Goal: Task Accomplishment & Management: Manage account settings

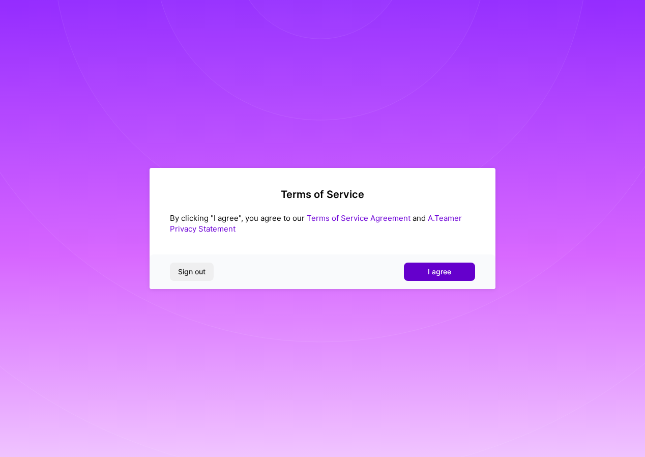
click at [460, 271] on button "I agree" at bounding box center [439, 272] width 71 height 18
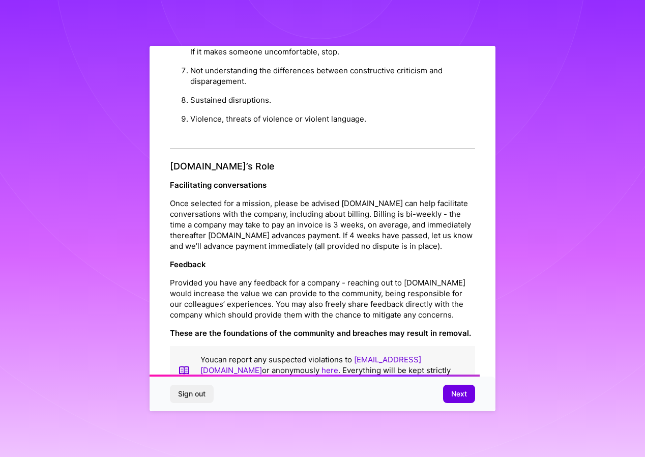
scroll to position [1077, 0]
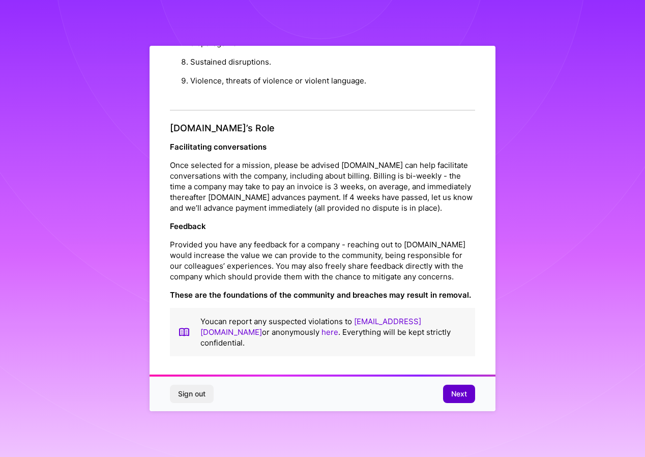
click at [461, 396] on span "Next" at bounding box center [459, 394] width 16 height 10
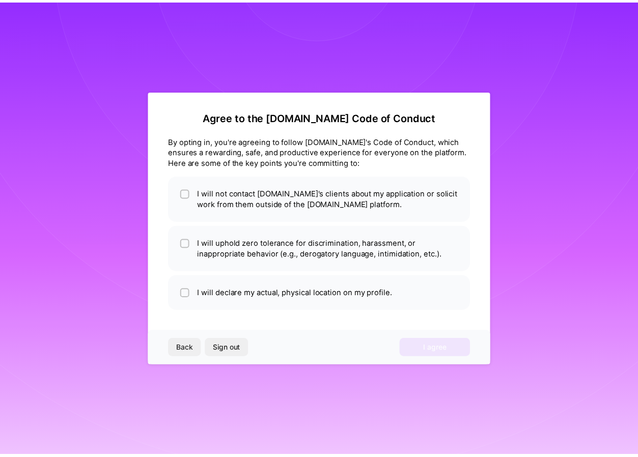
scroll to position [0, 0]
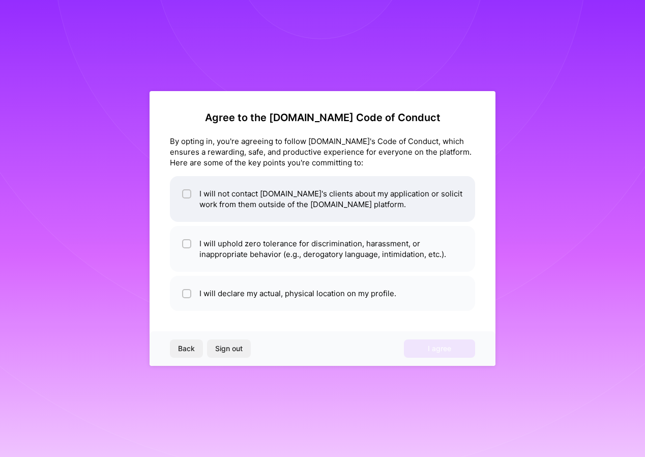
click at [189, 193] on input "checkbox" at bounding box center [187, 194] width 7 height 7
checkbox input "true"
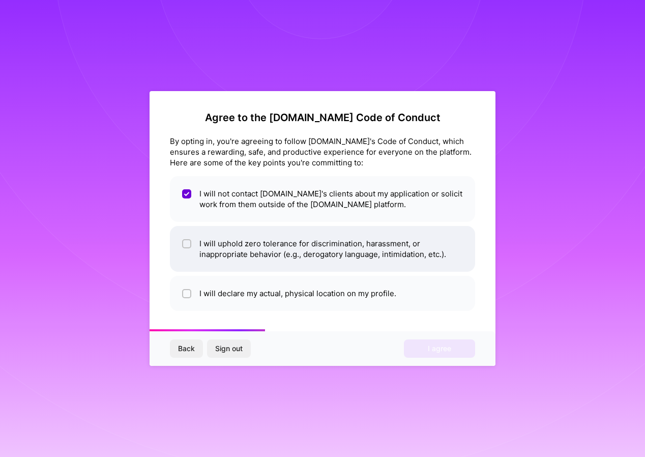
click at [185, 245] on input "checkbox" at bounding box center [187, 244] width 7 height 7
checkbox input "true"
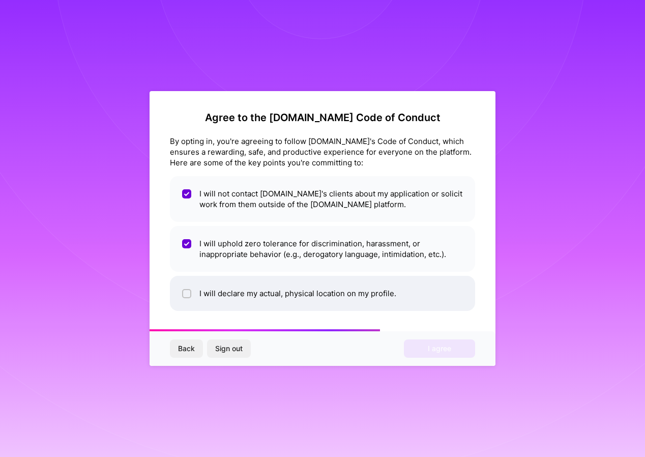
click at [190, 295] on input "checkbox" at bounding box center [187, 294] width 7 height 7
checkbox input "true"
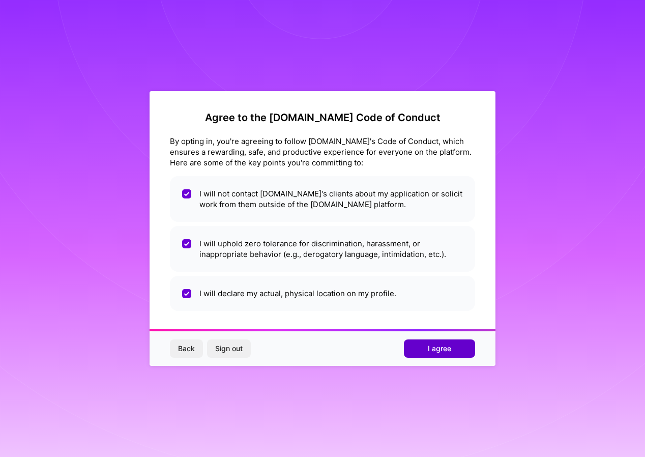
click at [444, 351] on span "I agree" at bounding box center [439, 349] width 23 height 10
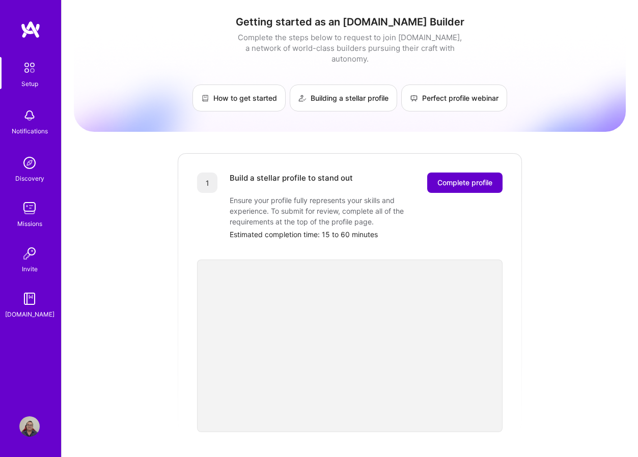
click at [469, 178] on span "Complete profile" at bounding box center [464, 183] width 55 height 10
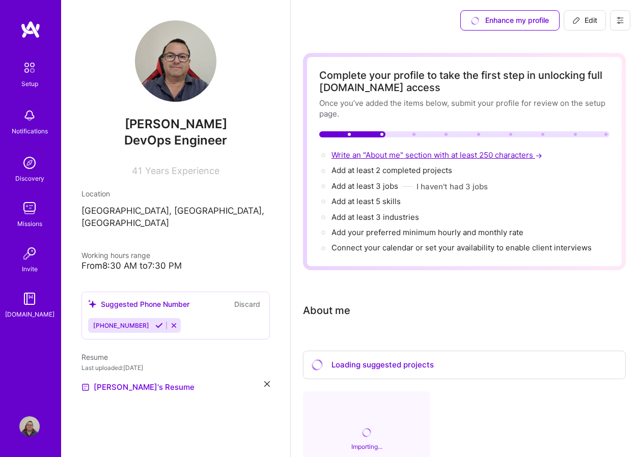
click at [390, 156] on span "Write an "About me" section with at least 250 characters →" at bounding box center [437, 155] width 213 height 10
select select "US"
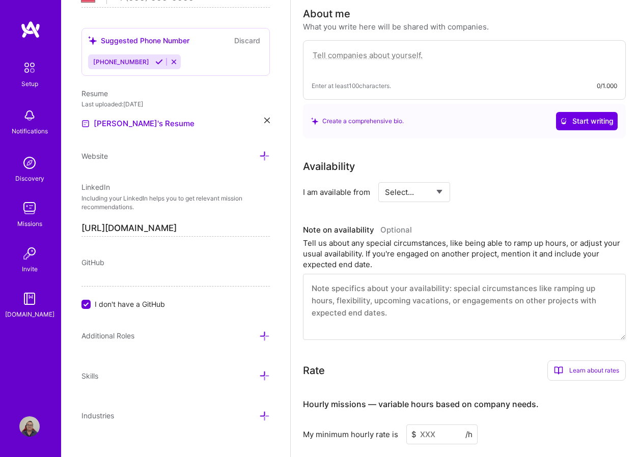
scroll to position [303, 0]
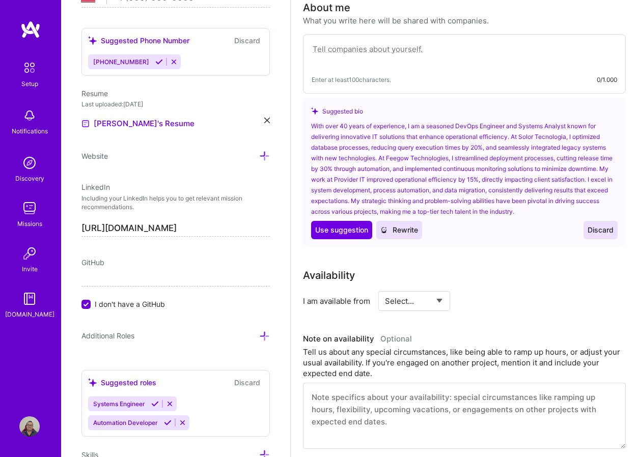
paste textarea "Seasoned Senior Systems Analyst leveraging over 40 years of experience in syste…"
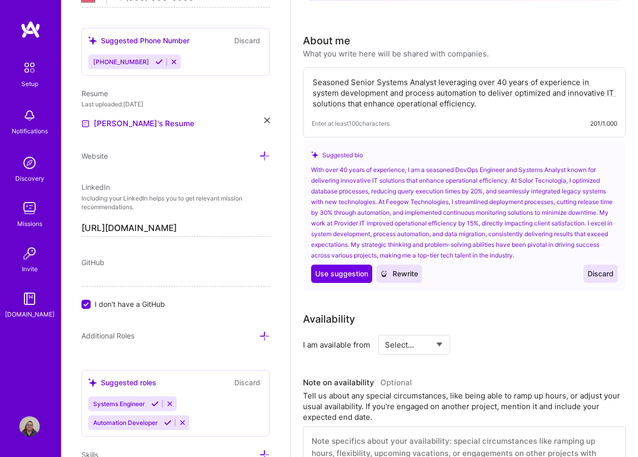
scroll to position [252, 0]
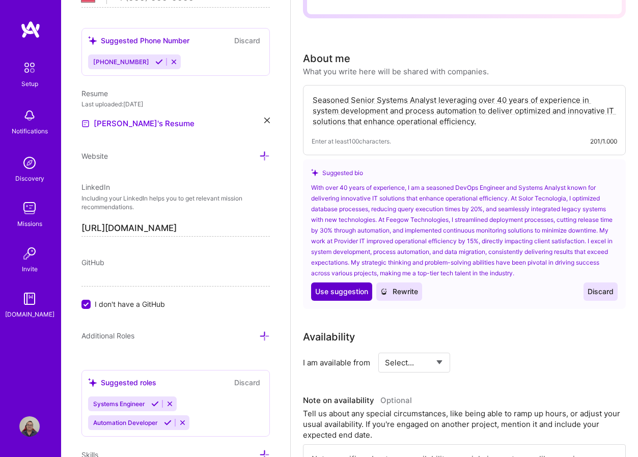
click at [347, 292] on span "Use suggestion" at bounding box center [341, 292] width 53 height 10
type textarea "With over 40 years of experience, I am a seasoned DevOps Engineer and Systems A…"
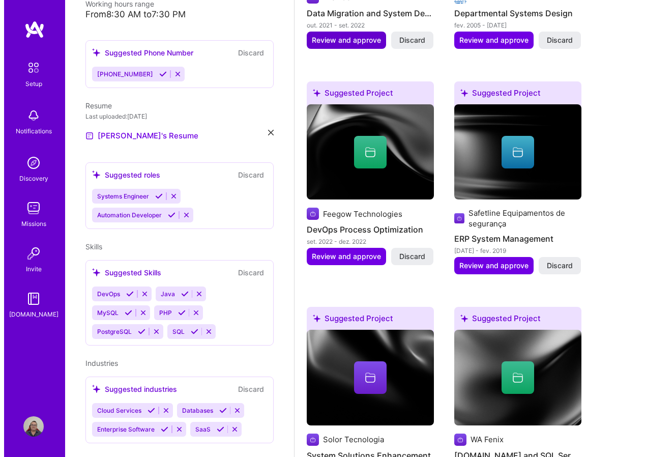
scroll to position [662, 0]
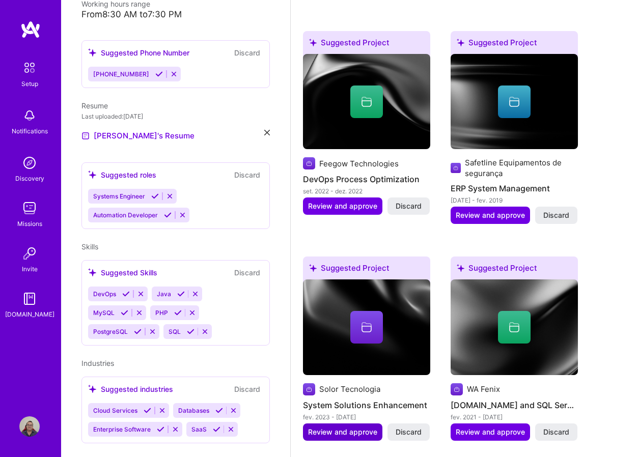
click at [325, 432] on span "Review and approve" at bounding box center [342, 432] width 69 height 10
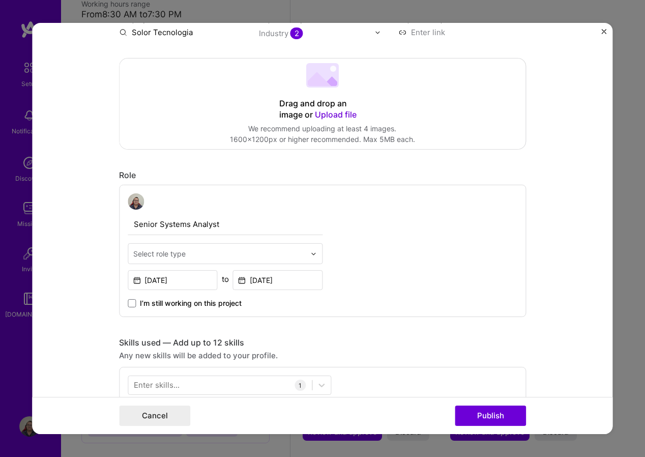
scroll to position [254, 0]
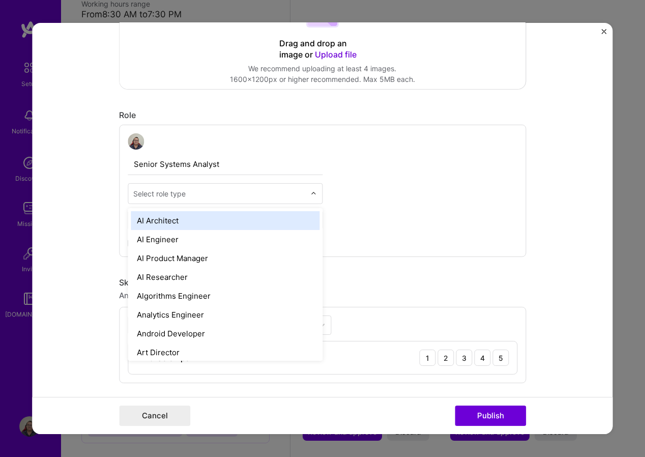
click at [306, 195] on div "Select role type" at bounding box center [219, 194] width 182 height 20
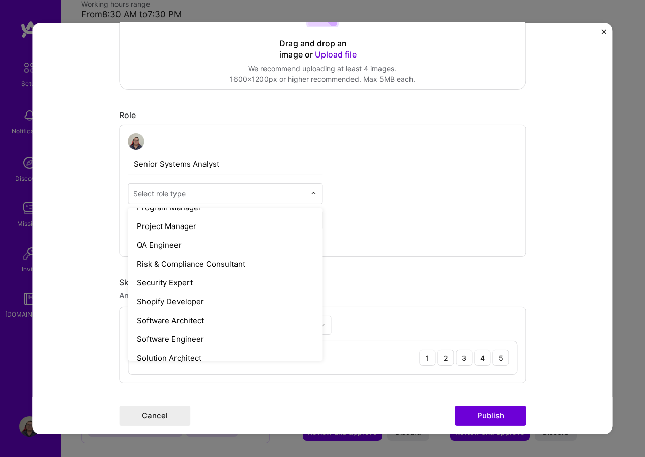
scroll to position [1018, 0]
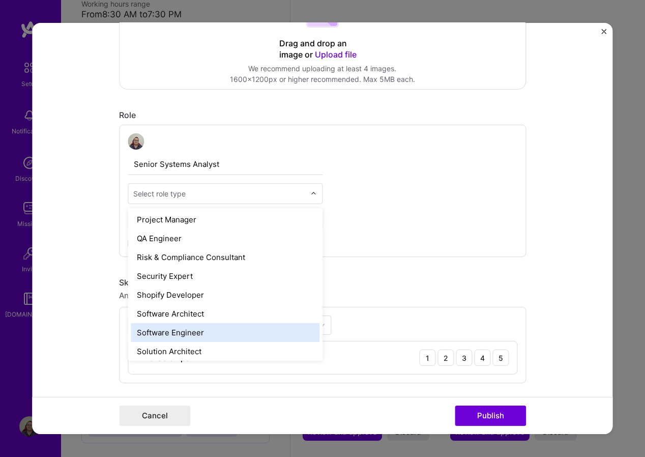
click at [179, 335] on div "Software Engineer" at bounding box center [225, 332] width 189 height 19
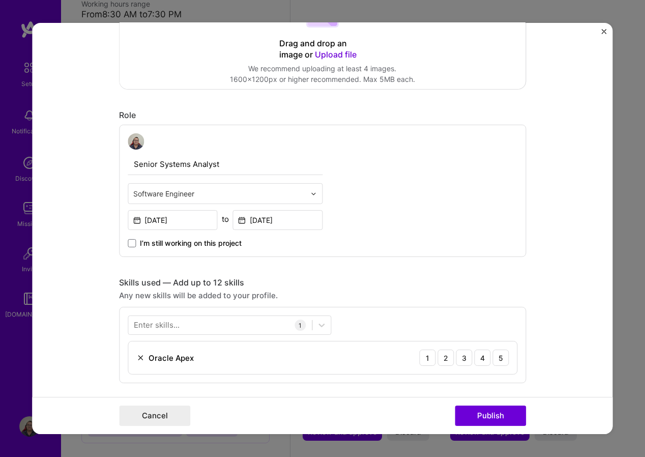
scroll to position [305, 0]
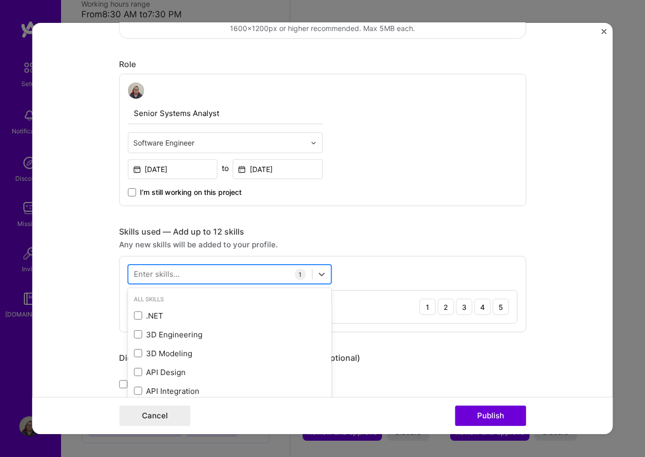
click at [268, 271] on div at bounding box center [220, 274] width 184 height 17
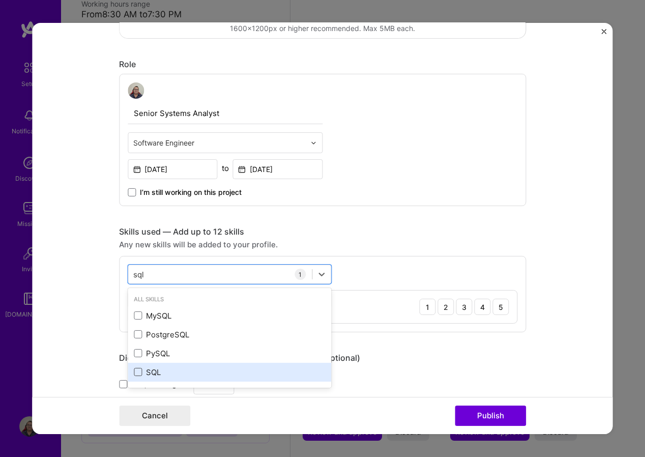
click at [138, 372] on span at bounding box center [138, 372] width 8 height 8
click at [0, 0] on input "checkbox" at bounding box center [0, 0] width 0 height 0
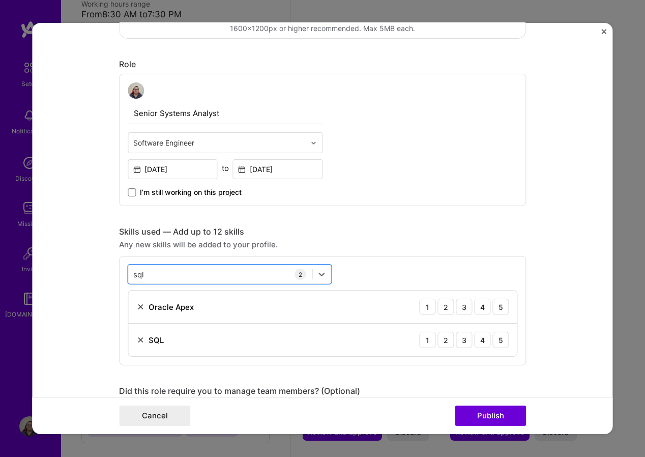
drag, startPoint x: 161, startPoint y: 273, endPoint x: 68, endPoint y: 270, distance: 93.2
click at [68, 270] on form "Editing suggested project This project is suggested based on your LinkedIn, res…" at bounding box center [322, 228] width 581 height 411
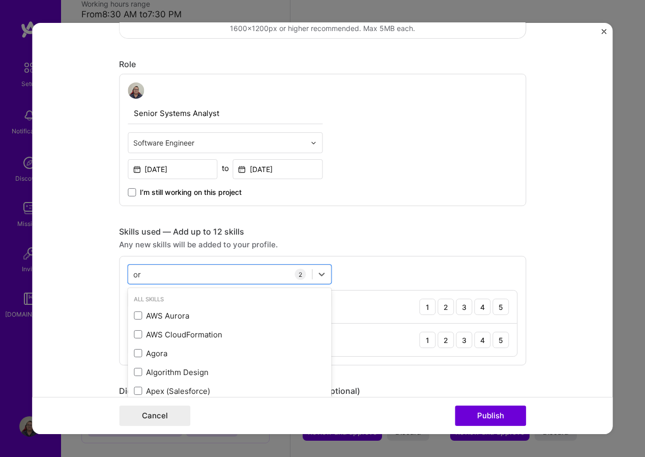
type input "o"
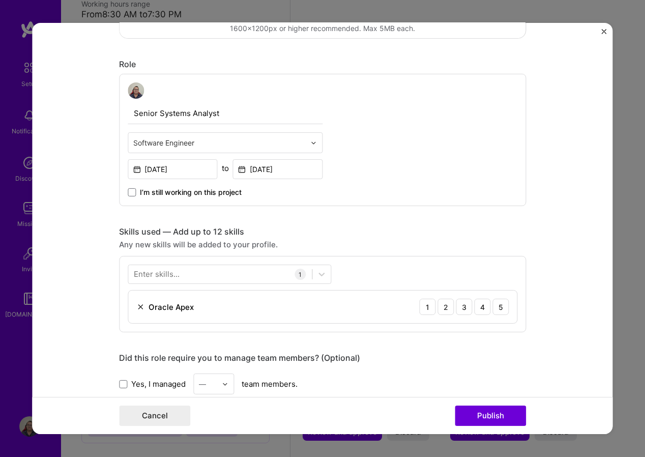
click at [374, 273] on div "Enter skills... 1 Oracle Apex 1 2 3 4 5" at bounding box center [322, 294] width 407 height 76
click at [137, 307] on img at bounding box center [140, 307] width 8 height 8
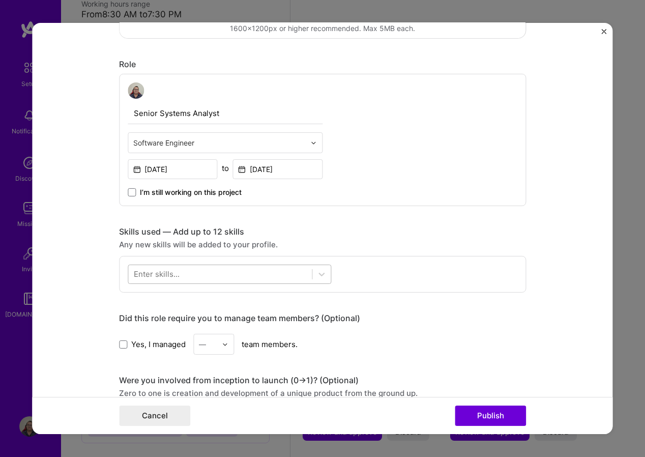
click at [223, 277] on div at bounding box center [220, 274] width 184 height 17
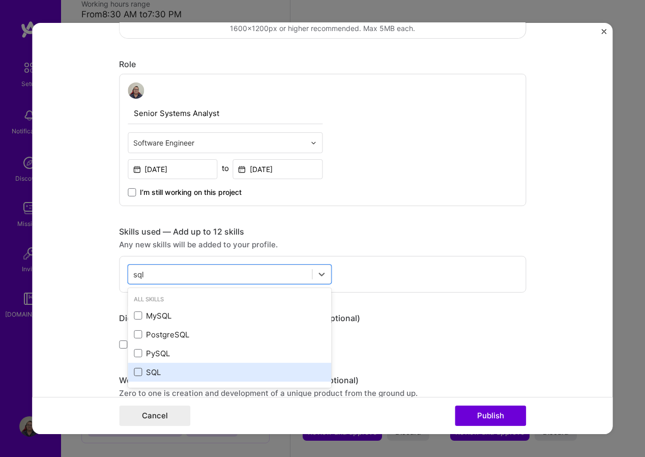
click at [137, 368] on span at bounding box center [138, 372] width 8 height 8
click at [0, 0] on input "checkbox" at bounding box center [0, 0] width 0 height 0
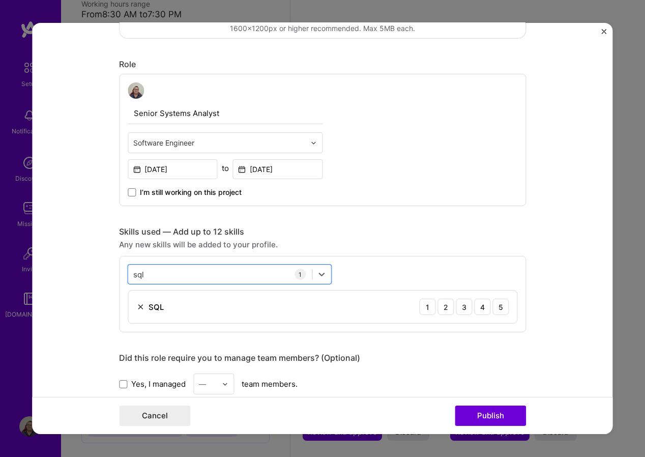
drag, startPoint x: 146, startPoint y: 274, endPoint x: 121, endPoint y: 270, distance: 25.2
click at [121, 270] on div "option SQL, selected. Select is focused ,type to refine list, press Down to ope…" at bounding box center [322, 294] width 407 height 76
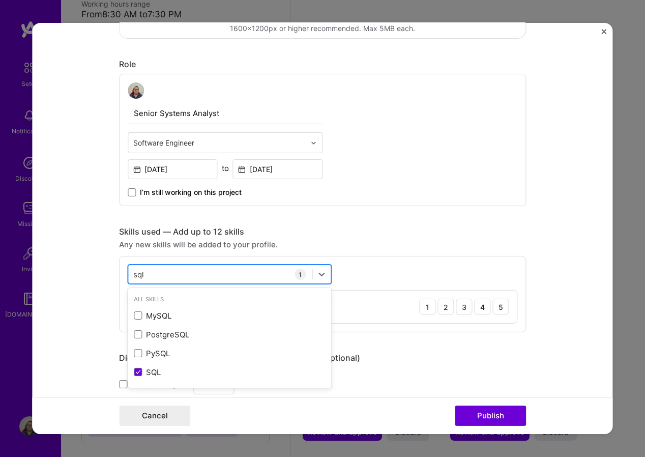
click at [164, 272] on div "sql sql" at bounding box center [220, 274] width 184 height 17
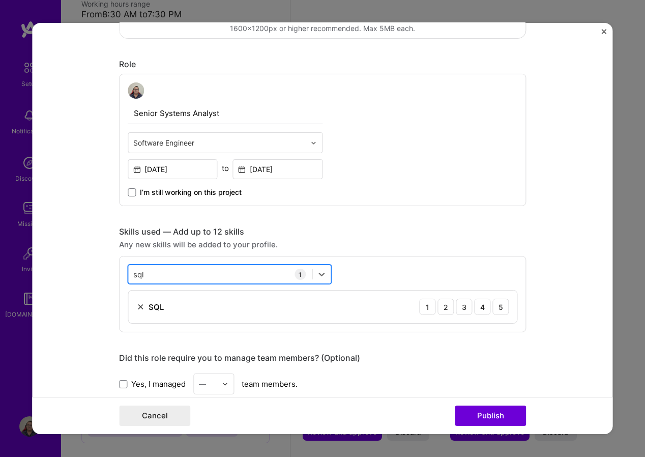
click at [164, 272] on div "sql sql" at bounding box center [220, 274] width 184 height 17
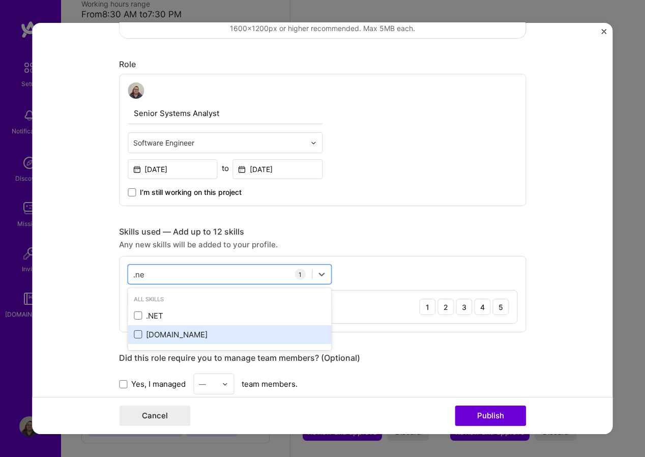
click at [134, 334] on span at bounding box center [138, 334] width 8 height 8
click at [0, 0] on input "checkbox" at bounding box center [0, 0] width 0 height 0
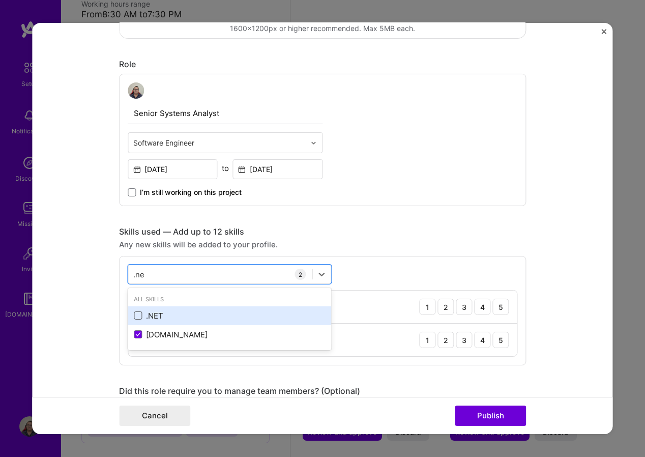
click at [134, 319] on span at bounding box center [138, 315] width 8 height 8
click at [0, 0] on input "checkbox" at bounding box center [0, 0] width 0 height 0
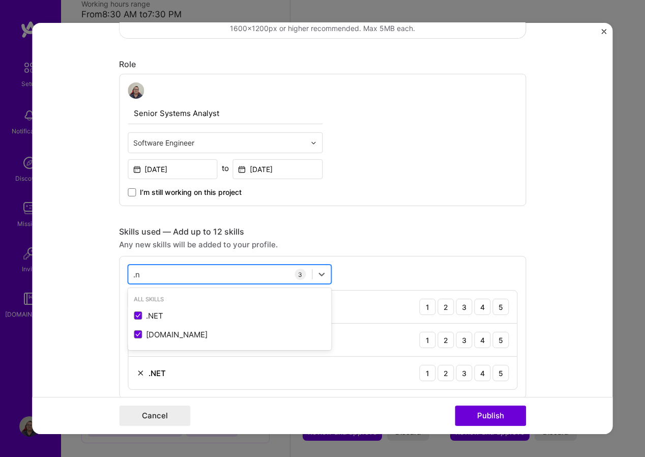
type input "."
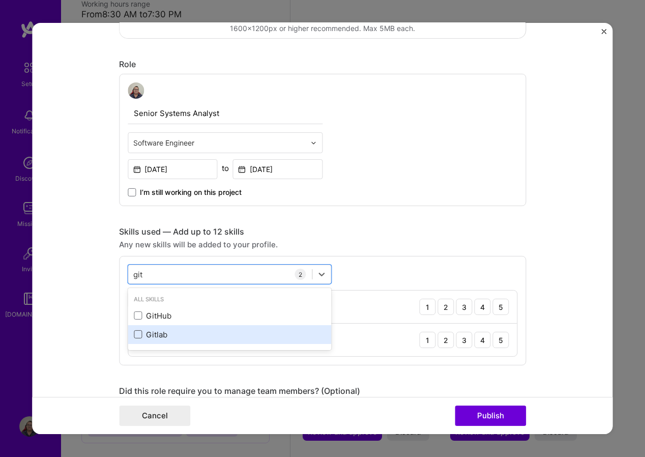
click at [134, 334] on span at bounding box center [138, 334] width 8 height 8
click at [0, 0] on input "checkbox" at bounding box center [0, 0] width 0 height 0
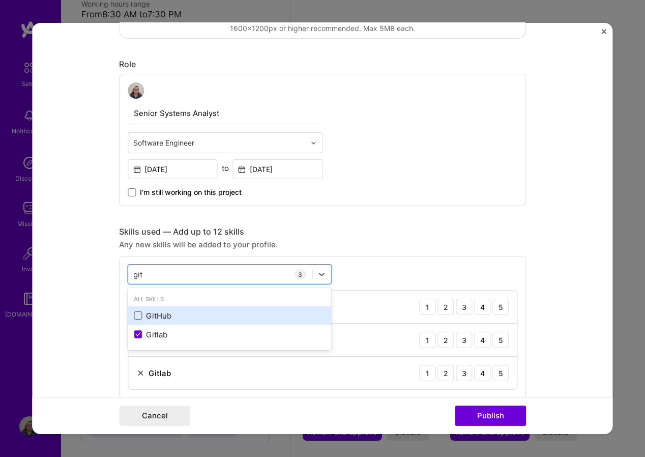
click at [136, 313] on span at bounding box center [138, 315] width 8 height 8
click at [0, 0] on input "checkbox" at bounding box center [0, 0] width 0 height 0
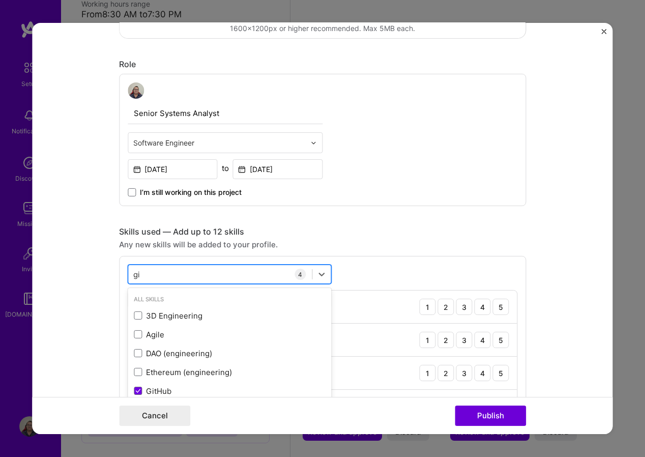
type input "g"
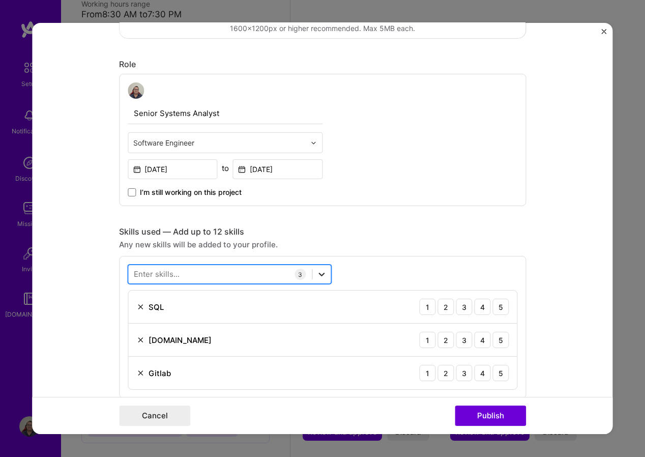
click at [319, 274] on icon at bounding box center [322, 275] width 6 height 4
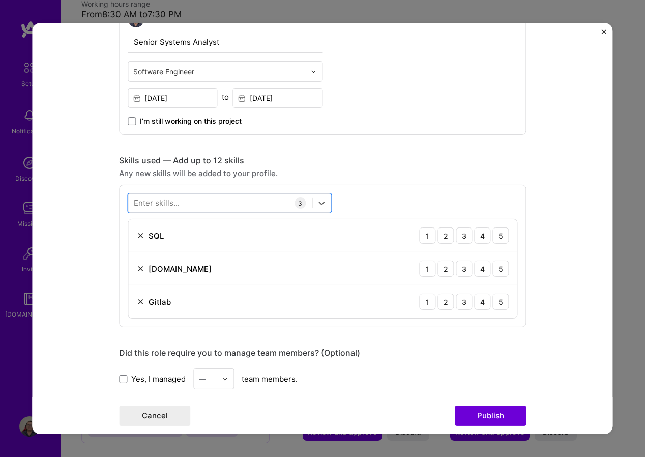
scroll to position [407, 0]
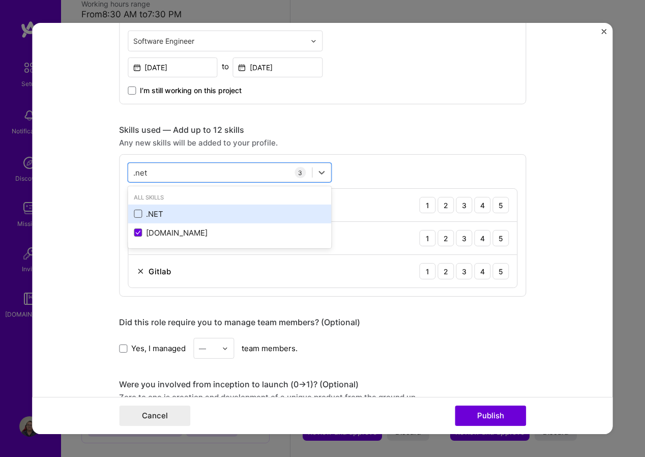
click at [137, 214] on span at bounding box center [138, 214] width 8 height 8
click at [0, 0] on input "checkbox" at bounding box center [0, 0] width 0 height 0
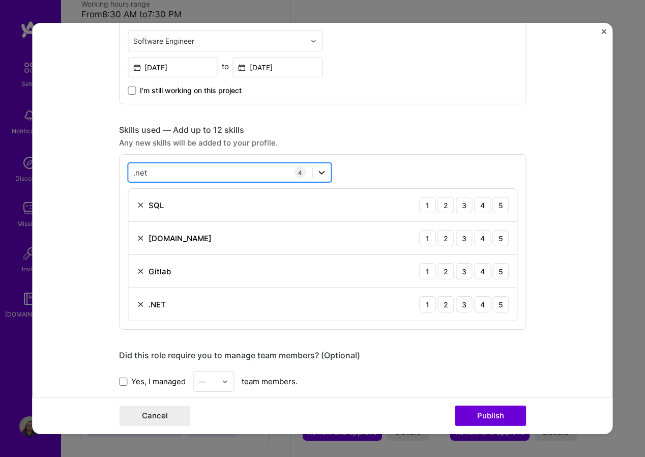
click at [321, 173] on icon at bounding box center [322, 172] width 10 height 10
type input "."
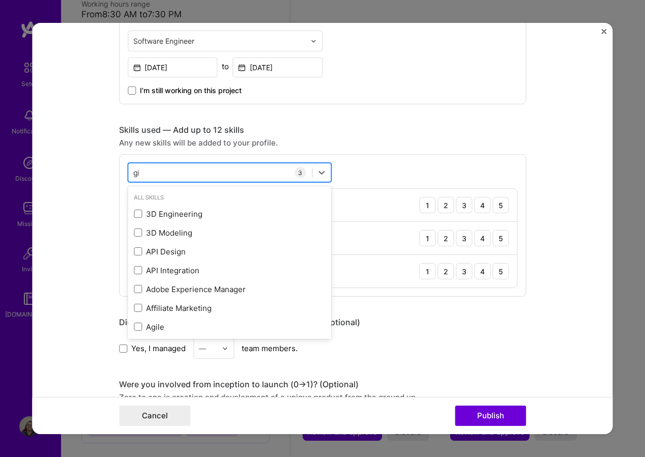
type input "git"
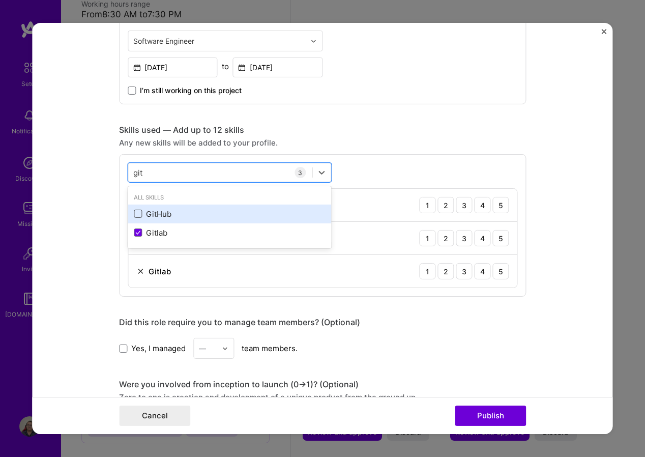
click at [134, 213] on span at bounding box center [138, 214] width 8 height 8
click at [0, 0] on input "checkbox" at bounding box center [0, 0] width 0 height 0
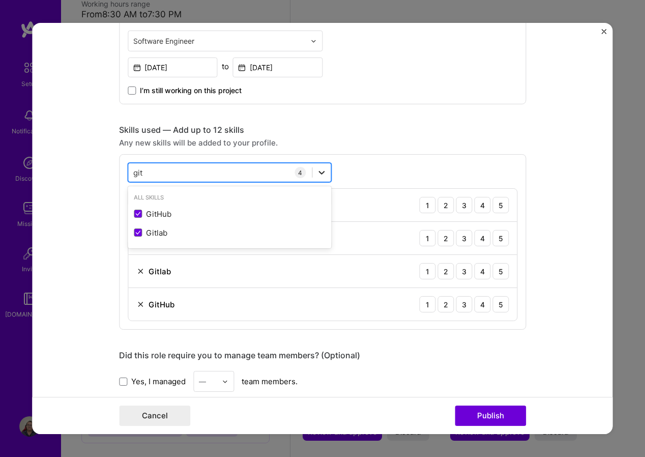
click at [319, 172] on icon at bounding box center [322, 173] width 6 height 4
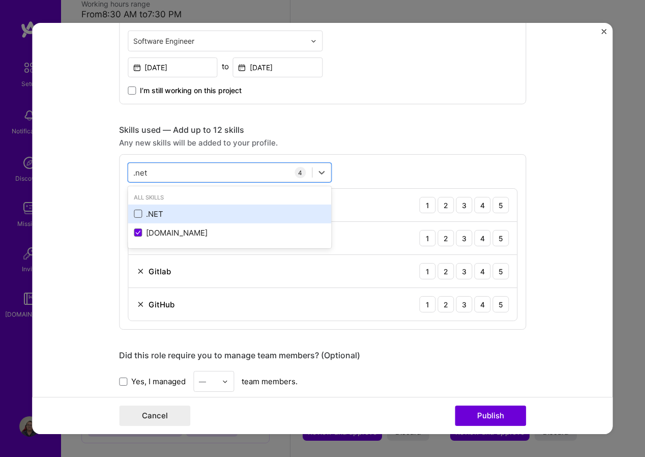
click at [134, 211] on span at bounding box center [138, 214] width 8 height 8
click at [0, 0] on input "checkbox" at bounding box center [0, 0] width 0 height 0
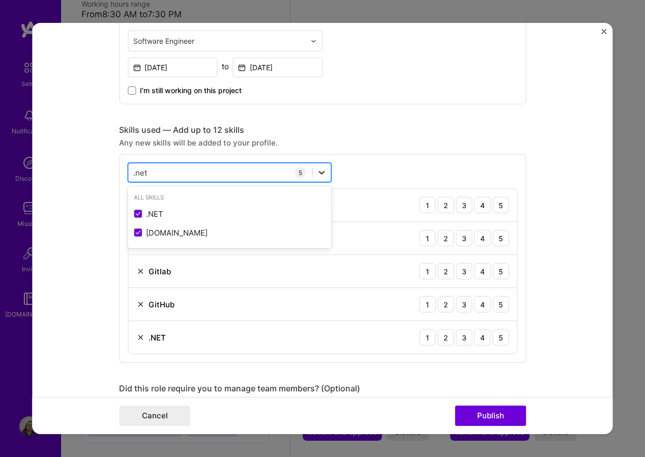
click at [317, 171] on icon at bounding box center [322, 172] width 10 height 10
type input "f"
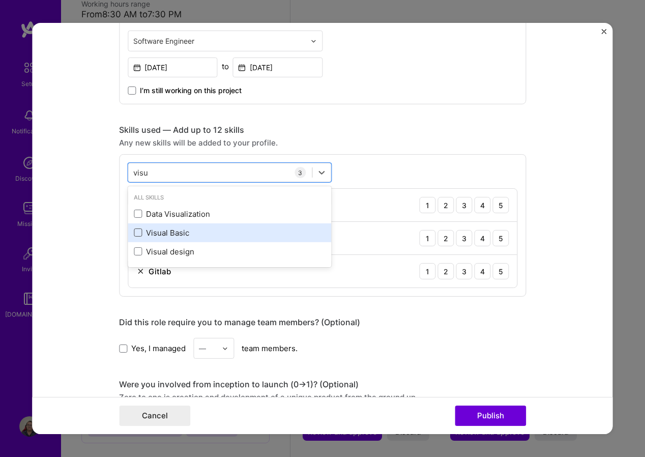
click at [134, 234] on span at bounding box center [138, 233] width 8 height 8
click at [0, 0] on input "checkbox" at bounding box center [0, 0] width 0 height 0
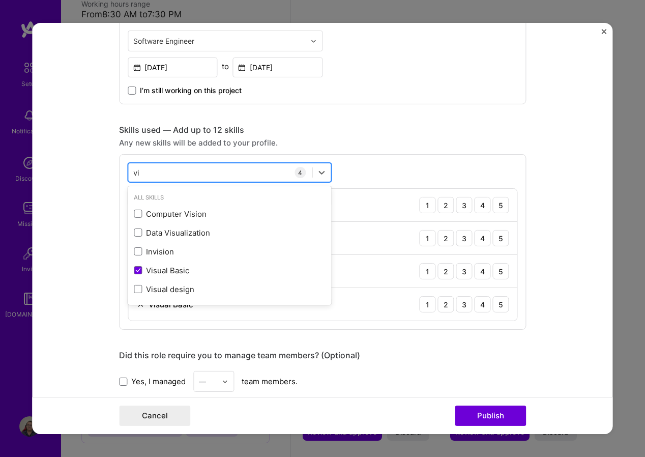
type input "v"
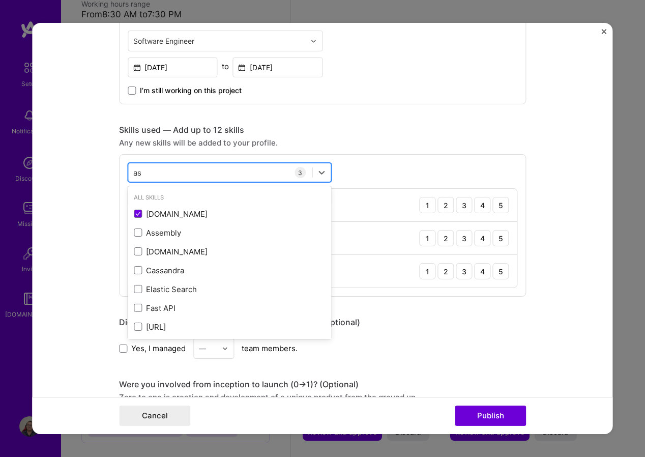
type input "a"
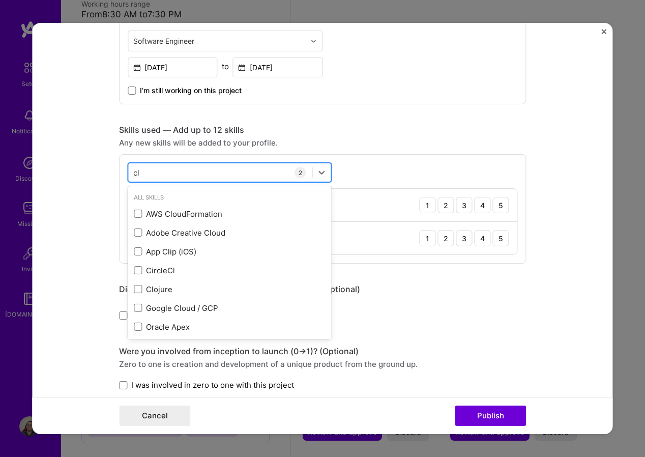
type input "c"
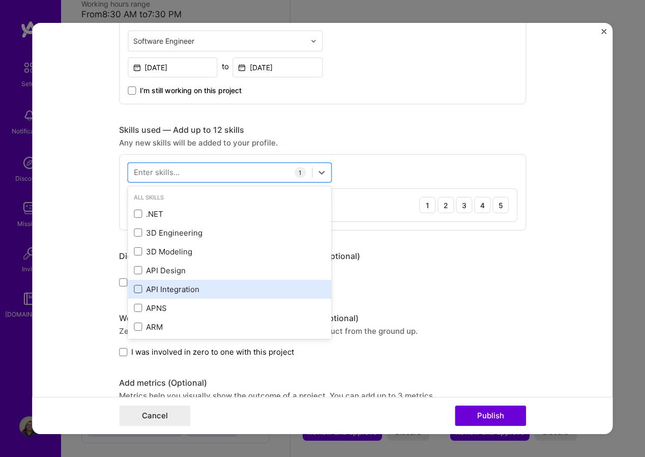
click at [134, 291] on span at bounding box center [138, 289] width 8 height 8
click at [0, 0] on input "checkbox" at bounding box center [0, 0] width 0 height 0
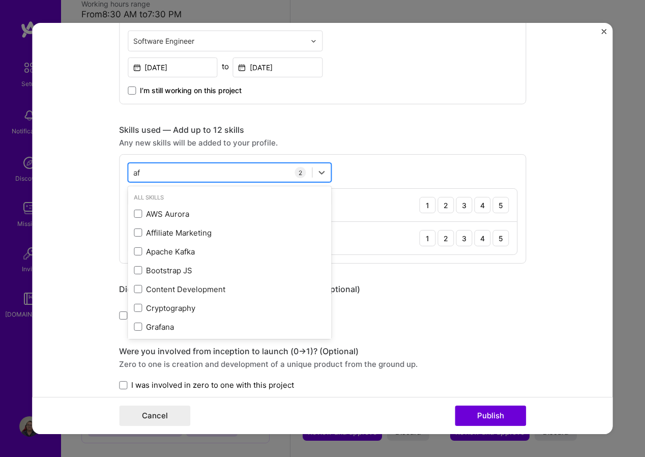
type input "a"
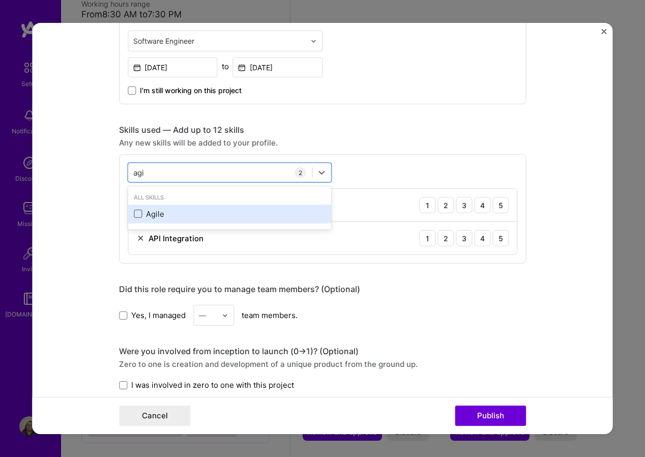
click at [134, 213] on span at bounding box center [138, 214] width 8 height 8
click at [0, 0] on input "checkbox" at bounding box center [0, 0] width 0 height 0
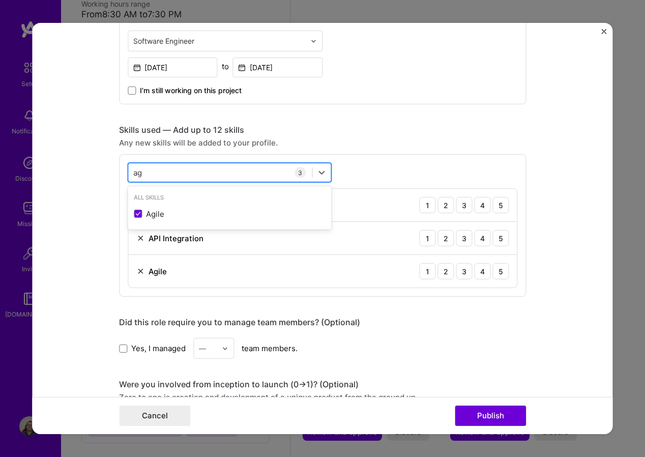
type input "a"
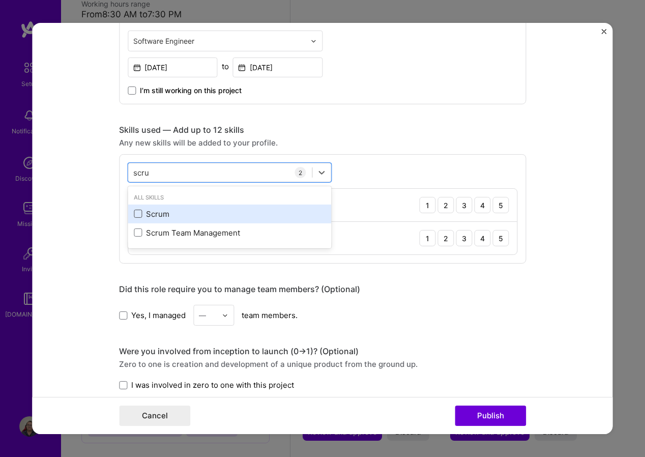
click at [134, 215] on span at bounding box center [138, 214] width 8 height 8
click at [0, 0] on input "checkbox" at bounding box center [0, 0] width 0 height 0
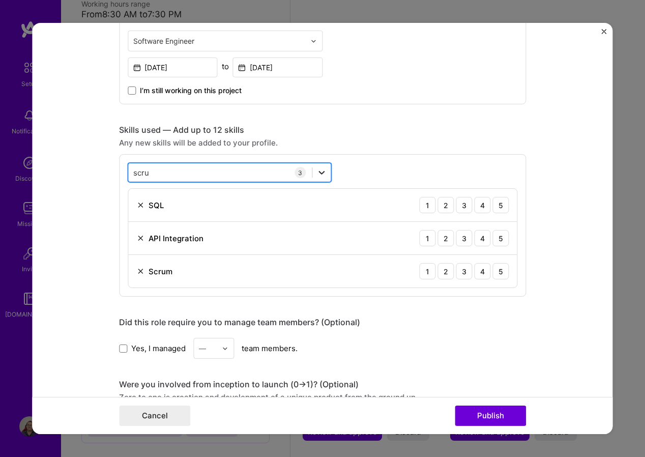
click at [319, 173] on icon at bounding box center [322, 173] width 6 height 4
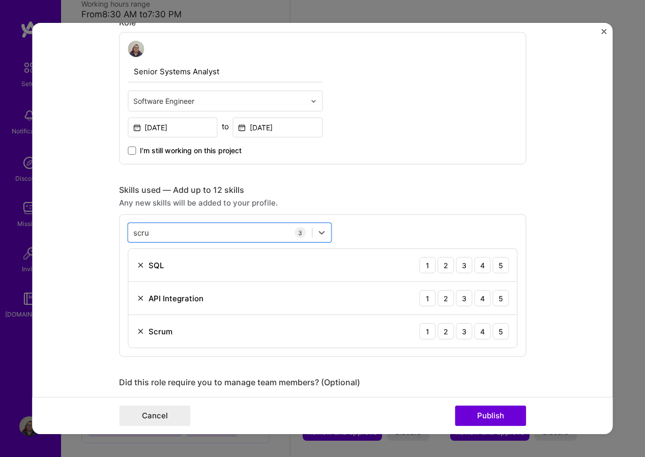
scroll to position [356, 0]
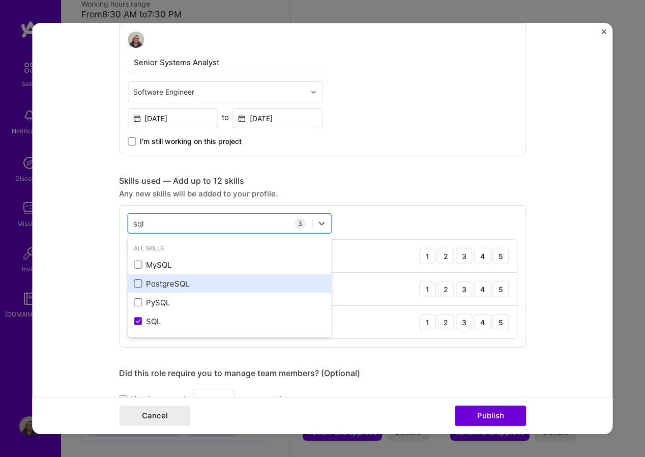
click at [135, 281] on span at bounding box center [138, 283] width 8 height 8
click at [0, 0] on input "checkbox" at bounding box center [0, 0] width 0 height 0
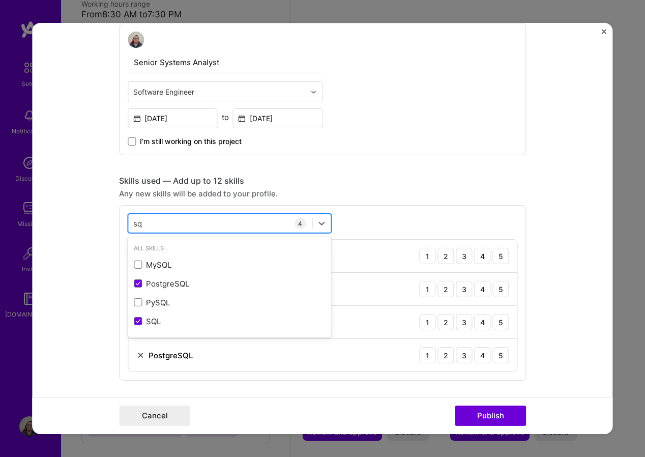
type input "s"
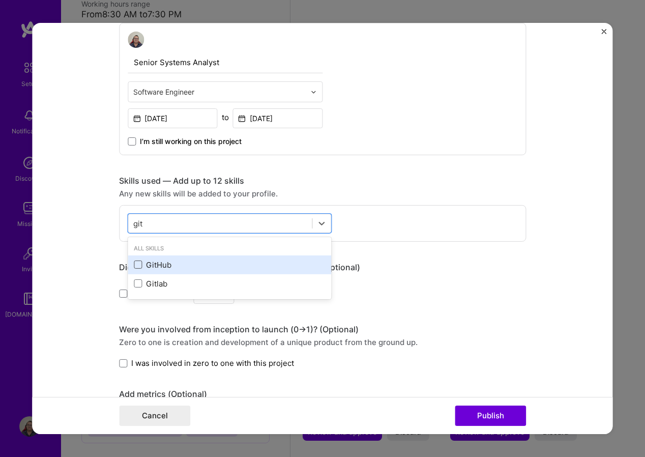
click at [134, 265] on span at bounding box center [138, 265] width 8 height 8
click at [0, 0] on input "checkbox" at bounding box center [0, 0] width 0 height 0
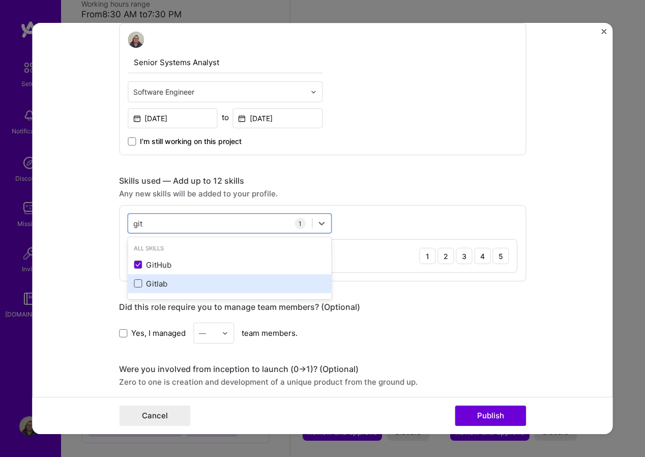
click at [134, 283] on span at bounding box center [138, 283] width 8 height 8
click at [0, 0] on input "checkbox" at bounding box center [0, 0] width 0 height 0
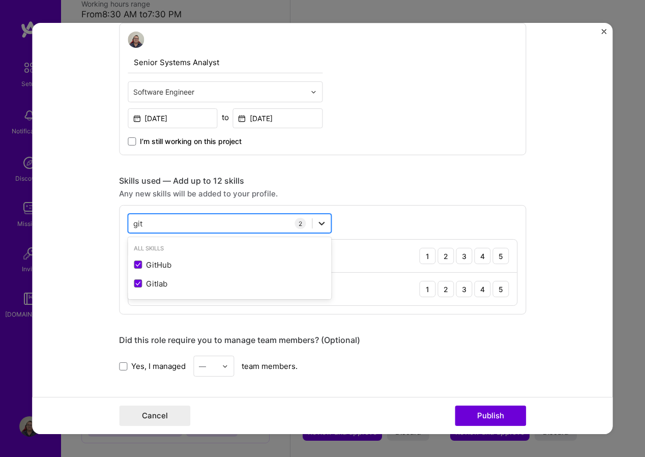
click at [320, 222] on icon at bounding box center [322, 223] width 10 height 10
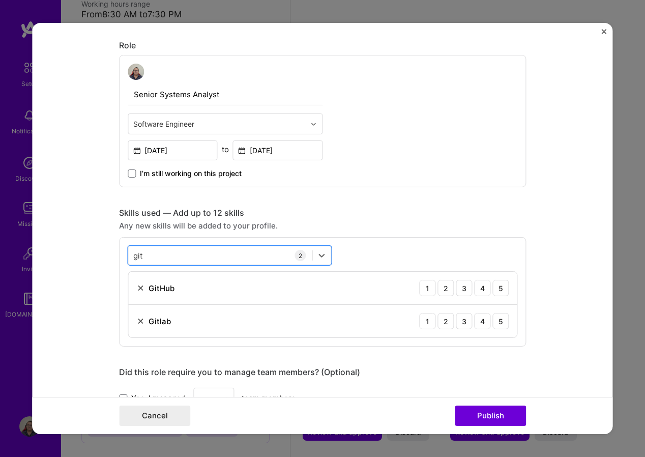
scroll to position [325, 0]
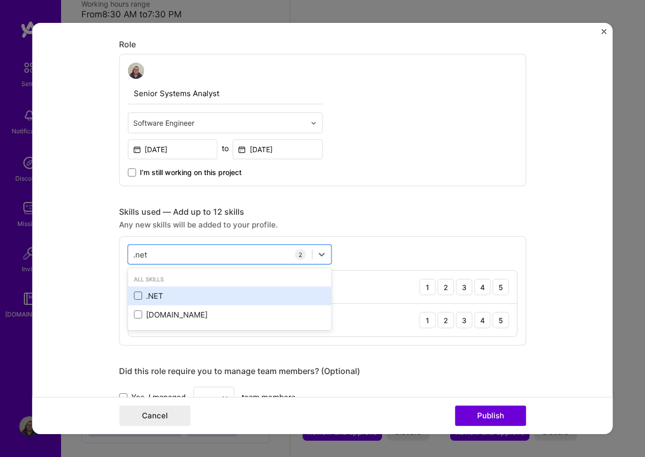
click at [135, 297] on span at bounding box center [138, 296] width 8 height 8
click at [0, 0] on input "checkbox" at bounding box center [0, 0] width 0 height 0
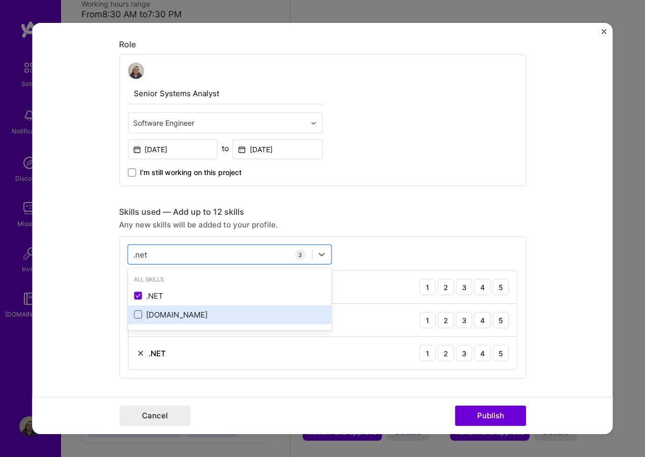
click at [134, 316] on span at bounding box center [138, 314] width 8 height 8
click at [0, 0] on input "checkbox" at bounding box center [0, 0] width 0 height 0
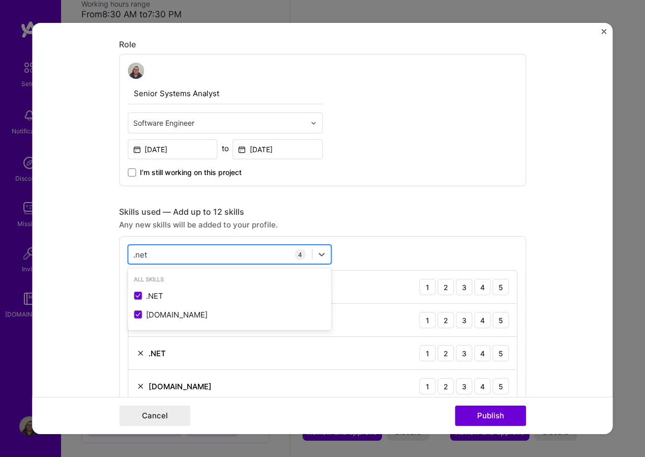
click at [171, 258] on div ".net .net" at bounding box center [220, 254] width 184 height 17
click at [167, 254] on div ".net .net" at bounding box center [220, 254] width 184 height 17
type input "t"
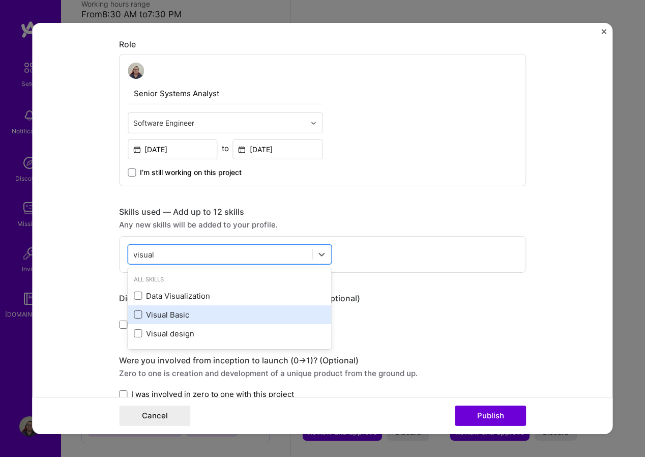
click at [134, 313] on span at bounding box center [138, 314] width 8 height 8
click at [0, 0] on input "checkbox" at bounding box center [0, 0] width 0 height 0
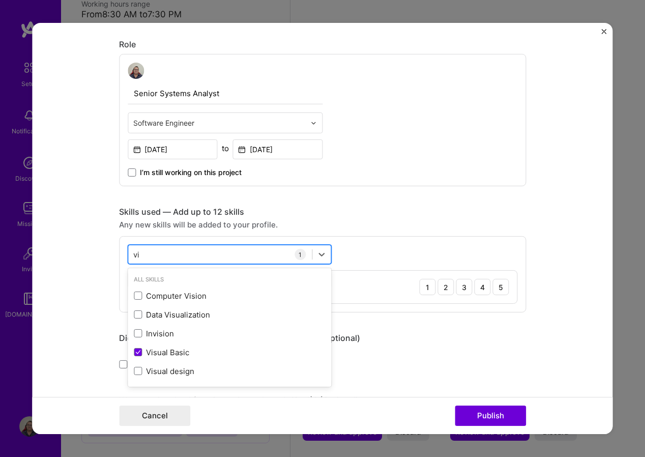
type input "v"
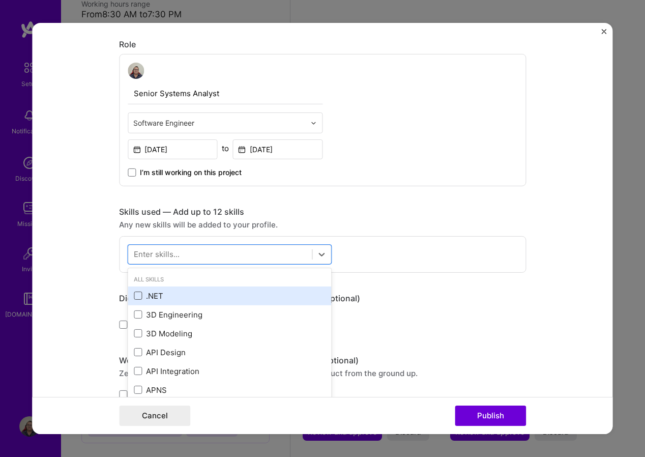
click at [134, 295] on span at bounding box center [138, 296] width 8 height 8
click at [0, 0] on input "checkbox" at bounding box center [0, 0] width 0 height 0
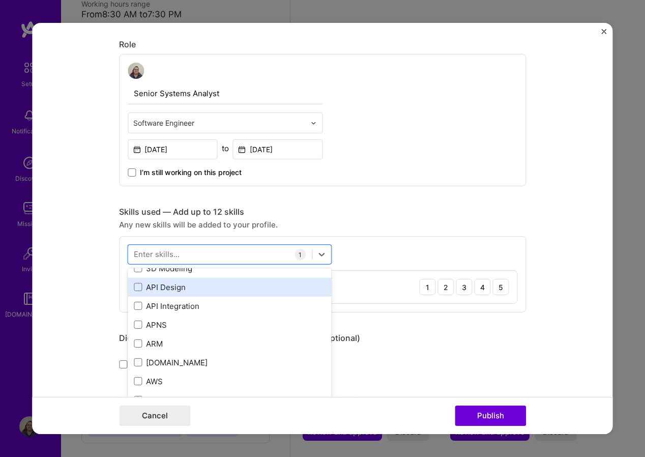
scroll to position [51, 0]
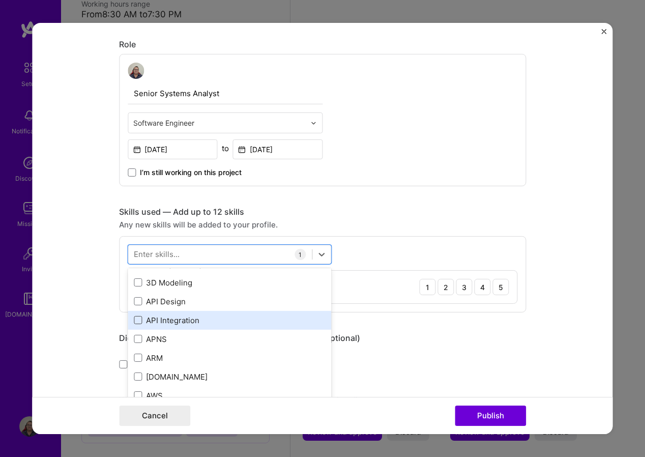
click at [134, 320] on span at bounding box center [138, 320] width 8 height 8
click at [0, 0] on input "checkbox" at bounding box center [0, 0] width 0 height 0
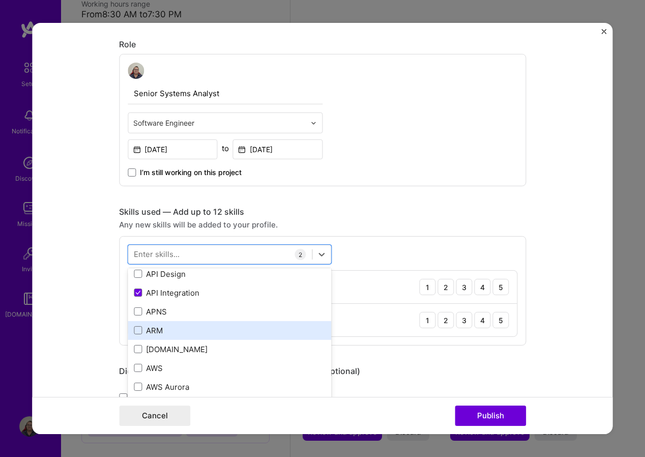
scroll to position [102, 0]
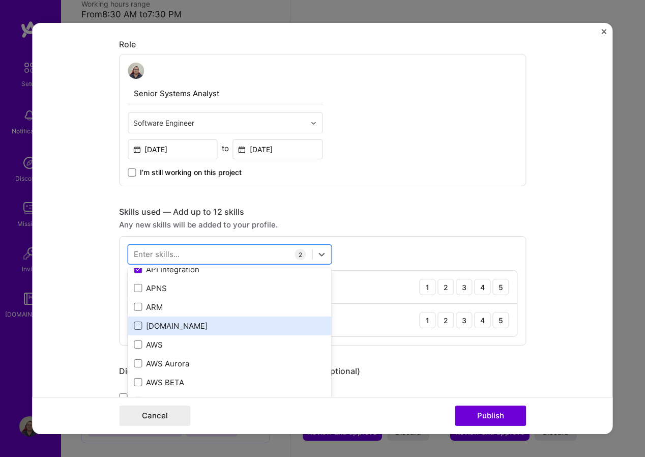
click at [134, 325] on span at bounding box center [138, 326] width 8 height 8
click at [0, 0] on input "checkbox" at bounding box center [0, 0] width 0 height 0
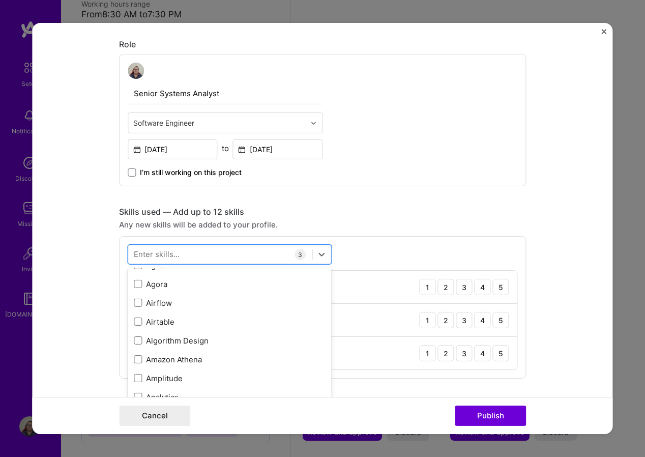
scroll to position [356, 0]
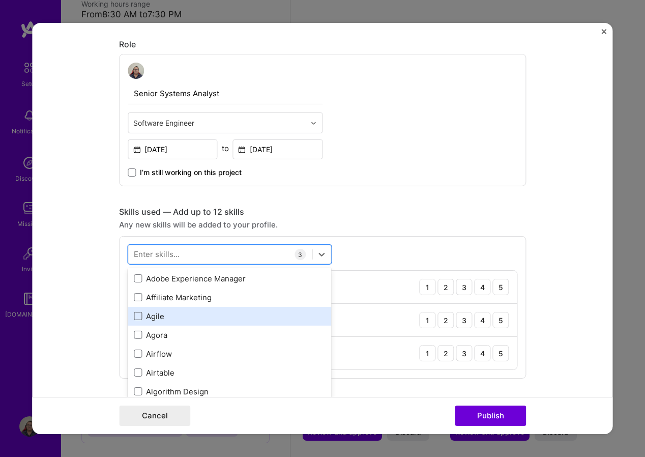
click at [134, 317] on span at bounding box center [138, 316] width 8 height 8
click at [0, 0] on input "checkbox" at bounding box center [0, 0] width 0 height 0
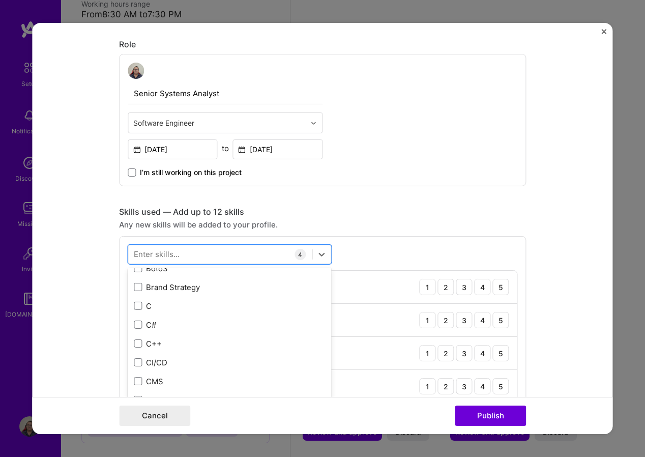
scroll to position [1069, 0]
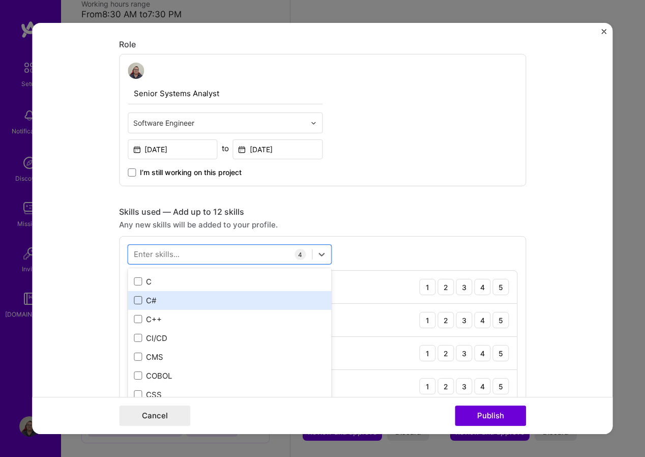
click at [135, 299] on span at bounding box center [138, 300] width 8 height 8
click at [0, 0] on input "checkbox" at bounding box center [0, 0] width 0 height 0
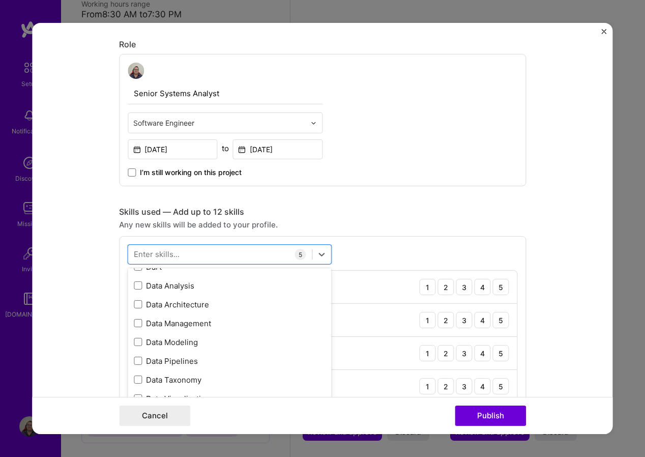
scroll to position [1629, 0]
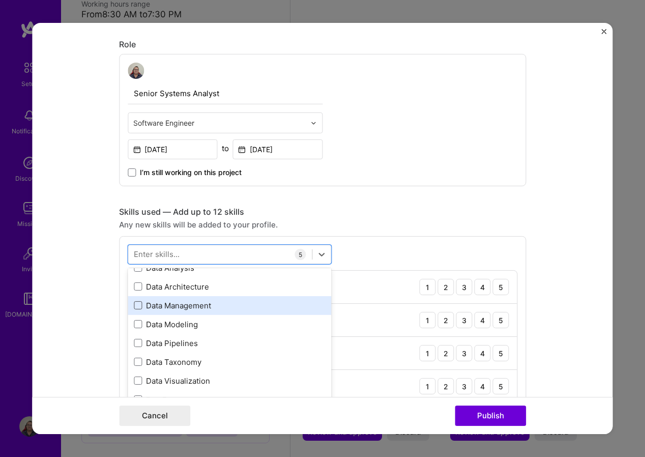
click at [137, 308] on span at bounding box center [138, 305] width 8 height 8
click at [0, 0] on input "checkbox" at bounding box center [0, 0] width 0 height 0
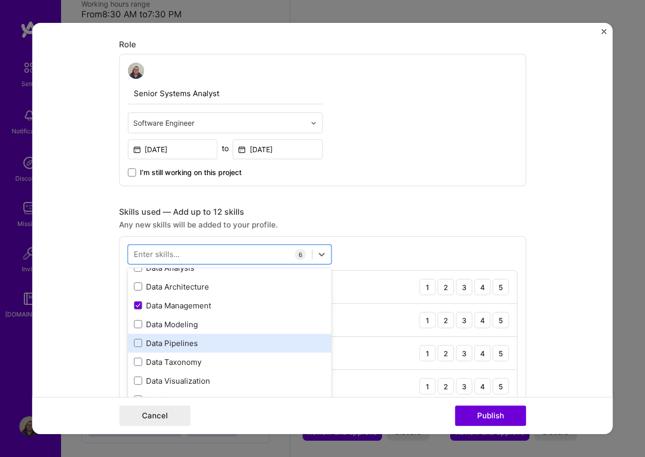
scroll to position [1680, 0]
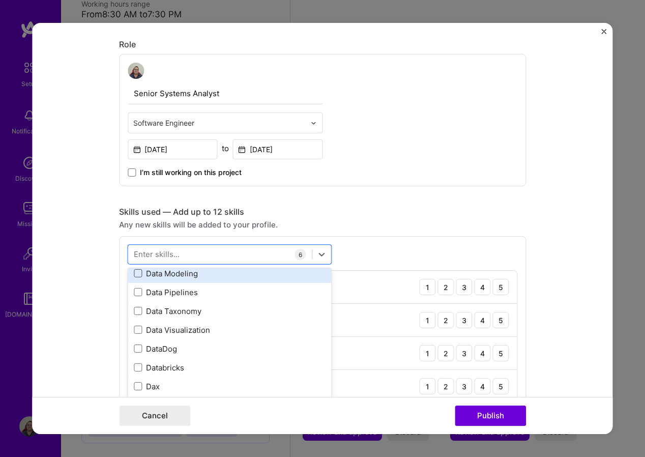
click at [134, 274] on span at bounding box center [138, 273] width 8 height 8
click at [0, 0] on input "checkbox" at bounding box center [0, 0] width 0 height 0
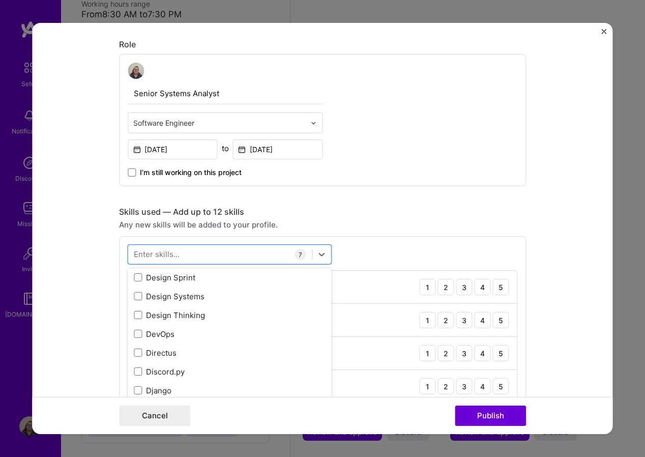
scroll to position [1883, 0]
click at [134, 335] on span at bounding box center [138, 333] width 8 height 8
click at [0, 0] on input "checkbox" at bounding box center [0, 0] width 0 height 0
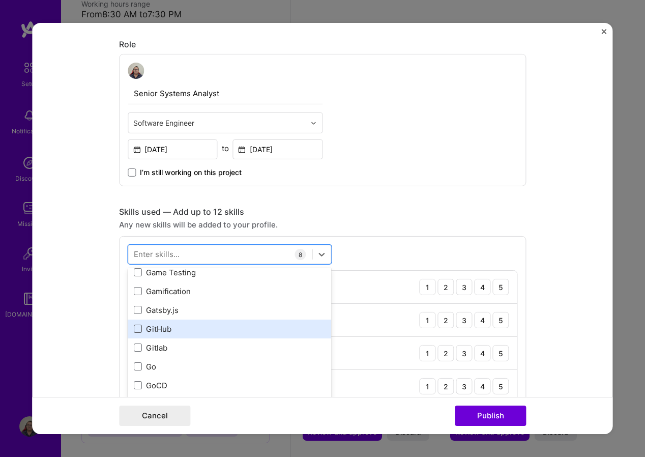
click at [134, 329] on span at bounding box center [138, 329] width 8 height 8
click at [0, 0] on input "checkbox" at bounding box center [0, 0] width 0 height 0
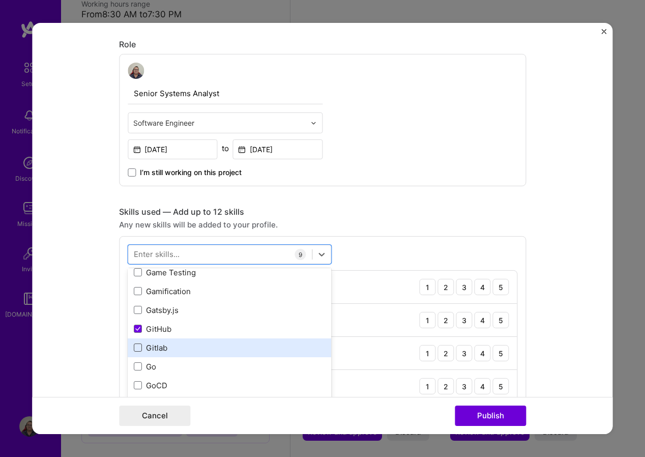
click at [134, 348] on span at bounding box center [138, 348] width 8 height 8
click at [0, 0] on input "checkbox" at bounding box center [0, 0] width 0 height 0
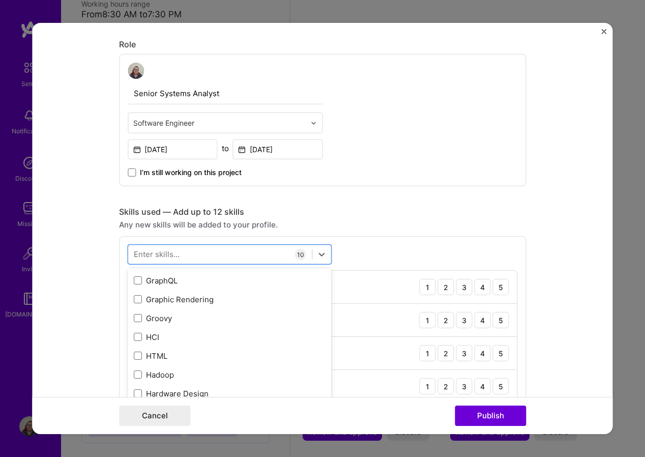
scroll to position [2901, 0]
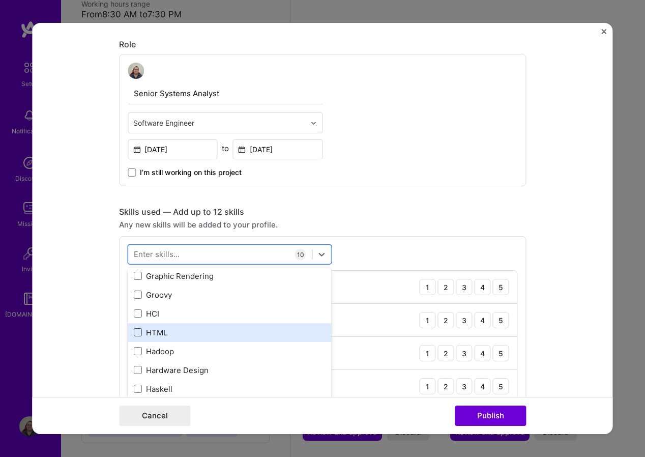
click at [137, 334] on span at bounding box center [138, 332] width 8 height 8
click at [0, 0] on input "checkbox" at bounding box center [0, 0] width 0 height 0
drag, startPoint x: 135, startPoint y: 333, endPoint x: 143, endPoint y: 334, distance: 7.7
click at [137, 333] on span at bounding box center [138, 332] width 8 height 8
click at [0, 0] on input "checkbox" at bounding box center [0, 0] width 0 height 0
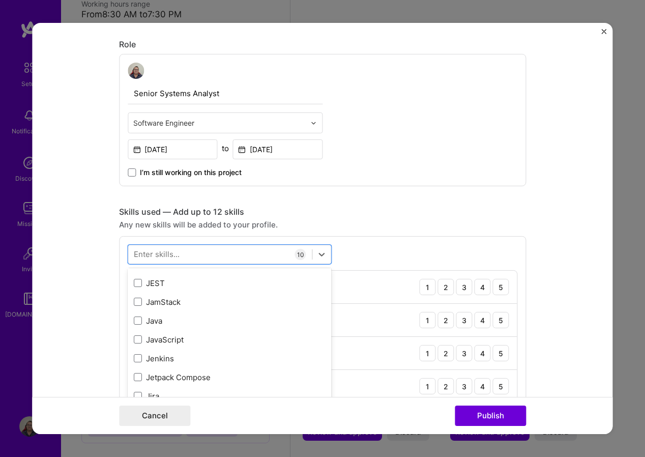
scroll to position [3257, 0]
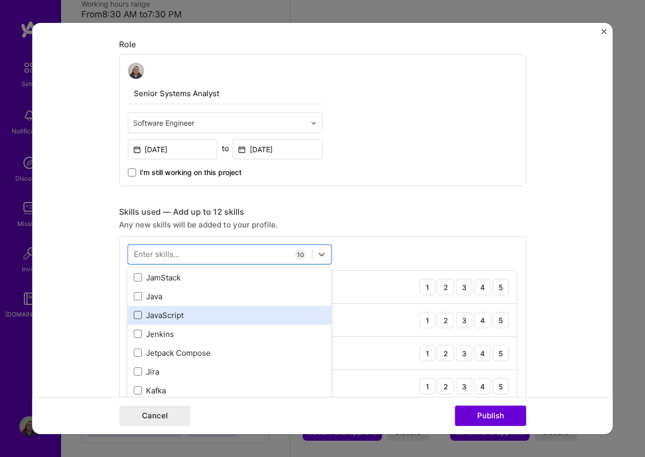
click at [134, 316] on span at bounding box center [138, 315] width 8 height 8
click at [0, 0] on input "checkbox" at bounding box center [0, 0] width 0 height 0
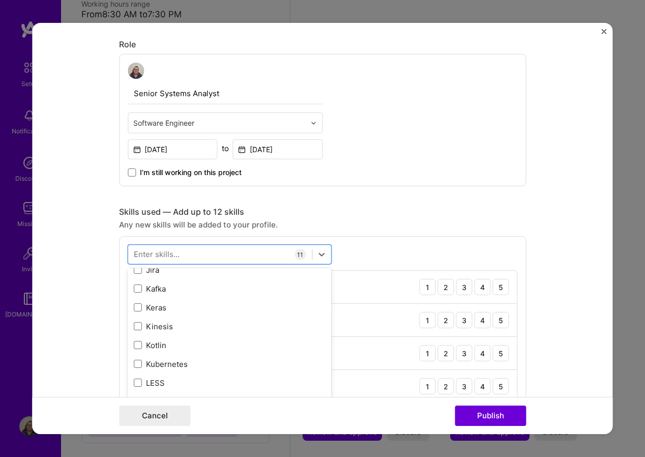
scroll to position [3308, 0]
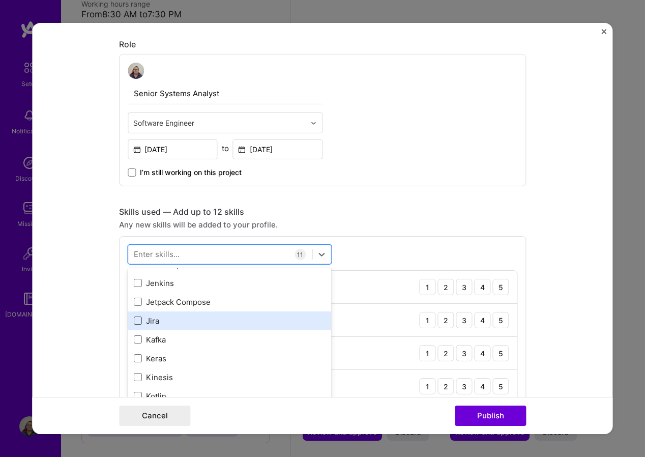
click at [135, 322] on span at bounding box center [138, 321] width 8 height 8
click at [0, 0] on input "checkbox" at bounding box center [0, 0] width 0 height 0
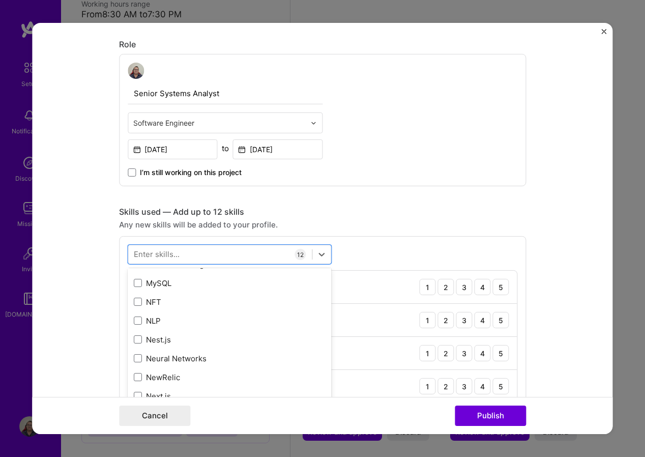
scroll to position [4021, 0]
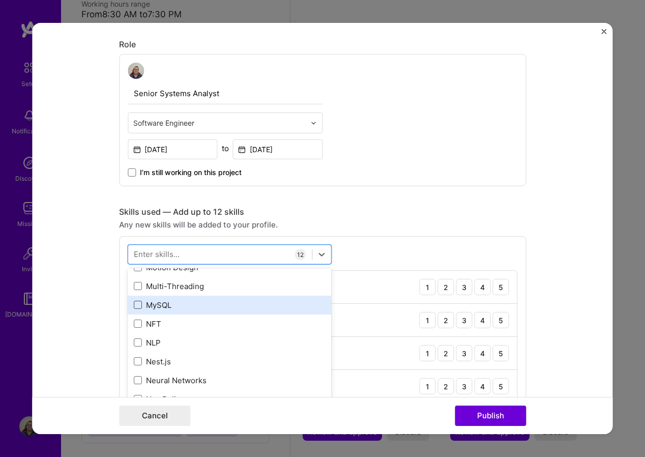
click at [136, 304] on span at bounding box center [138, 305] width 8 height 8
click at [0, 0] on input "checkbox" at bounding box center [0, 0] width 0 height 0
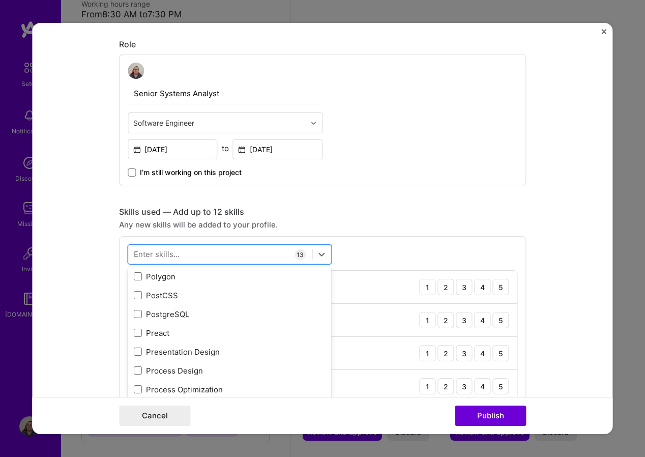
scroll to position [4581, 0]
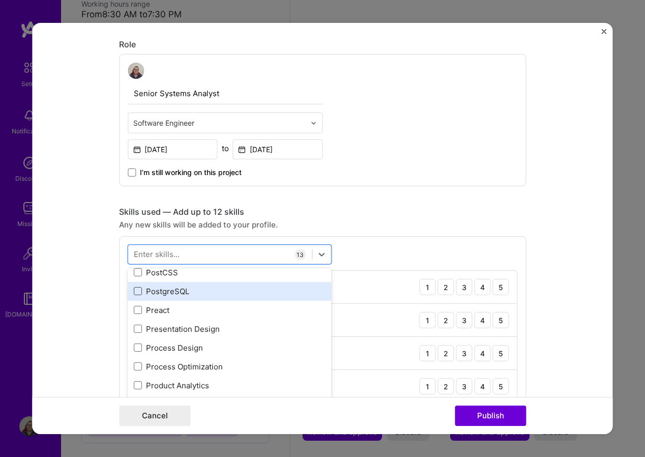
click at [134, 291] on span at bounding box center [138, 291] width 8 height 8
click at [0, 0] on input "checkbox" at bounding box center [0, 0] width 0 height 0
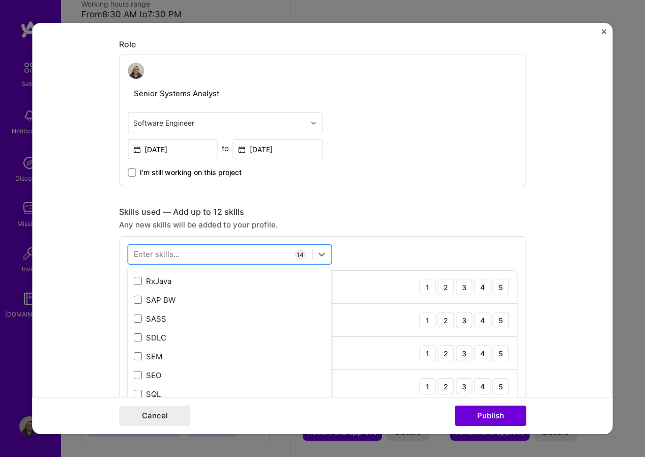
scroll to position [5395, 0]
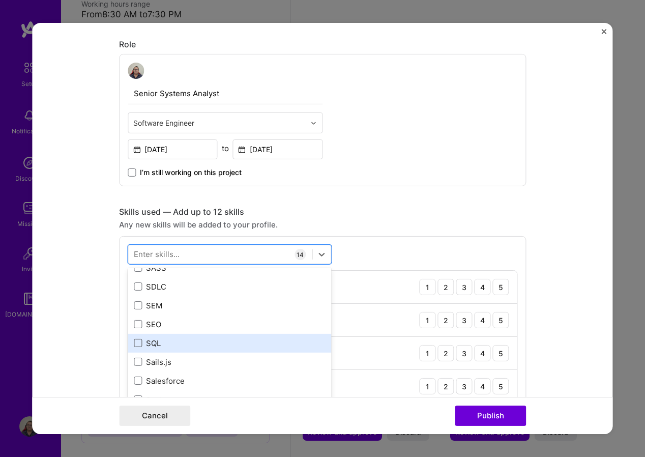
click at [134, 345] on span at bounding box center [138, 343] width 8 height 8
click at [0, 0] on input "checkbox" at bounding box center [0, 0] width 0 height 0
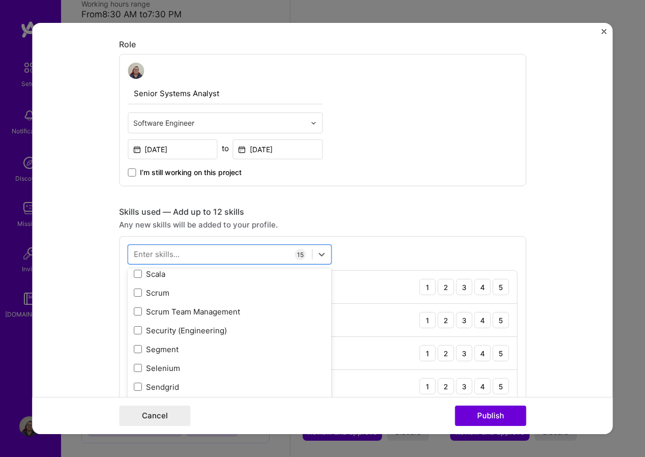
scroll to position [5497, 0]
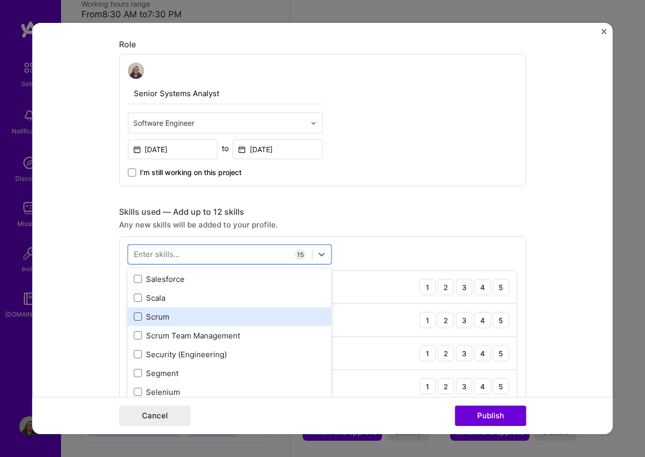
click at [136, 315] on span at bounding box center [138, 317] width 8 height 8
click at [0, 0] on input "checkbox" at bounding box center [0, 0] width 0 height 0
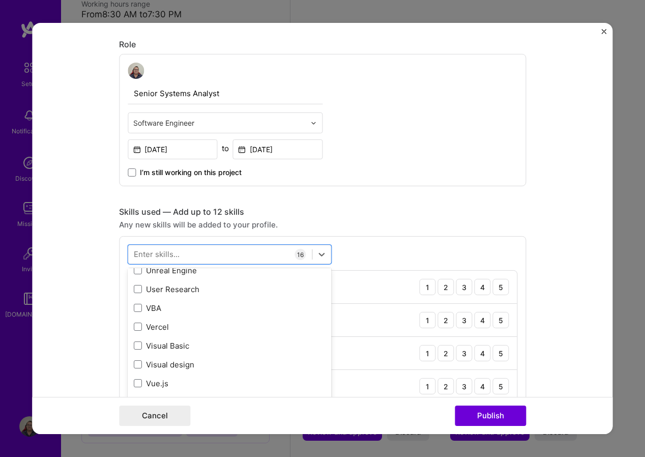
scroll to position [6566, 0]
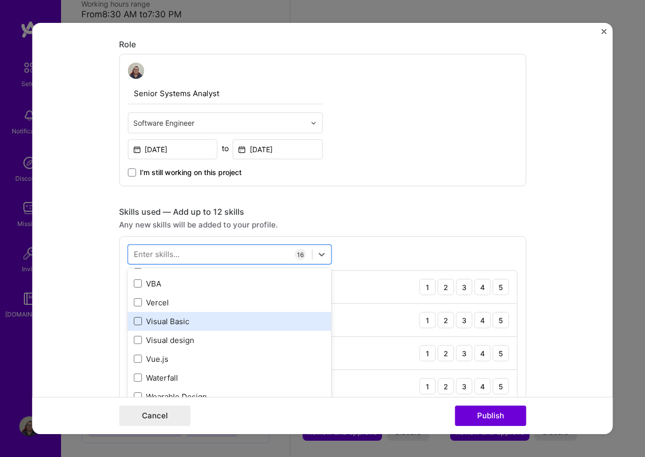
click at [135, 323] on span at bounding box center [138, 321] width 8 height 8
click at [0, 0] on input "checkbox" at bounding box center [0, 0] width 0 height 0
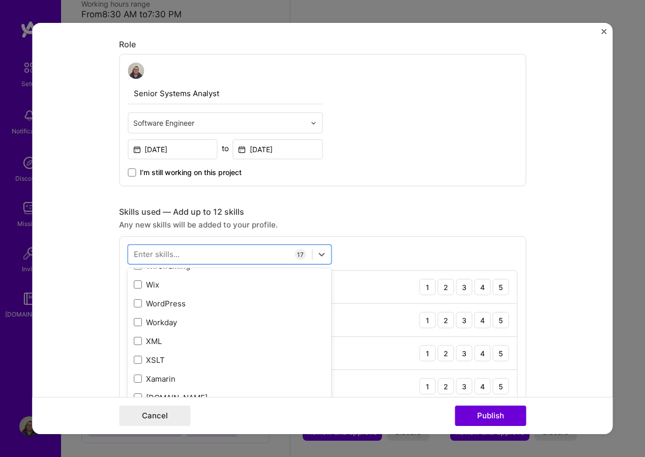
scroll to position [6871, 0]
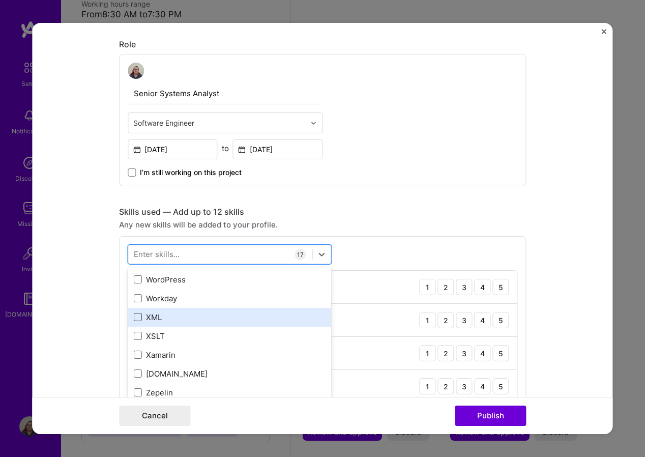
click at [136, 318] on span at bounding box center [138, 317] width 8 height 8
click at [0, 0] on input "checkbox" at bounding box center [0, 0] width 0 height 0
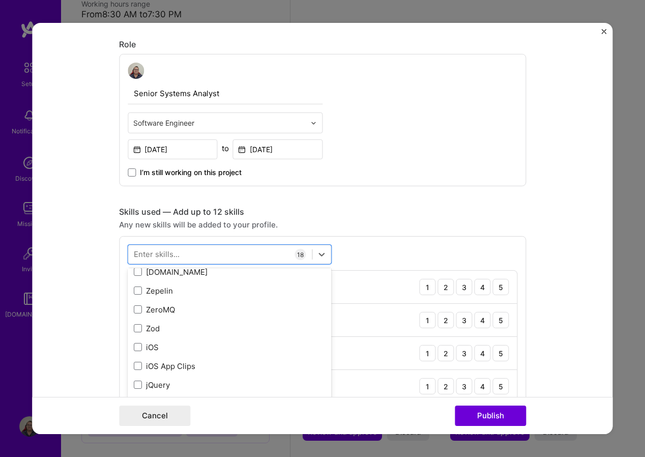
scroll to position [6990, 0]
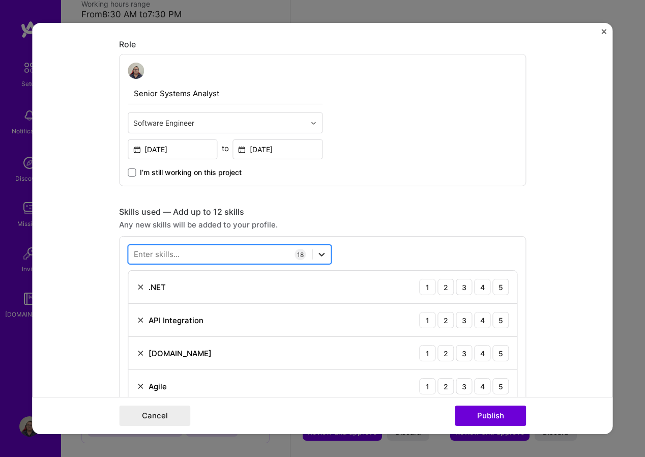
click at [320, 254] on icon at bounding box center [322, 255] width 6 height 4
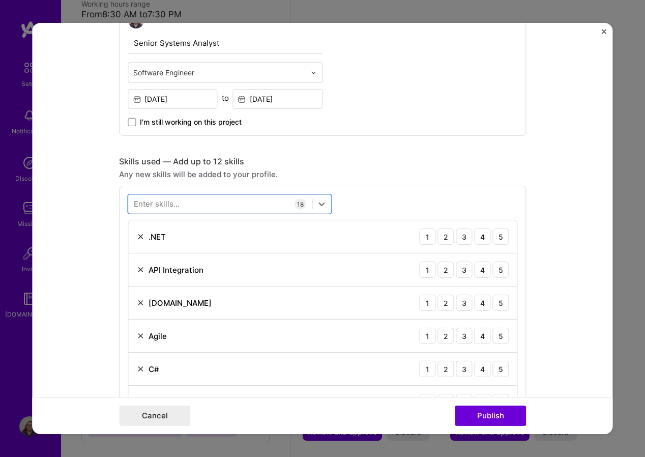
scroll to position [376, 0]
click at [479, 240] on div "4" at bounding box center [482, 236] width 16 height 16
click at [459, 270] on div "3" at bounding box center [464, 269] width 16 height 16
click at [485, 303] on div "4" at bounding box center [482, 302] width 16 height 16
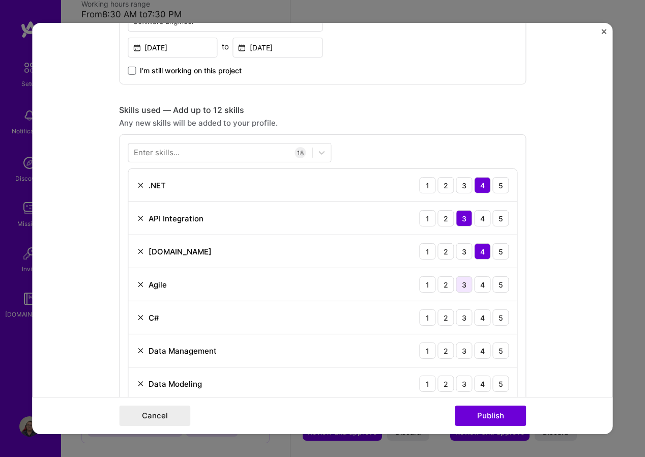
click at [461, 288] on div "3" at bounding box center [464, 284] width 16 height 16
click at [460, 319] on div "3" at bounding box center [464, 317] width 16 height 16
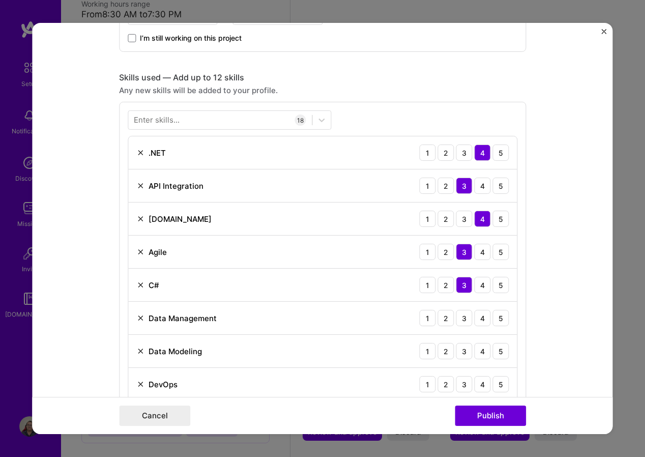
scroll to position [478, 0]
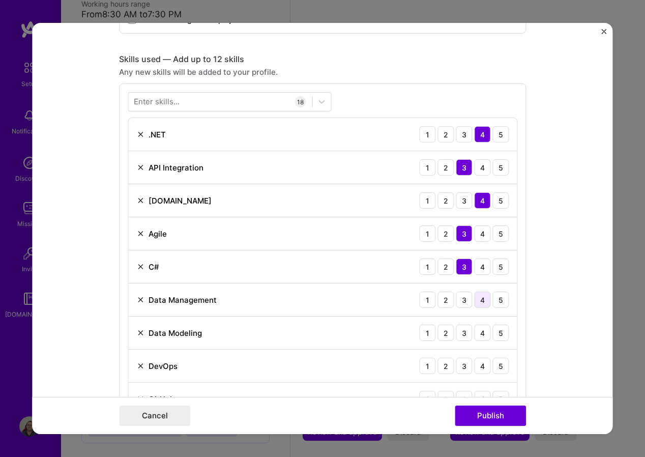
click at [482, 302] on div "4" at bounding box center [482, 300] width 16 height 16
click at [480, 333] on div "4" at bounding box center [482, 333] width 16 height 16
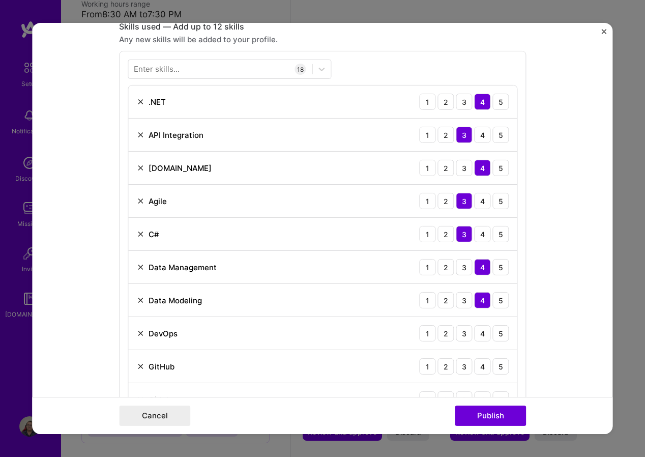
scroll to position [529, 0]
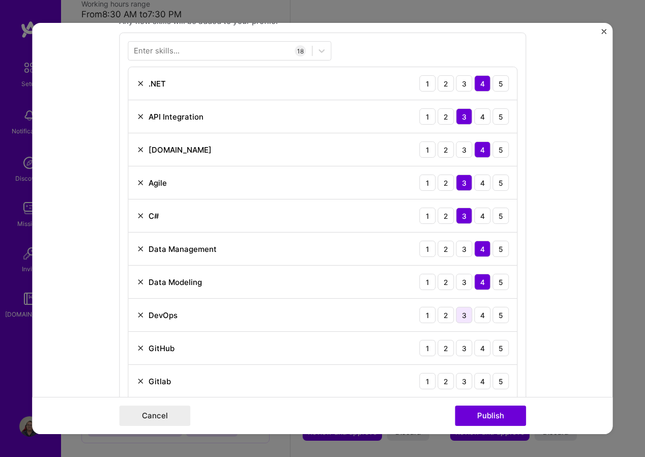
click at [464, 319] on div "3" at bounding box center [464, 315] width 16 height 16
click at [460, 348] on div "3" at bounding box center [464, 348] width 16 height 16
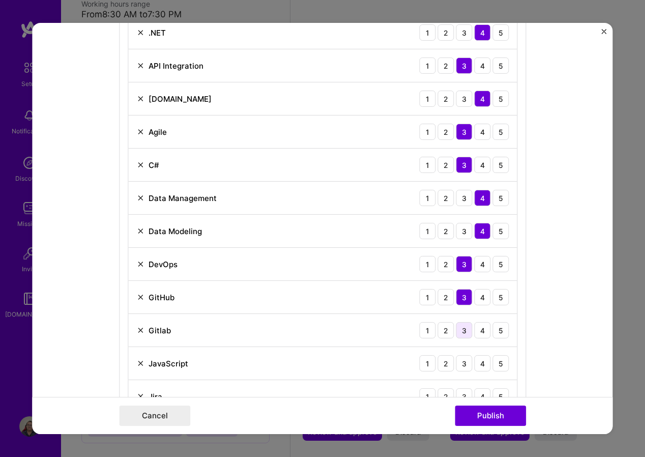
click at [458, 332] on div "3" at bounding box center [464, 330] width 16 height 16
click at [461, 365] on div "3" at bounding box center [464, 363] width 16 height 16
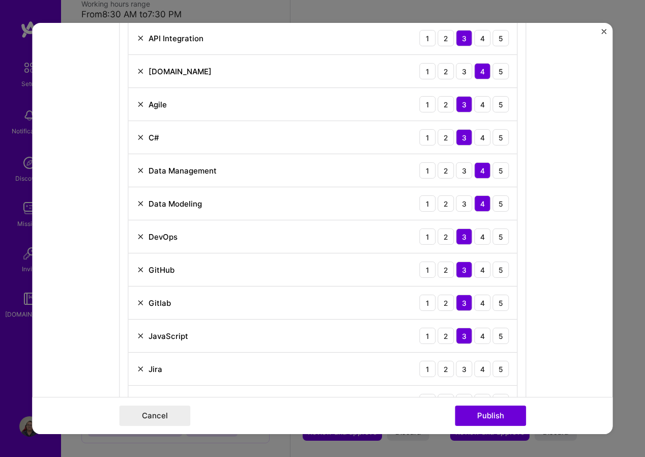
scroll to position [631, 0]
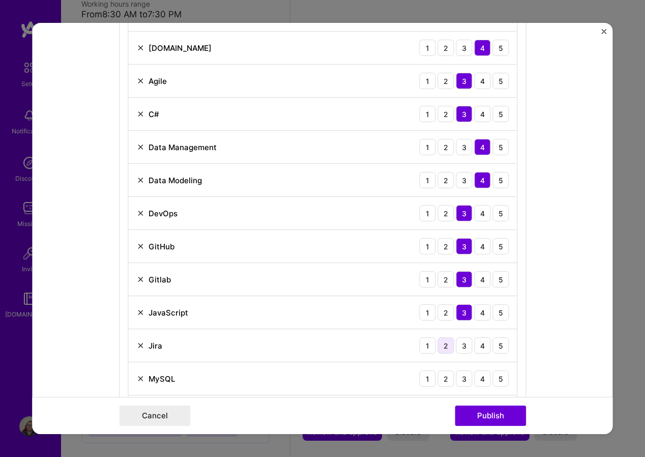
click at [443, 349] on div "2" at bounding box center [446, 345] width 16 height 16
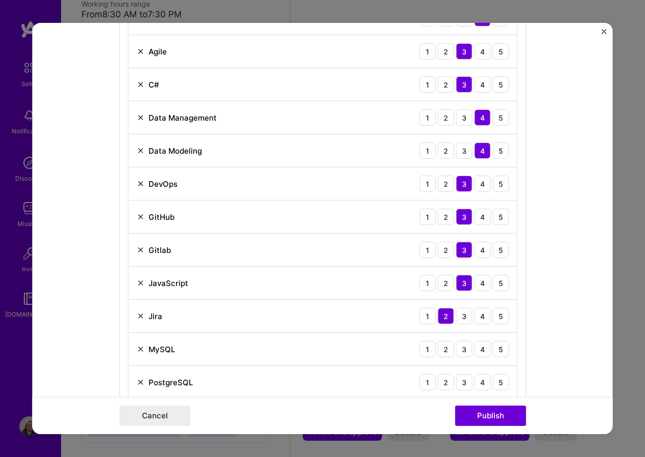
scroll to position [682, 0]
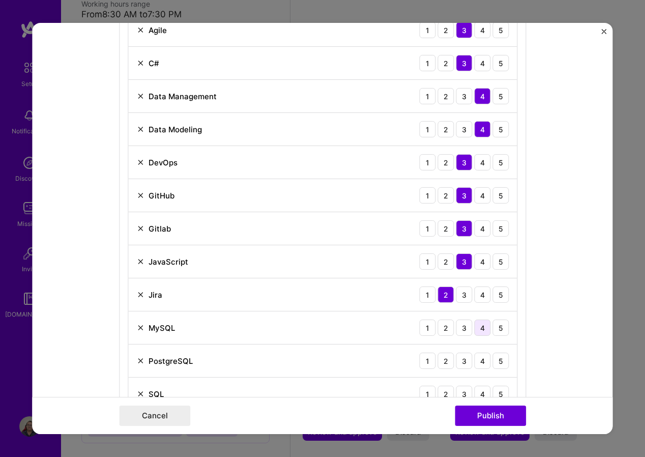
click at [477, 329] on div "4" at bounding box center [482, 328] width 16 height 16
click at [479, 361] on div "4" at bounding box center [482, 361] width 16 height 16
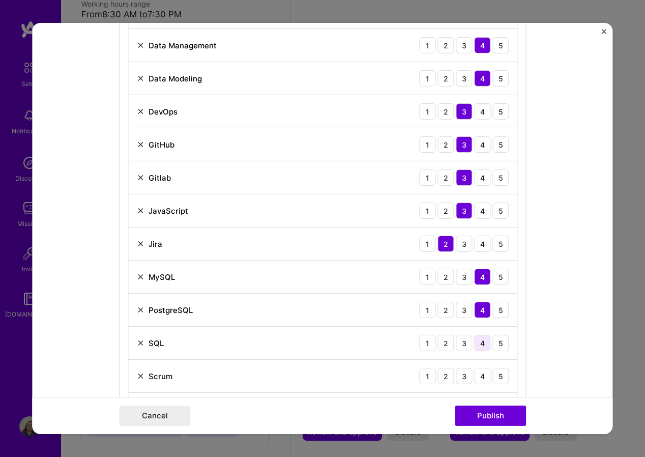
click at [481, 346] on div "4" at bounding box center [482, 343] width 16 height 16
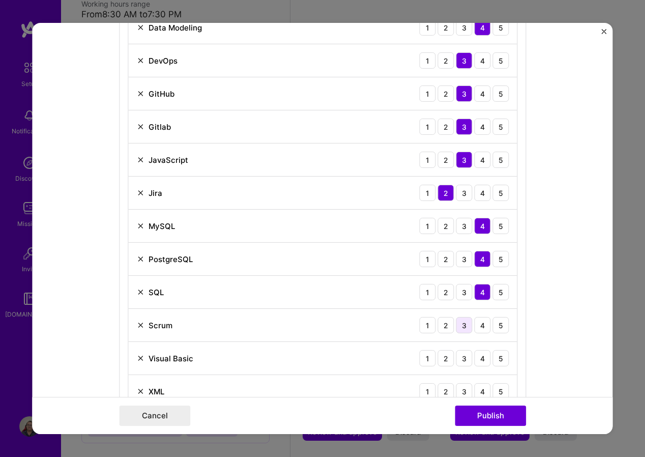
click at [460, 330] on div "3" at bounding box center [464, 325] width 16 height 16
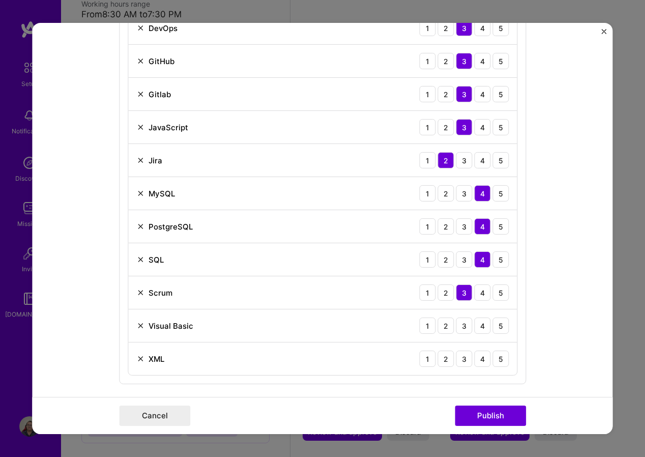
scroll to position [834, 0]
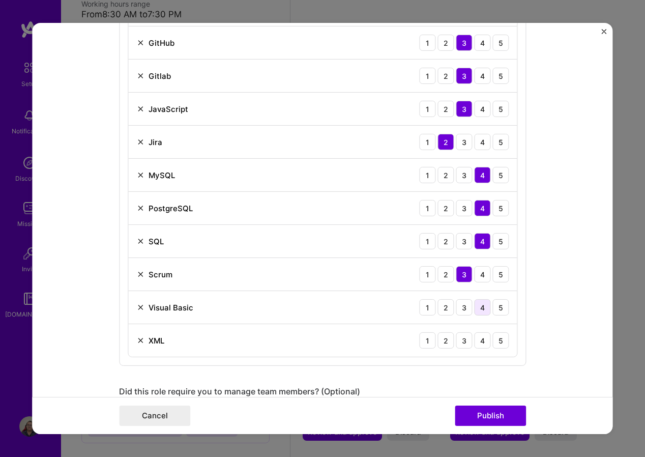
click at [484, 309] on div "4" at bounding box center [482, 307] width 16 height 16
click at [477, 337] on div "4" at bounding box center [482, 340] width 16 height 16
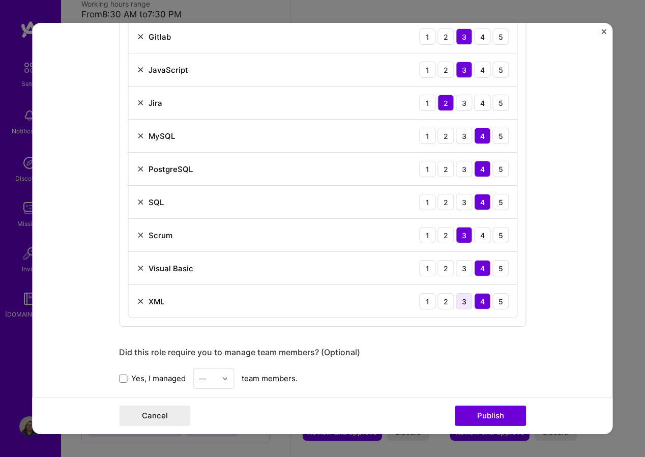
scroll to position [885, 0]
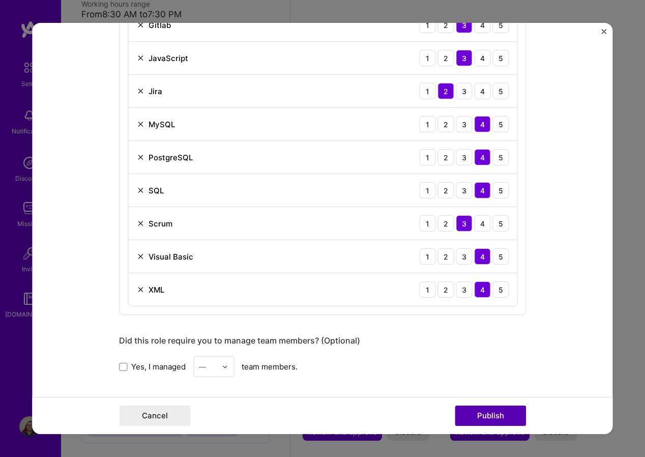
click at [483, 416] on button "Publish" at bounding box center [490, 416] width 71 height 20
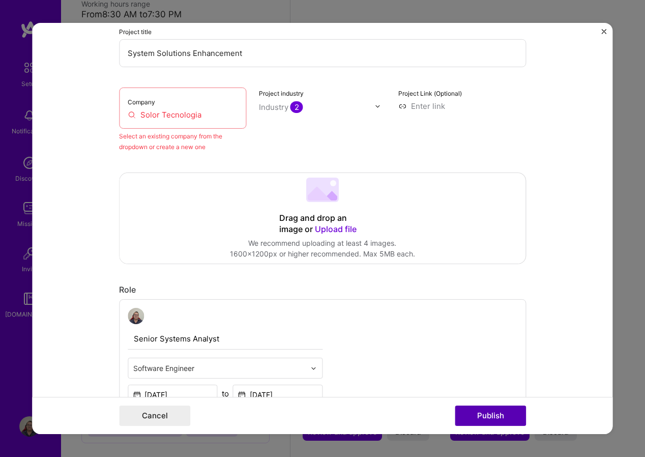
scroll to position [67, 0]
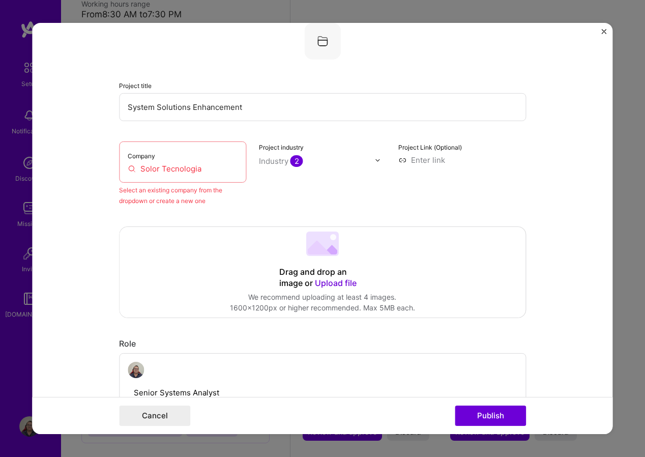
click at [219, 174] on input "Solor Tecnologia" at bounding box center [183, 168] width 110 height 11
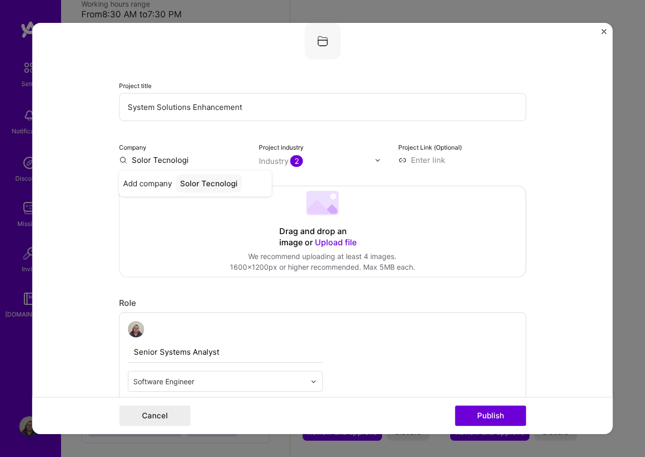
type input "Solor Tecnologia"
click at [160, 185] on span "Add company" at bounding box center [147, 183] width 49 height 11
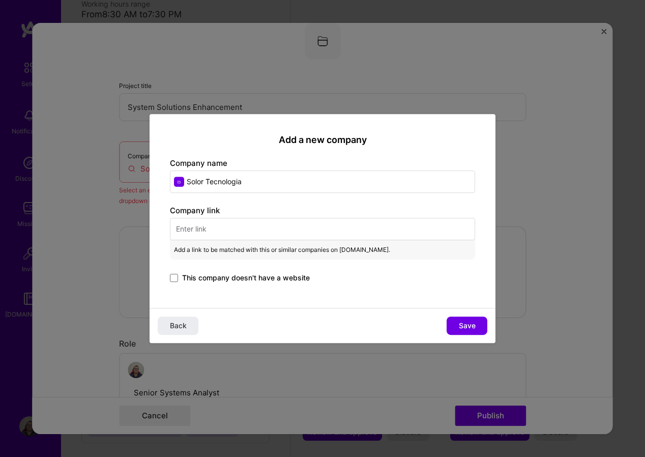
click at [205, 229] on input "text" at bounding box center [322, 229] width 305 height 22
paste input "http://www.solor.com.br/"
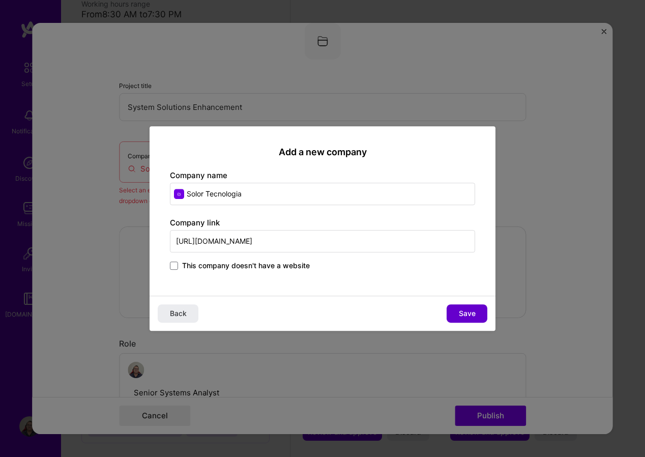
type input "http://www.solor.com.br/"
click at [460, 312] on span "Save" at bounding box center [467, 313] width 17 height 10
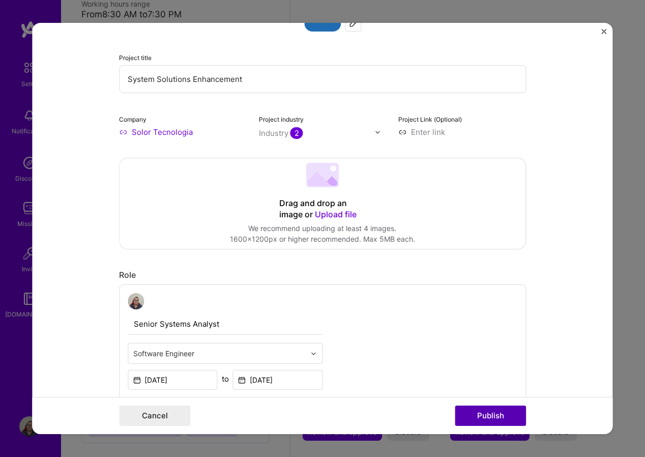
scroll to position [118, 0]
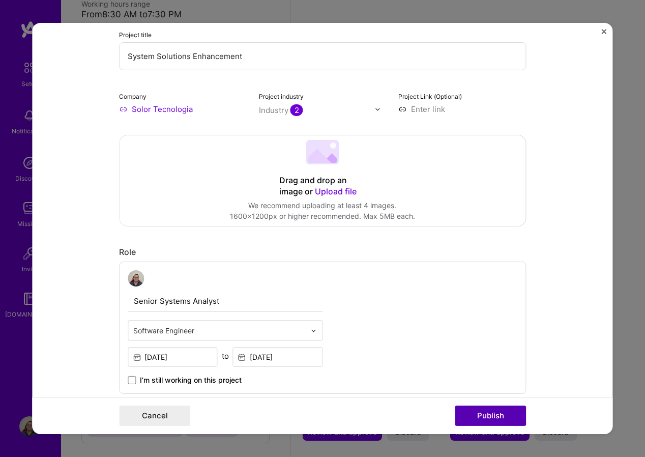
click at [492, 414] on button "Publish" at bounding box center [490, 416] width 71 height 20
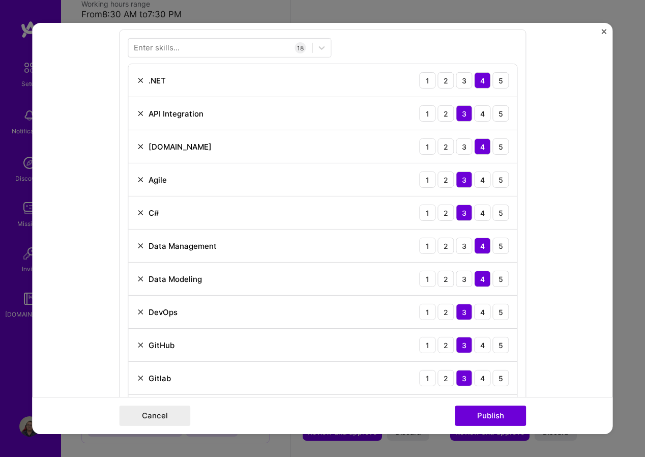
scroll to position [509, 0]
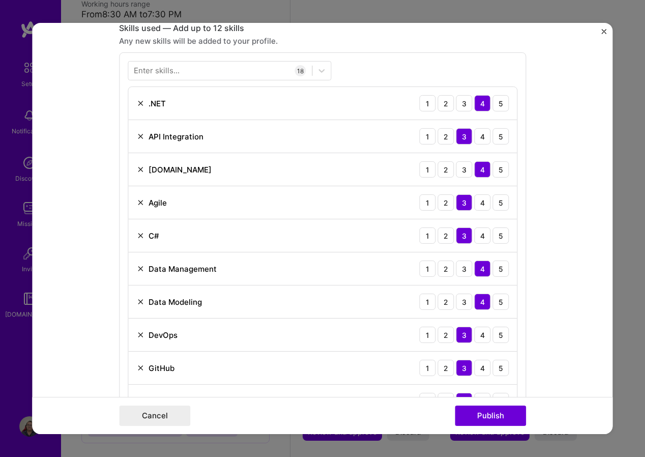
click at [136, 170] on img at bounding box center [140, 169] width 8 height 8
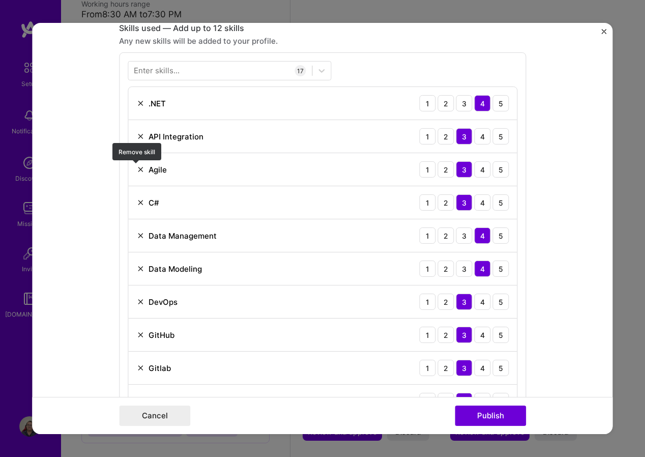
click at [137, 171] on img at bounding box center [140, 169] width 8 height 8
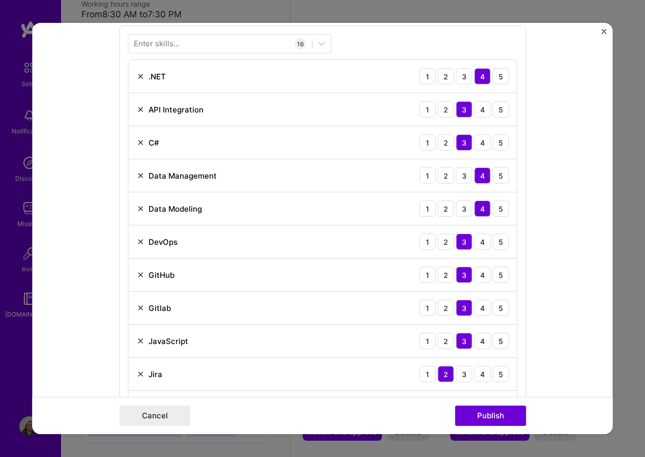
scroll to position [560, 0]
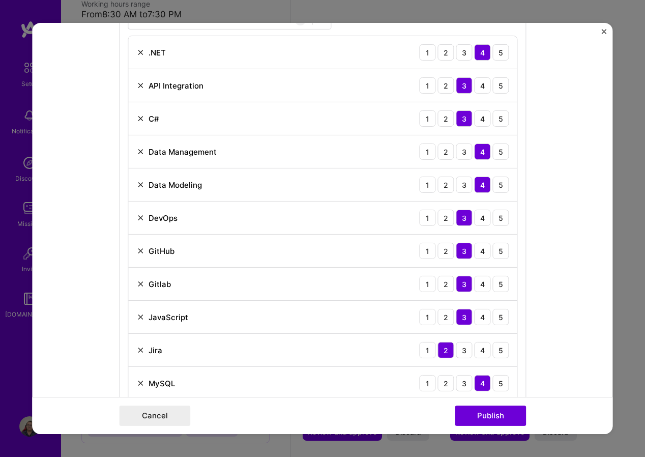
click at [137, 149] on img at bounding box center [140, 152] width 8 height 8
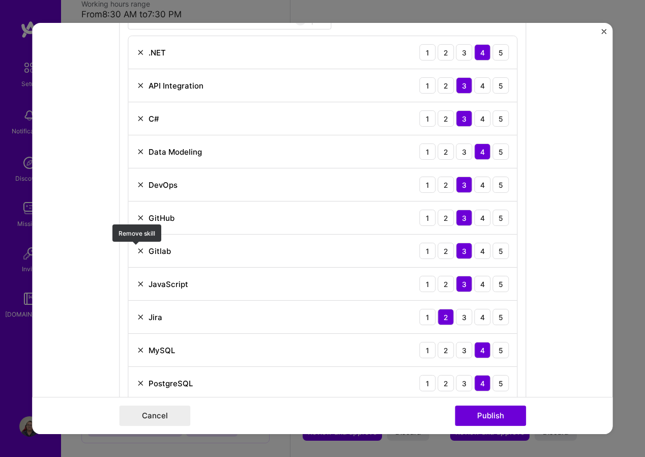
click at [136, 251] on img at bounding box center [140, 251] width 8 height 8
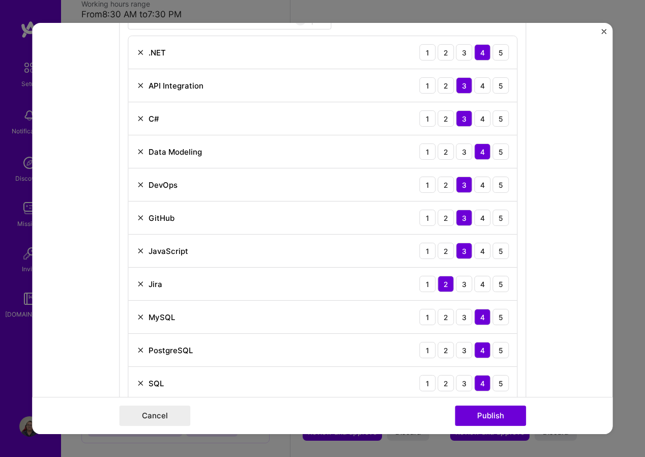
scroll to position [611, 0]
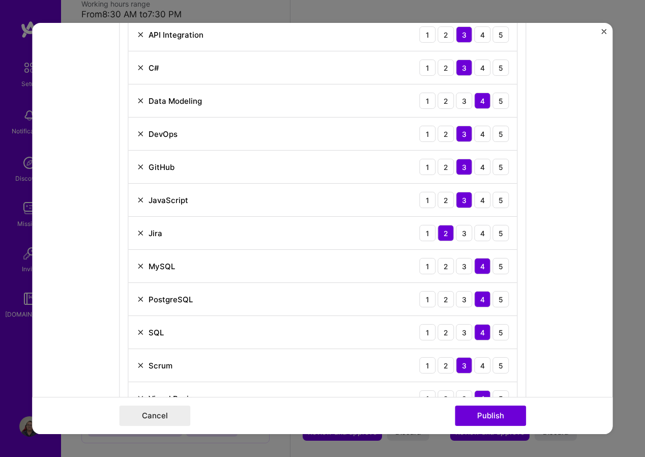
click at [136, 231] on img at bounding box center [140, 233] width 8 height 8
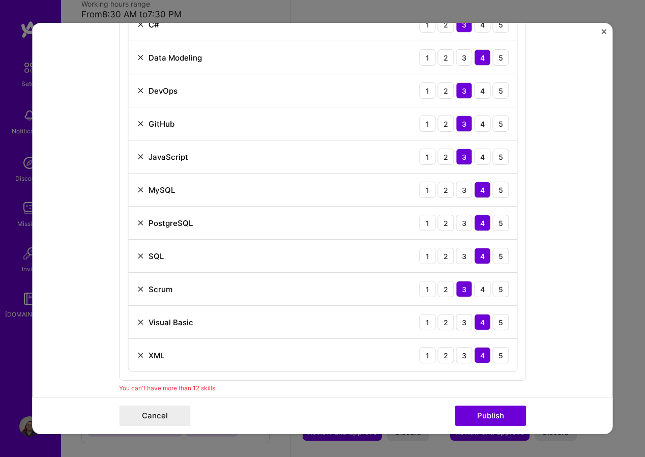
scroll to position [662, 0]
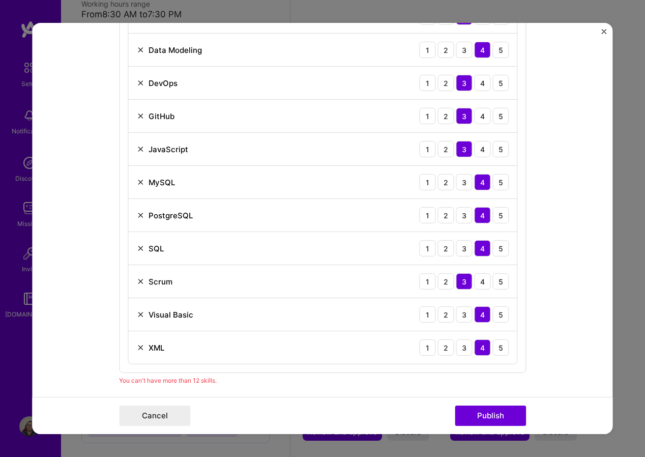
click at [140, 349] on img at bounding box center [140, 348] width 8 height 8
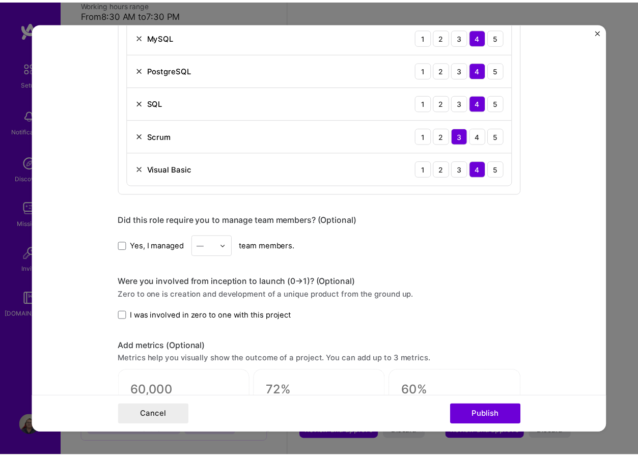
scroll to position [865, 0]
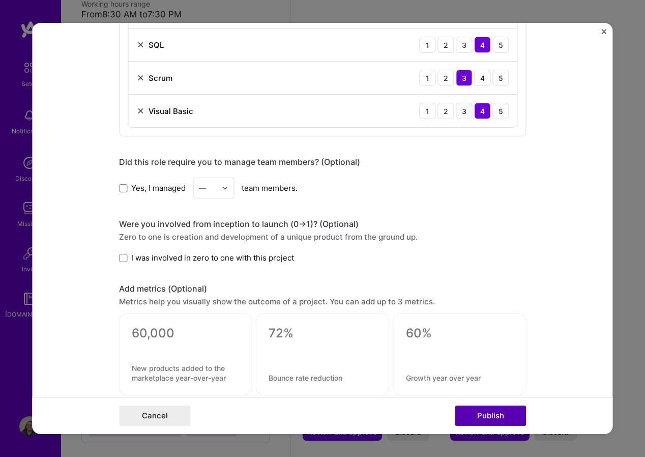
click at [475, 413] on button "Publish" at bounding box center [490, 416] width 71 height 20
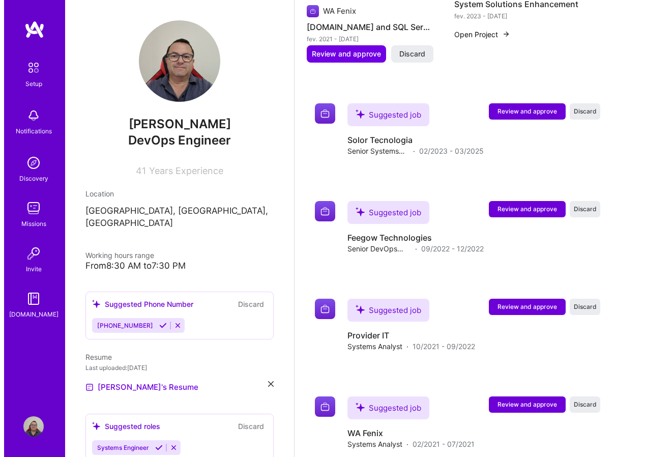
scroll to position [1018, 0]
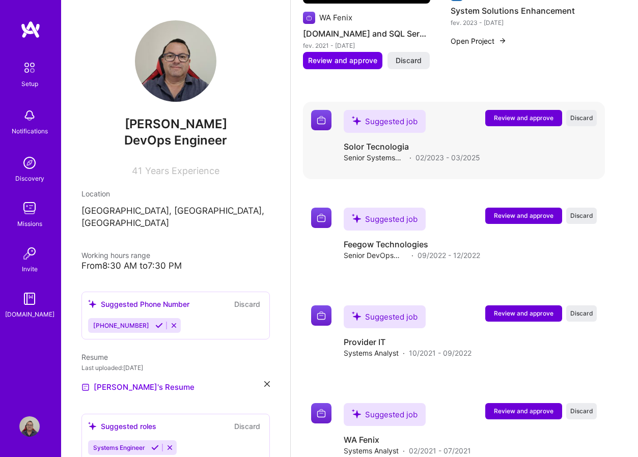
click at [512, 119] on span "Review and approve" at bounding box center [524, 118] width 60 height 9
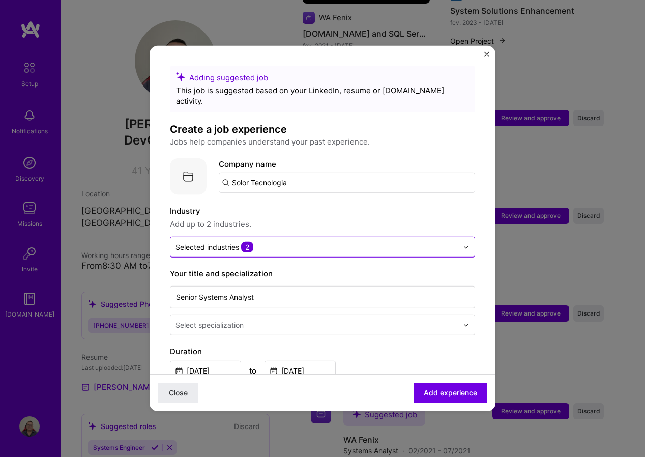
click at [463, 244] on img at bounding box center [466, 247] width 6 height 6
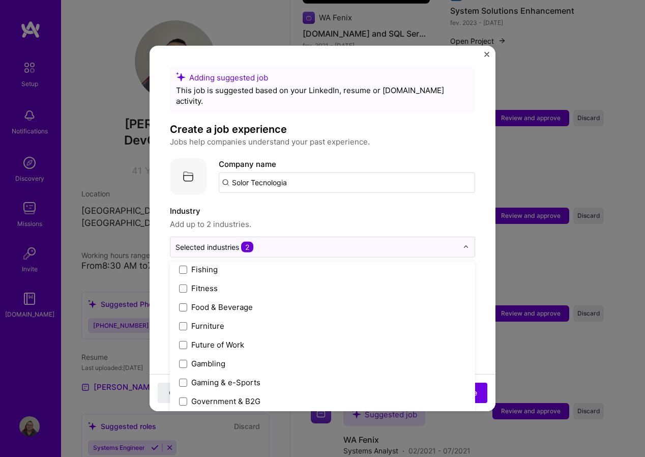
scroll to position [1120, 0]
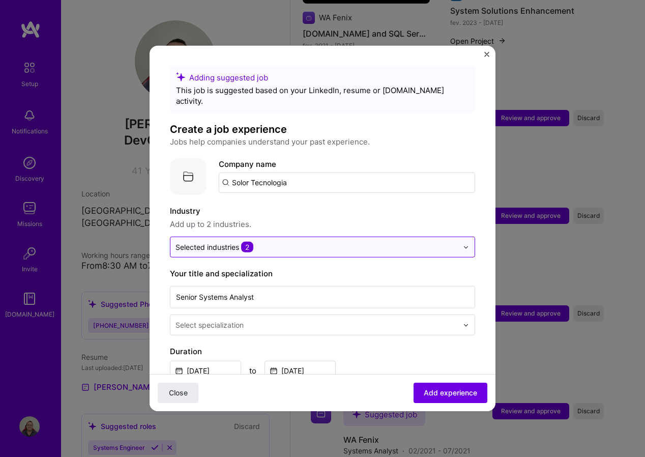
click at [463, 244] on img at bounding box center [466, 247] width 6 height 6
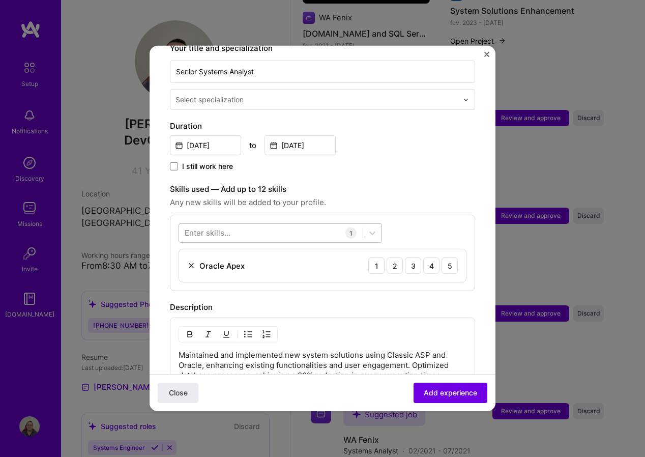
scroll to position [204, 0]
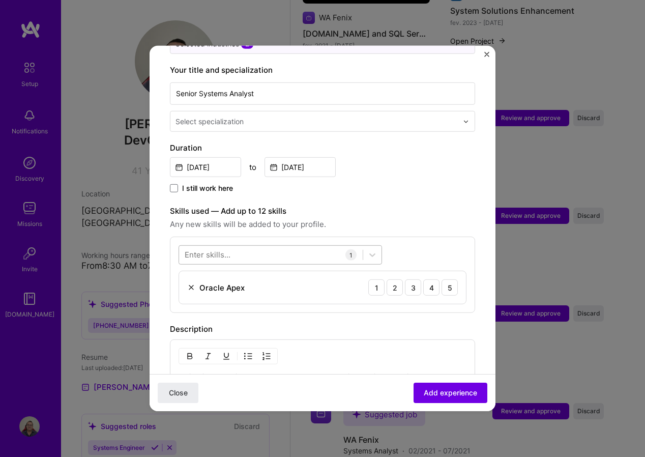
click at [323, 246] on div at bounding box center [271, 254] width 184 height 17
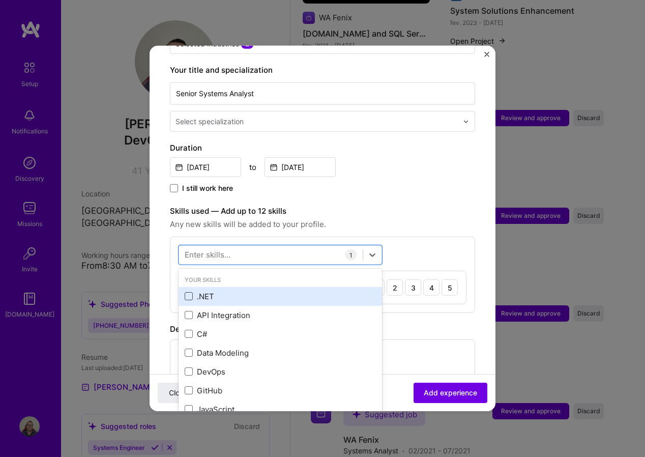
click at [188, 292] on span at bounding box center [189, 296] width 8 height 8
click at [0, 0] on input "checkbox" at bounding box center [0, 0] width 0 height 0
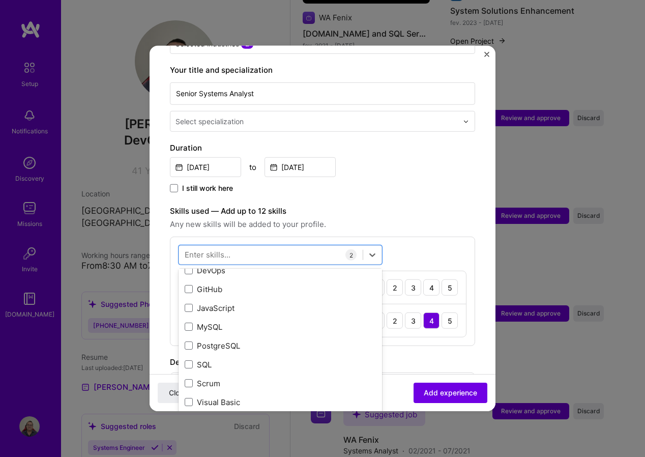
scroll to position [102, 0]
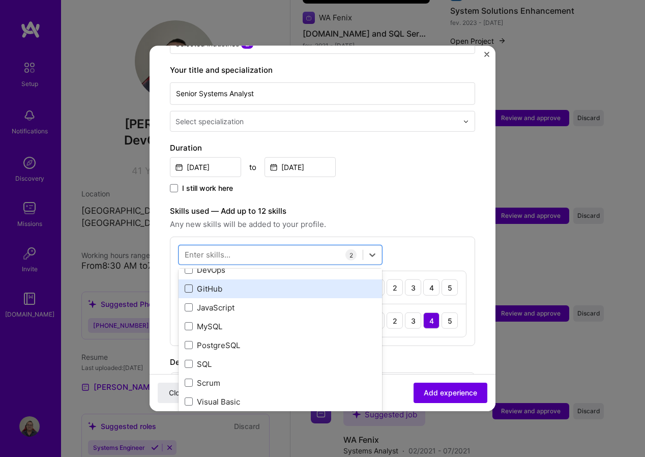
click at [191, 285] on span at bounding box center [189, 289] width 8 height 8
click at [0, 0] on input "checkbox" at bounding box center [0, 0] width 0 height 0
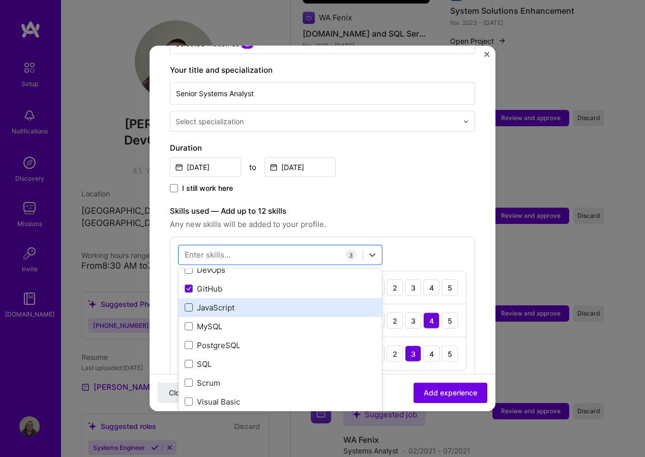
click at [188, 303] on span at bounding box center [189, 307] width 8 height 8
click at [0, 0] on input "checkbox" at bounding box center [0, 0] width 0 height 0
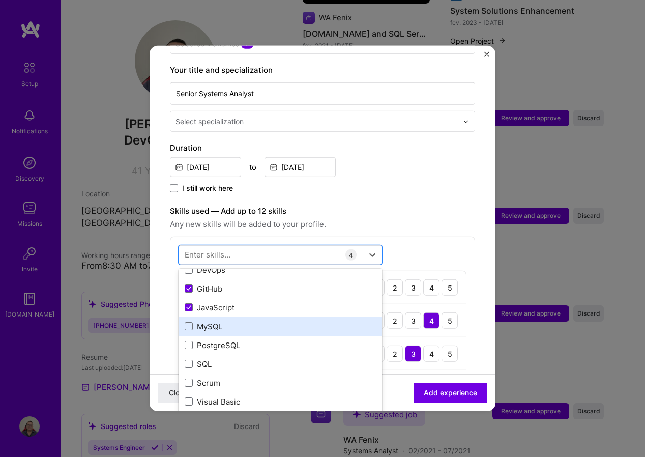
scroll to position [153, 0]
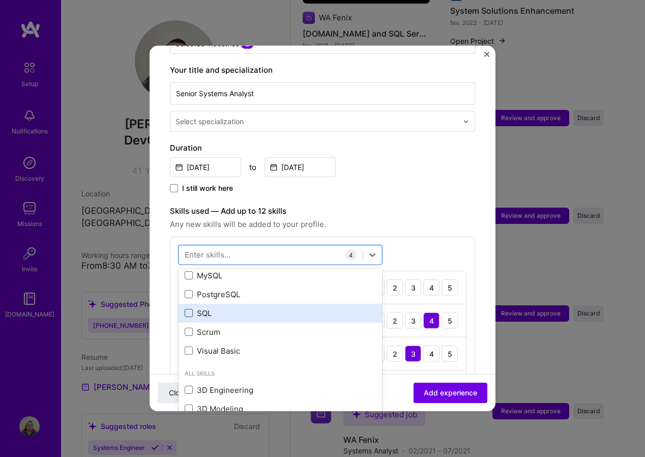
click at [186, 309] on span at bounding box center [189, 313] width 8 height 8
click at [0, 0] on input "checkbox" at bounding box center [0, 0] width 0 height 0
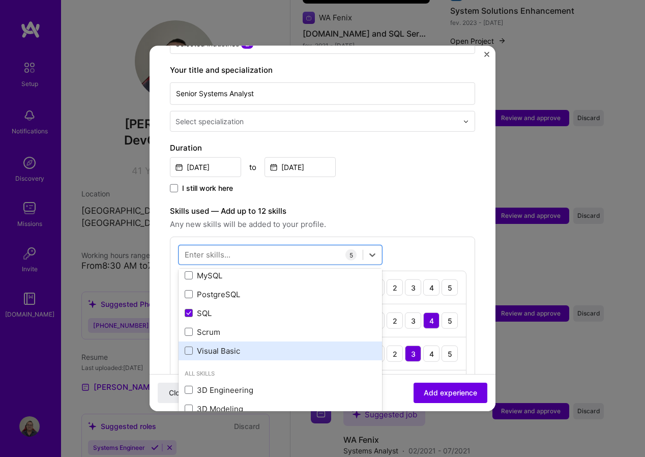
click at [193, 346] on div "Visual Basic" at bounding box center [280, 351] width 191 height 11
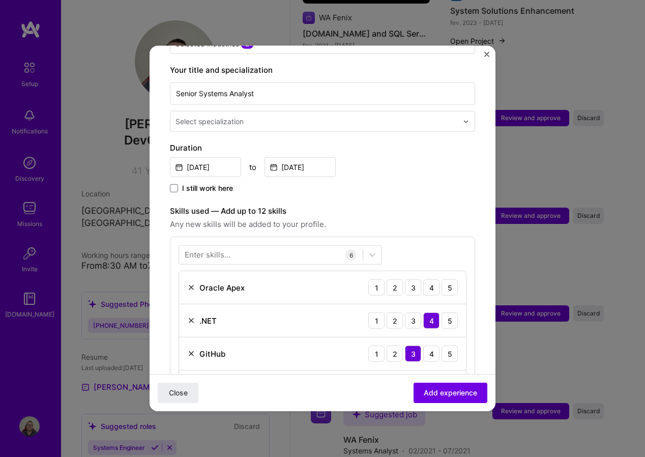
click at [393, 206] on label "Skills used — Add up to 12 skills" at bounding box center [322, 211] width 305 height 12
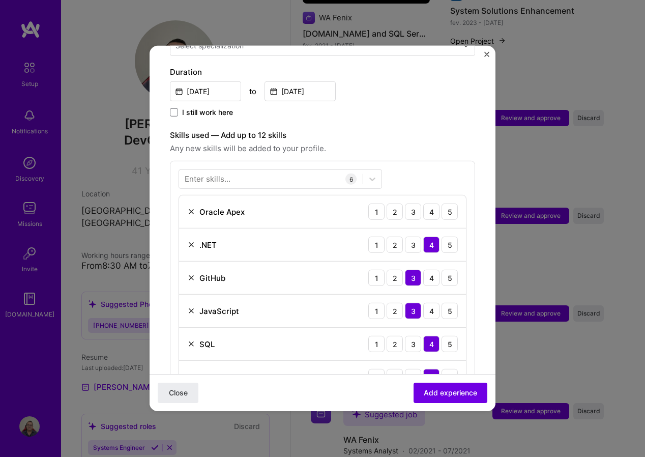
scroll to position [305, 0]
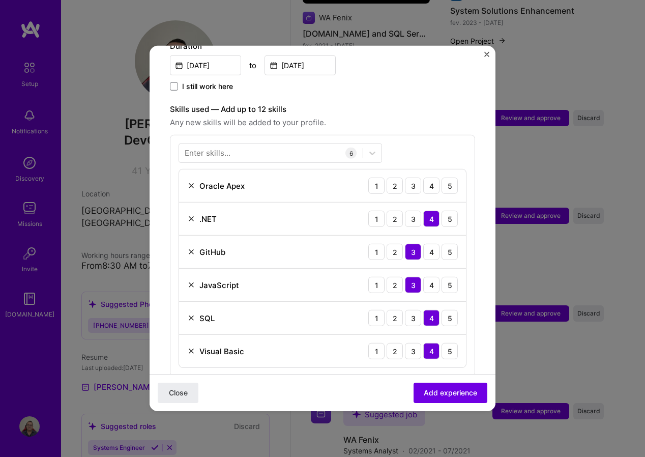
click at [188, 182] on img at bounding box center [191, 186] width 8 height 8
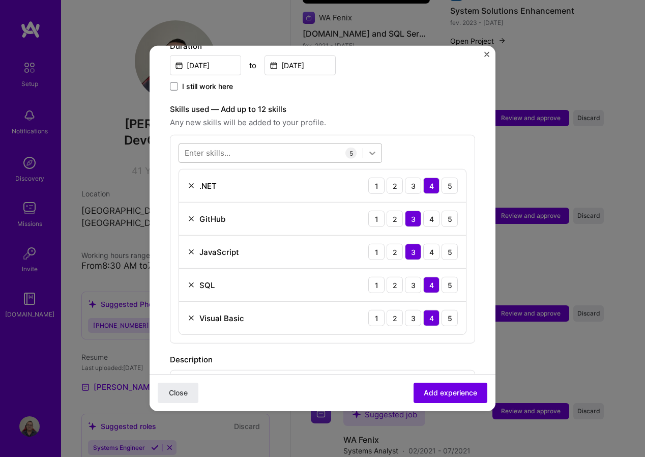
click at [373, 148] on icon at bounding box center [372, 153] width 10 height 10
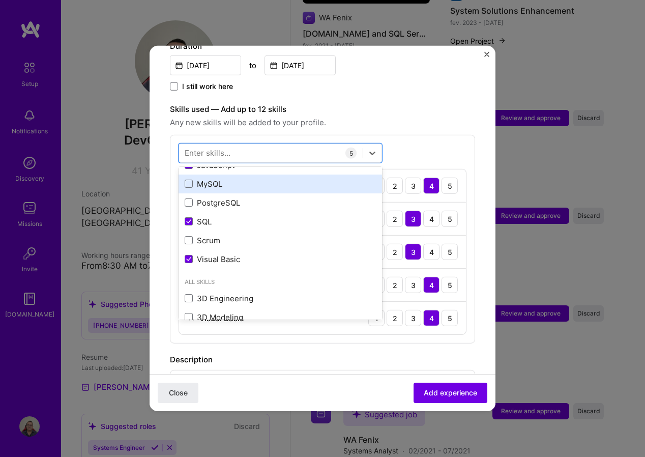
scroll to position [102, 0]
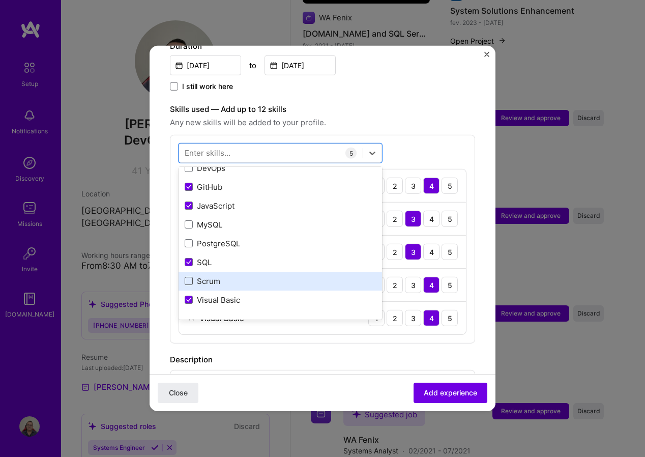
click at [189, 277] on span at bounding box center [189, 281] width 8 height 8
click at [0, 0] on input "checkbox" at bounding box center [0, 0] width 0 height 0
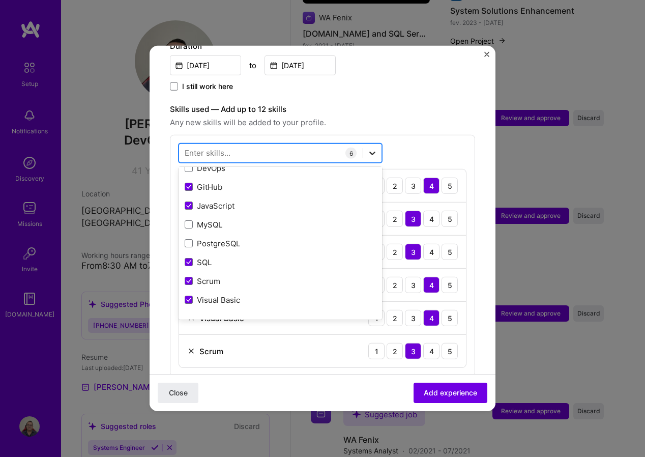
click at [370, 152] on icon at bounding box center [373, 154] width 6 height 4
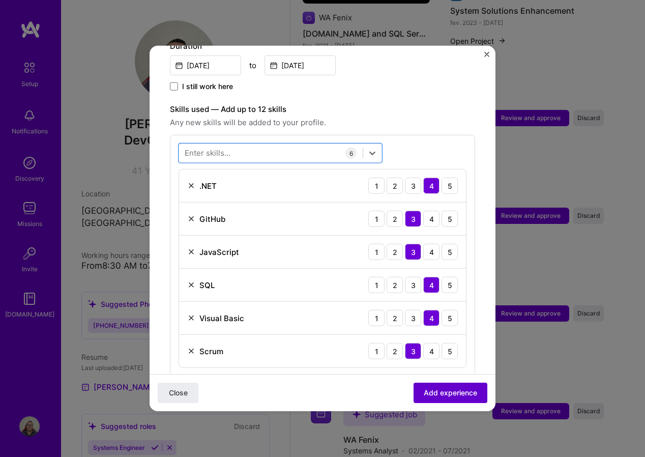
click at [425, 394] on span "Add experience" at bounding box center [450, 393] width 53 height 10
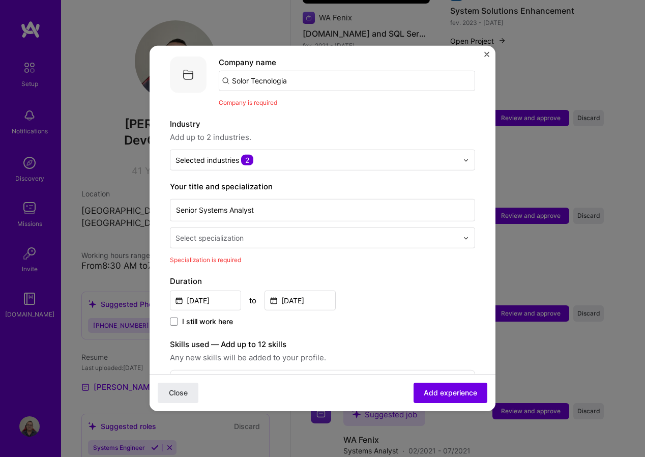
click at [463, 235] on img at bounding box center [466, 238] width 6 height 6
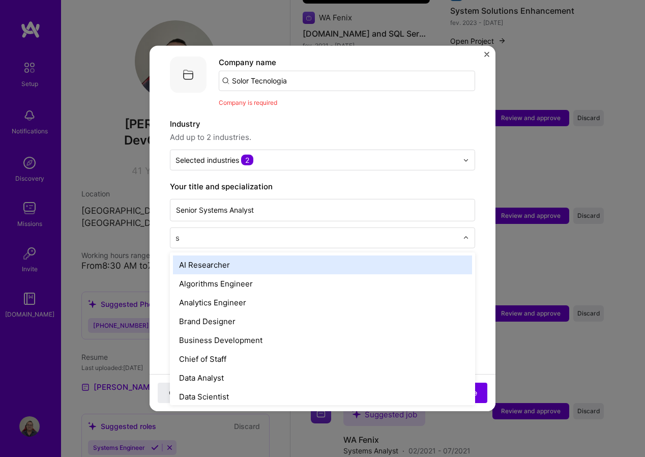
type input "so"
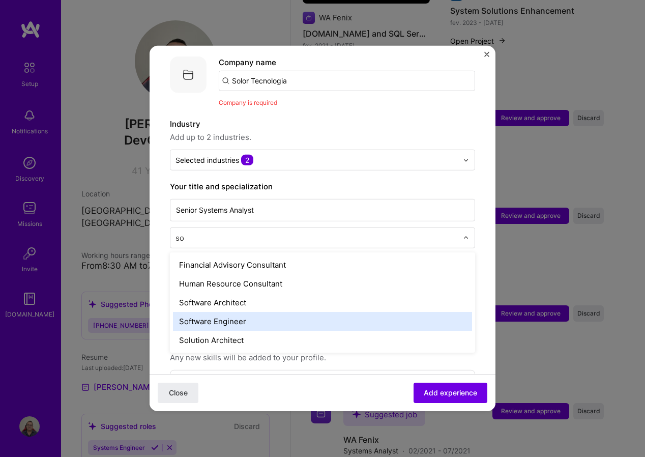
click at [253, 312] on div "Software Engineer" at bounding box center [322, 321] width 299 height 19
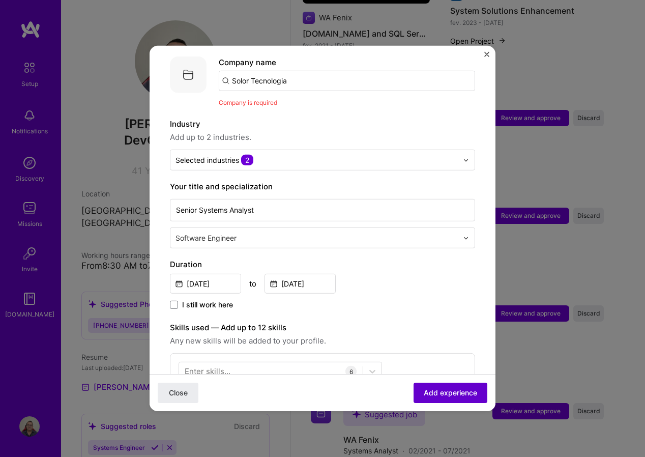
click at [448, 394] on span "Add experience" at bounding box center [450, 393] width 53 height 10
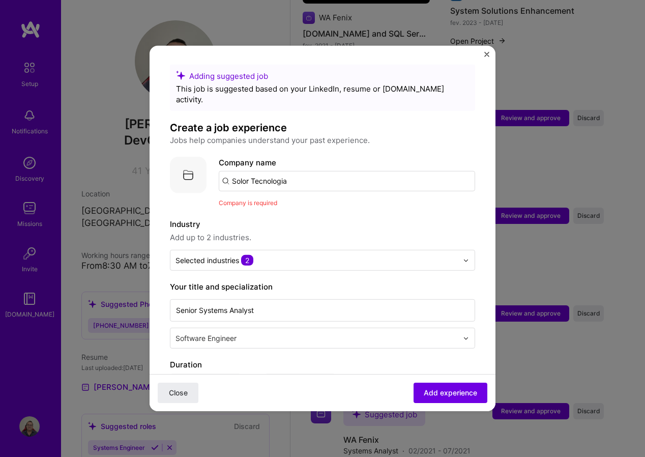
scroll to position [0, 0]
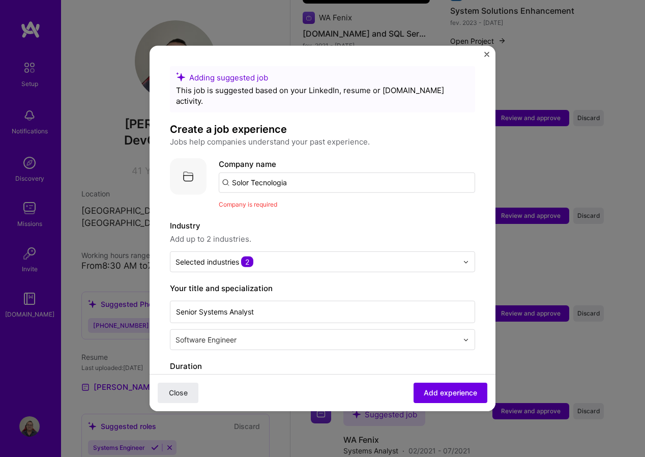
click at [303, 180] on input "Solor Tecnologia" at bounding box center [347, 183] width 257 height 20
type input "Solor Tecnologia"
click at [258, 206] on span "Add company" at bounding box center [247, 211] width 49 height 11
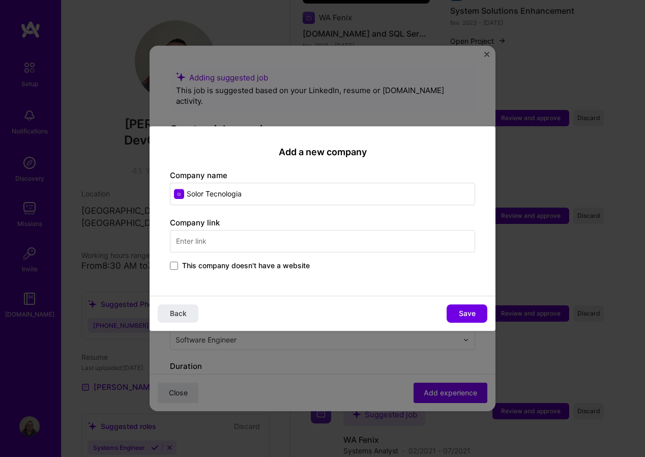
click at [323, 243] on input "text" at bounding box center [322, 241] width 305 height 22
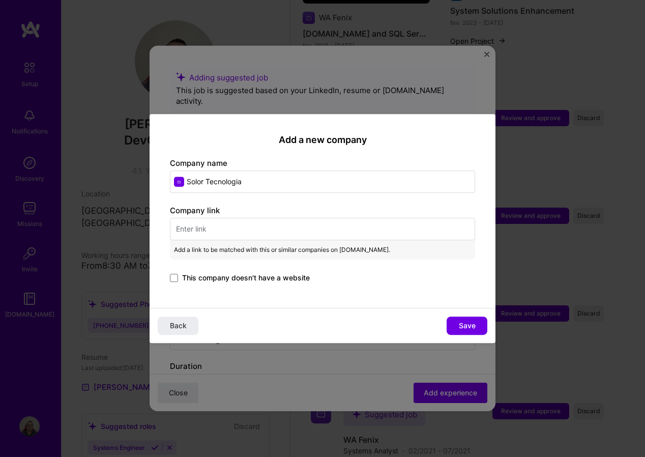
paste input "http://www.solor.com.br/"
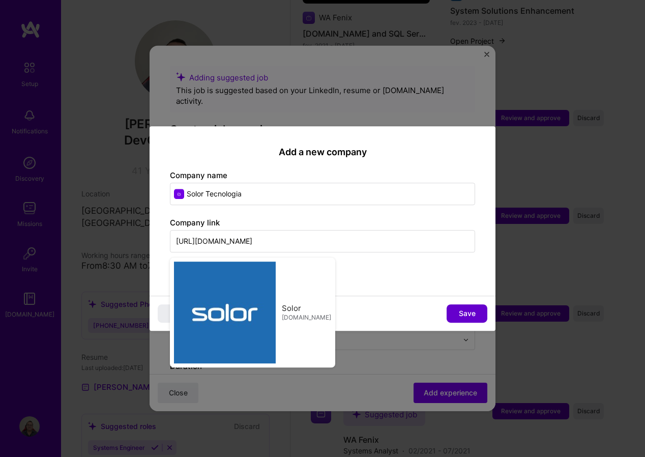
type input "http://www.solor.com.br/"
click at [458, 315] on button "Save" at bounding box center [467, 313] width 41 height 18
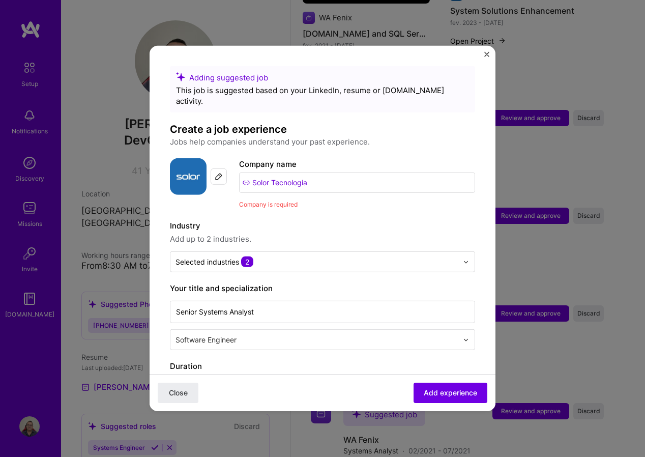
click at [273, 159] on label "Company name" at bounding box center [268, 164] width 58 height 10
click at [313, 180] on input "Solor Tecnologia" at bounding box center [357, 183] width 236 height 20
click at [222, 173] on img at bounding box center [219, 177] width 8 height 8
click at [270, 159] on label "Company name" at bounding box center [268, 164] width 58 height 10
click at [314, 174] on input "Solor Tecnologia" at bounding box center [357, 183] width 236 height 20
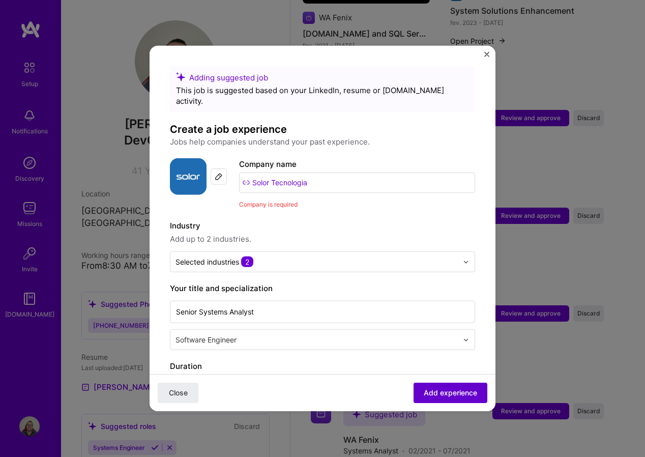
click at [433, 394] on span "Add experience" at bounding box center [450, 393] width 53 height 10
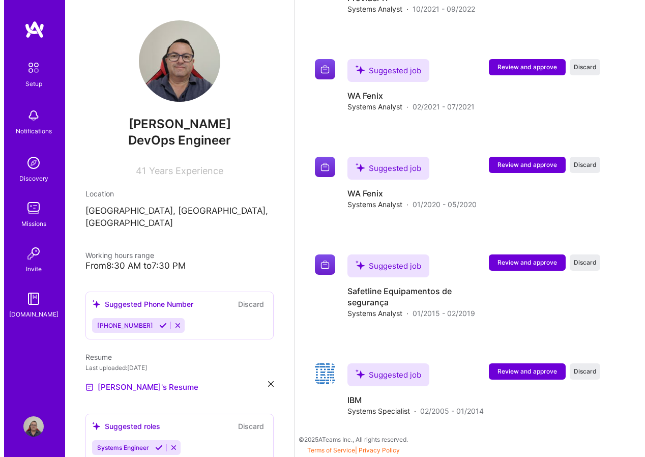
scroll to position [1467, 0]
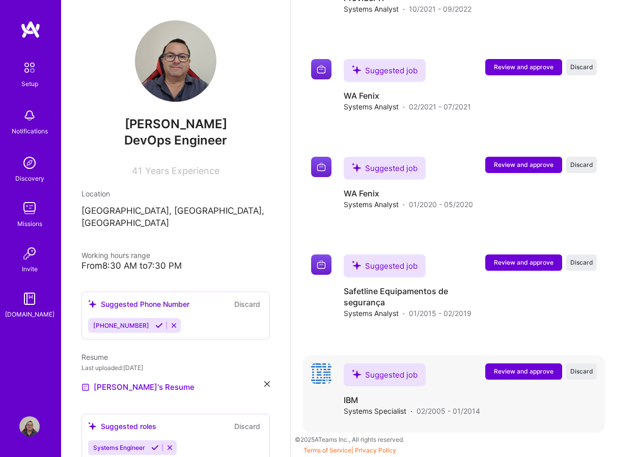
click at [524, 371] on span "Review and approve" at bounding box center [524, 371] width 60 height 9
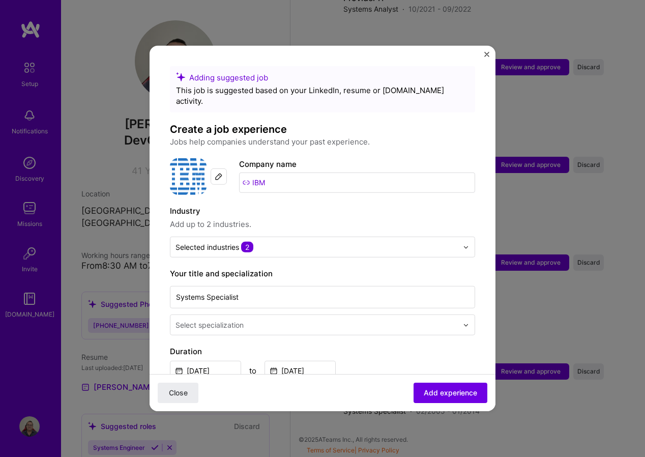
click at [285, 159] on label "Company name" at bounding box center [268, 164] width 58 height 10
click at [286, 173] on input "IBM" at bounding box center [357, 183] width 236 height 20
drag, startPoint x: 286, startPoint y: 170, endPoint x: 201, endPoint y: 173, distance: 85.5
click at [201, 173] on div "Company logo Company name IBM" at bounding box center [322, 176] width 305 height 37
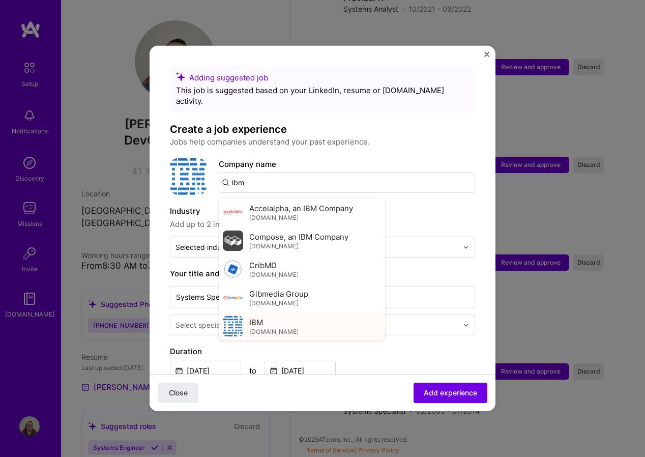
click at [259, 317] on span "IBM" at bounding box center [256, 322] width 14 height 11
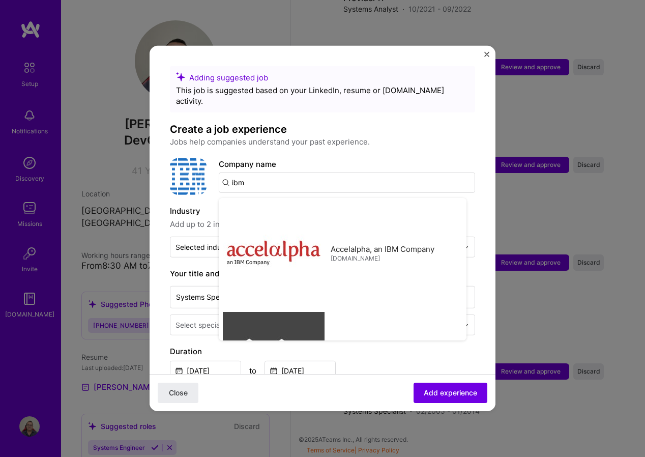
type input "IBM"
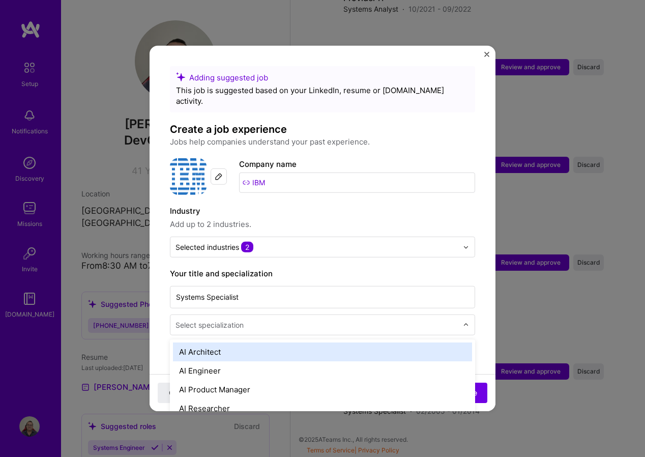
click at [463, 322] on img at bounding box center [466, 325] width 6 height 6
type input "sof"
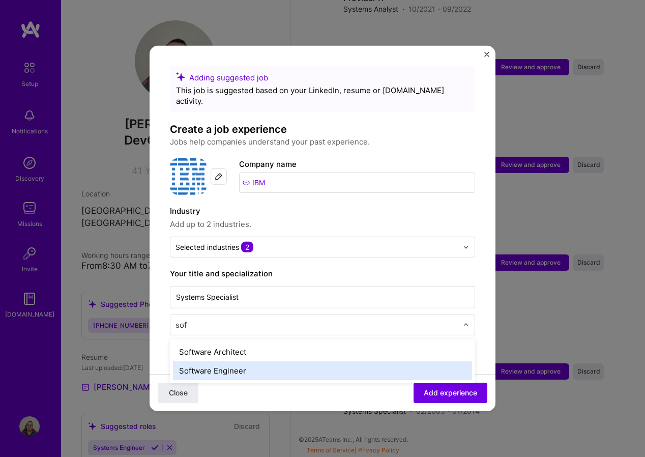
click at [244, 361] on div "Software Engineer" at bounding box center [322, 370] width 299 height 19
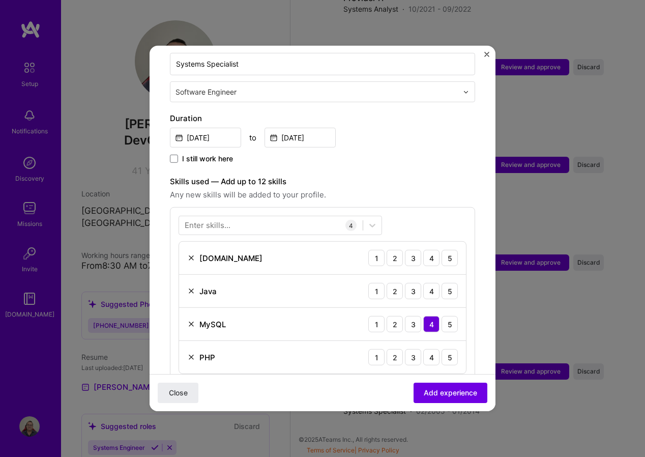
scroll to position [254, 0]
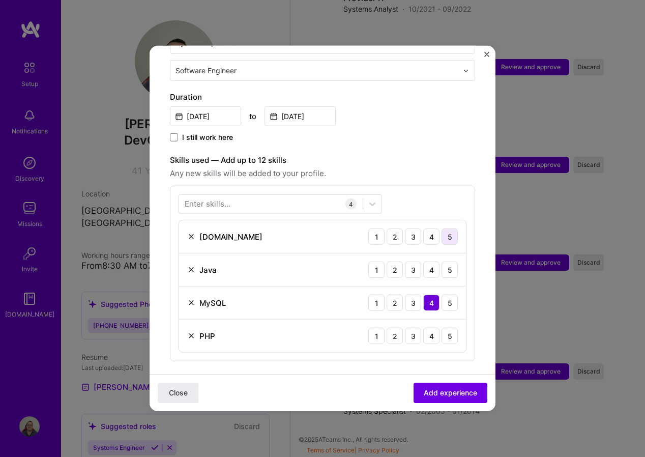
click at [444, 229] on div "5" at bounding box center [450, 237] width 16 height 16
click at [373, 262] on div "1" at bounding box center [376, 270] width 16 height 16
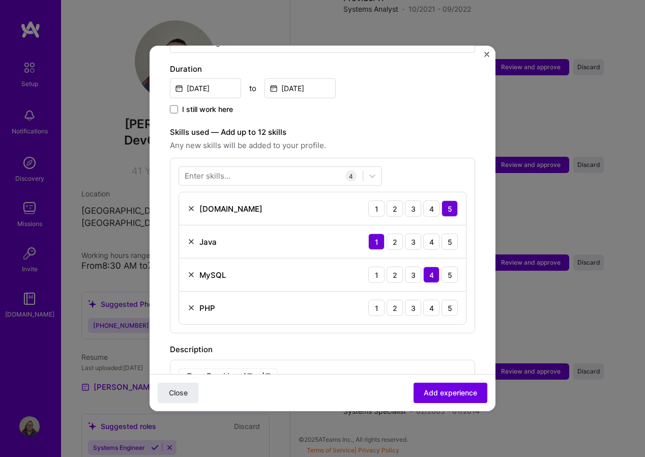
scroll to position [305, 0]
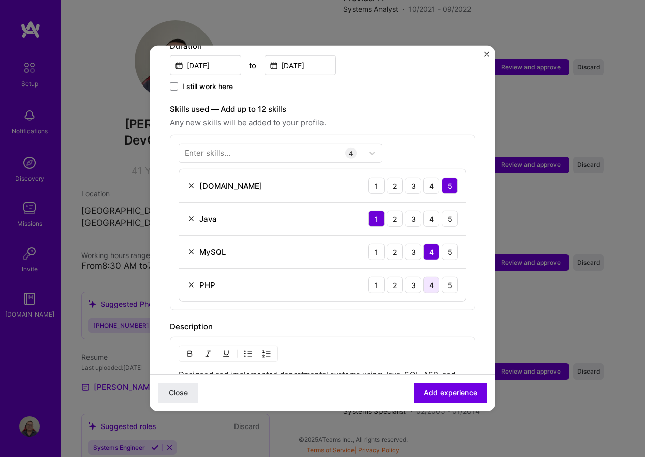
click at [423, 277] on div "4" at bounding box center [431, 285] width 16 height 16
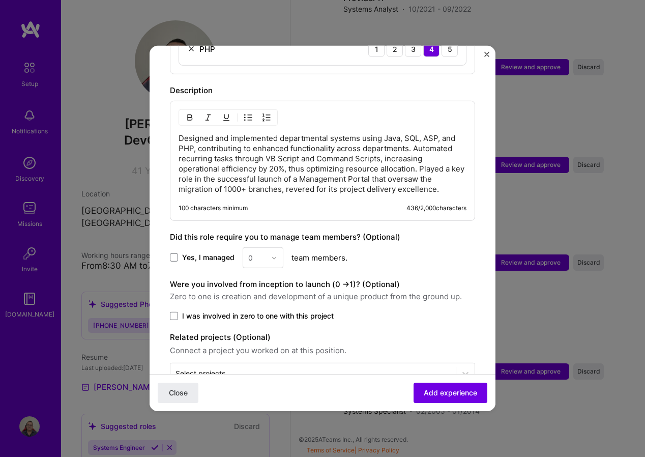
scroll to position [561, 0]
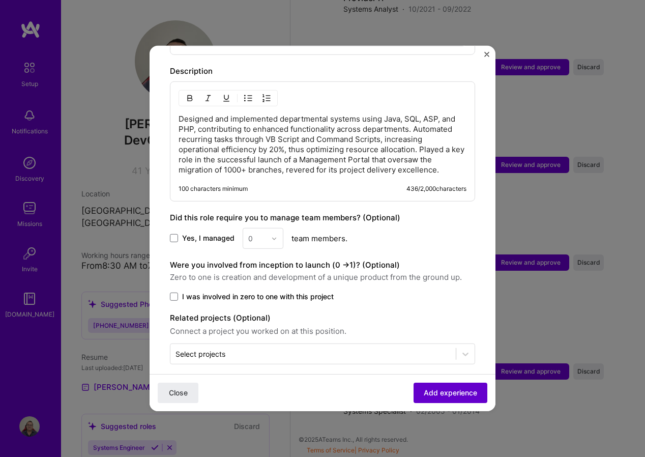
click at [452, 394] on span "Add experience" at bounding box center [450, 393] width 53 height 10
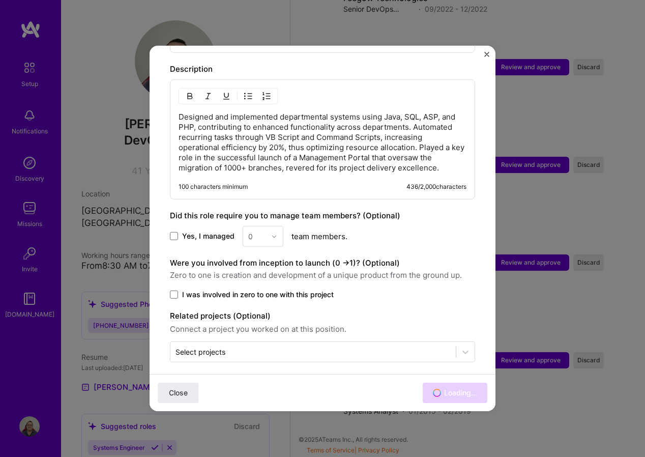
scroll to position [1467, 0]
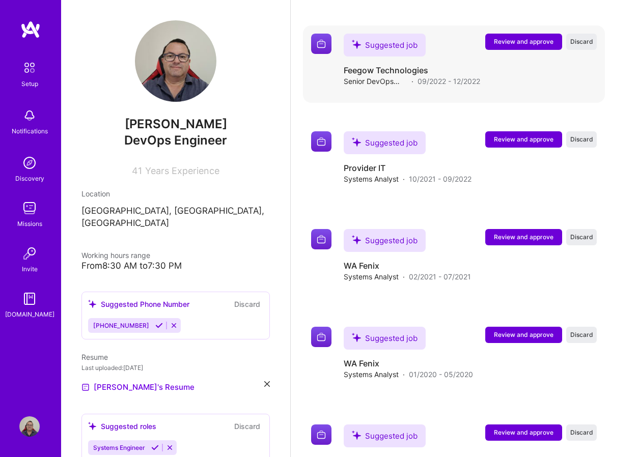
click at [534, 44] on span "Review and approve" at bounding box center [524, 41] width 60 height 9
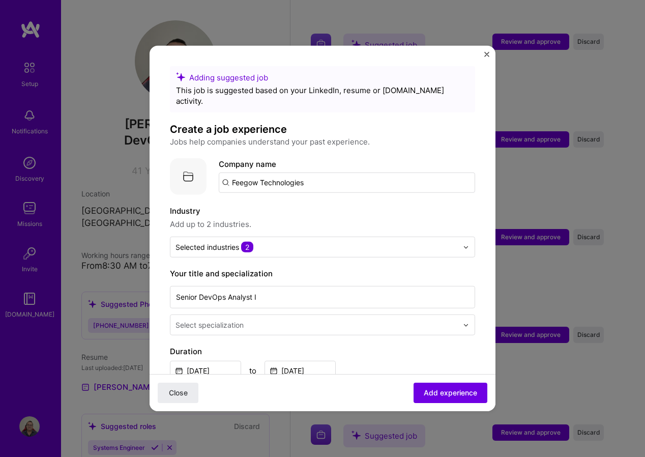
click at [335, 176] on input "Feegow Technologies" at bounding box center [347, 183] width 257 height 20
type input "Feegow Technologies"
click at [325, 202] on div "Feegow Technologies" at bounding box center [320, 211] width 88 height 18
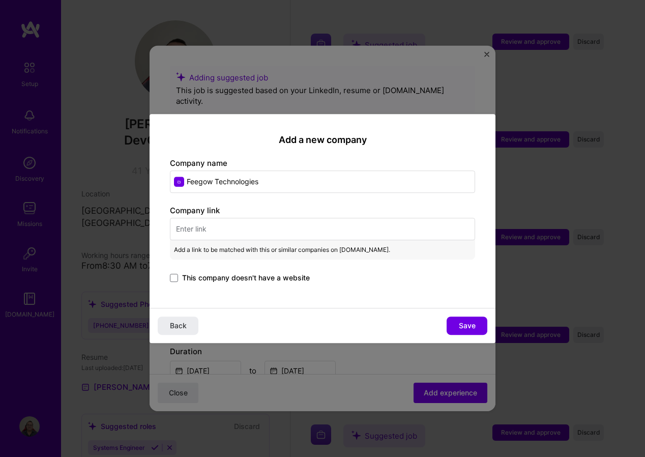
click at [243, 229] on input "text" at bounding box center [322, 229] width 305 height 22
paste input "https://feegowclinic.com.br/"
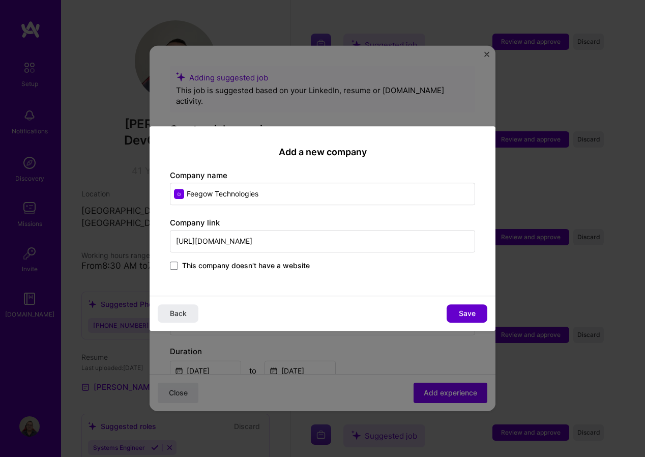
type input "https://feegowclinic.com.br/"
click at [466, 311] on span "Save" at bounding box center [467, 313] width 17 height 10
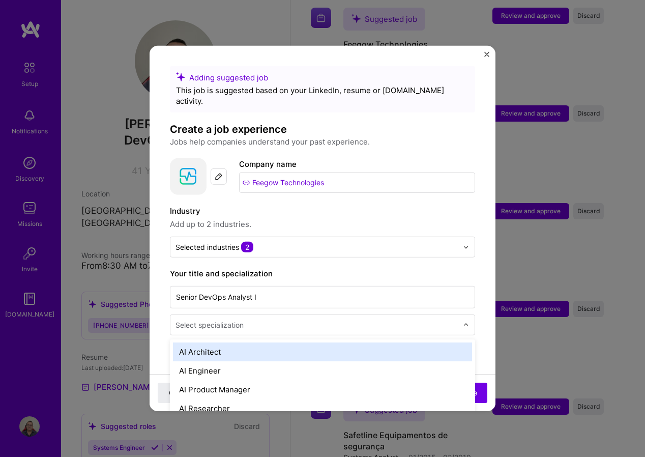
click at [454, 316] on div "Select specialization" at bounding box center [317, 325] width 293 height 20
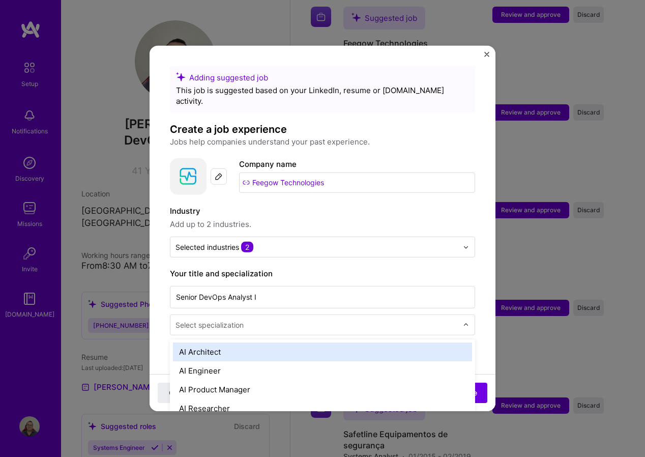
scroll to position [1496, 0]
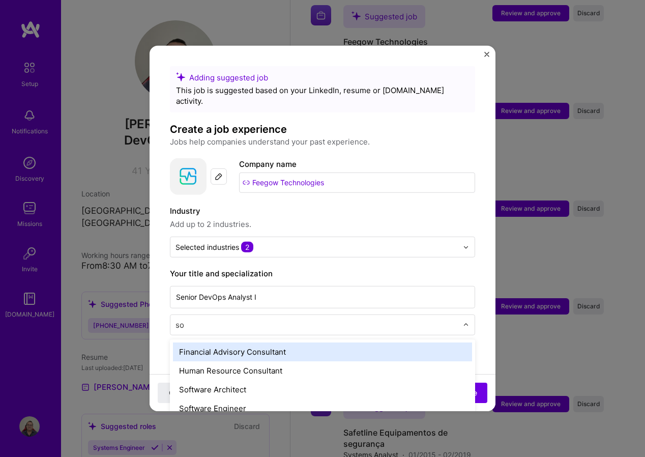
type input "sof"
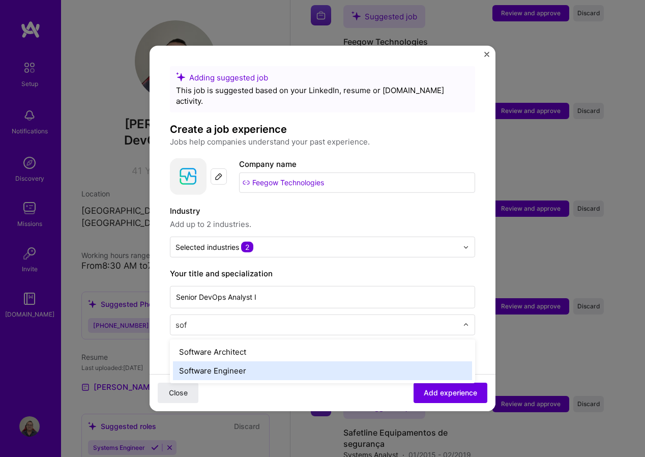
click at [241, 362] on div "Software Engineer" at bounding box center [322, 370] width 299 height 19
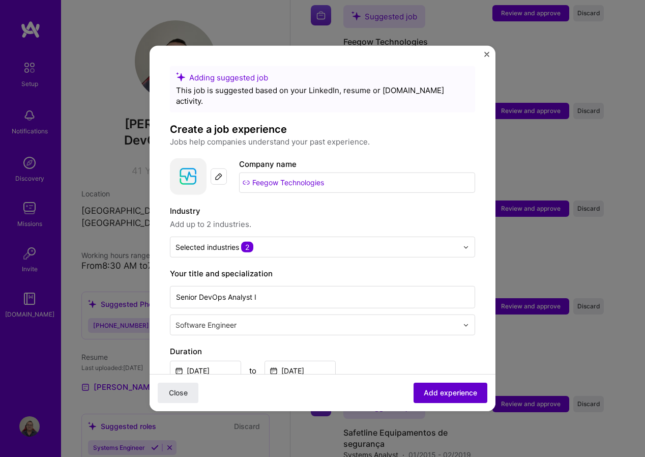
click at [457, 396] on span "Add experience" at bounding box center [450, 393] width 53 height 10
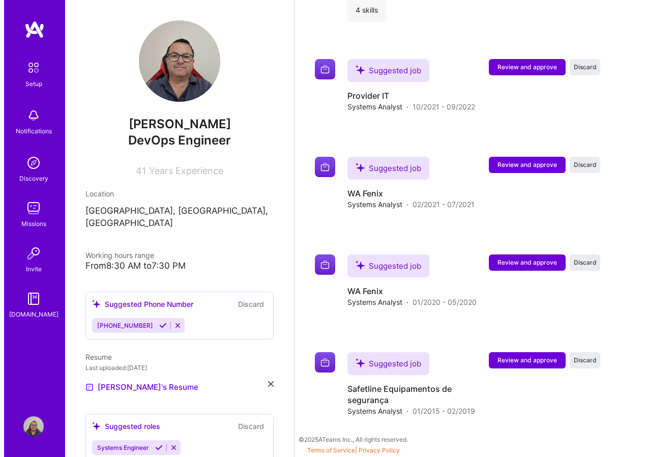
scroll to position [1596, 0]
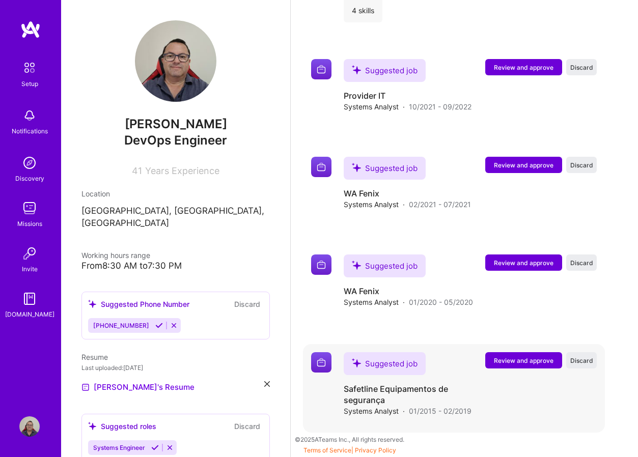
click at [512, 356] on span "Review and approve" at bounding box center [524, 360] width 60 height 9
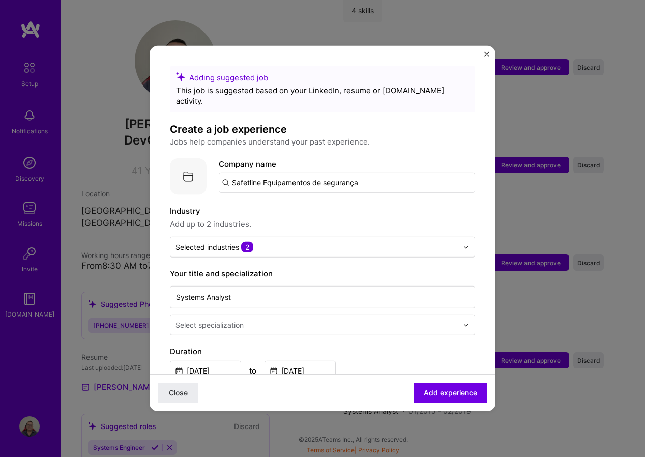
click at [376, 173] on input "Safetline Equipamentos de segurança" at bounding box center [347, 183] width 257 height 20
type input "Safetline Equipamentos de segurança"
click at [342, 203] on div "Safetline Equipamentos de segurança" at bounding box center [350, 211] width 149 height 18
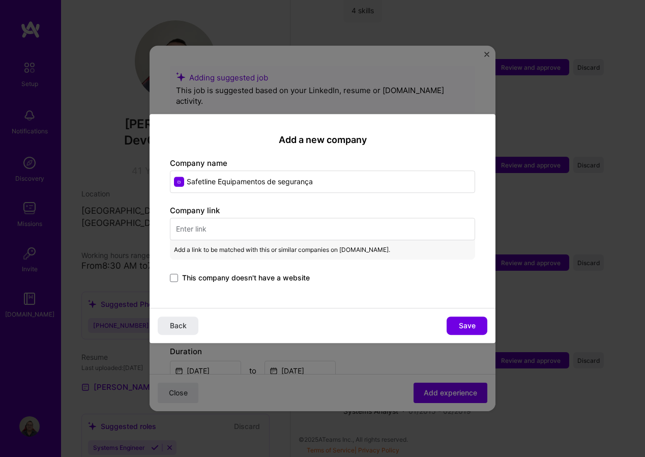
click at [256, 225] on input "text" at bounding box center [322, 229] width 305 height 22
paste input "https://www.safetline.com.br/"
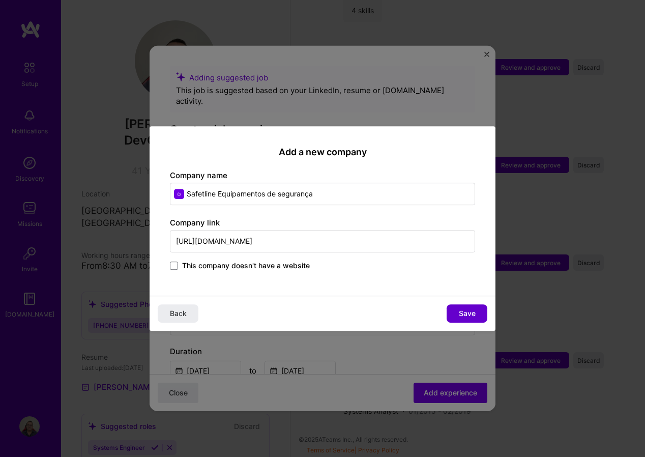
type input "https://www.safetline.com.br/"
click at [467, 314] on span "Save" at bounding box center [467, 313] width 17 height 10
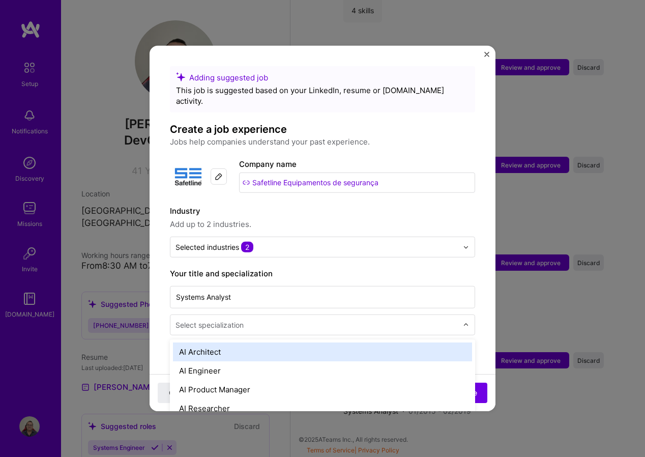
click at [431, 320] on input "text" at bounding box center [318, 325] width 285 height 11
type input "sof"
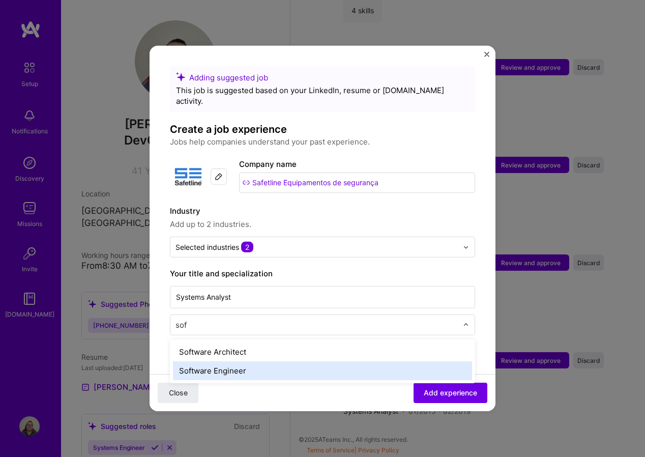
click at [242, 363] on div "Software Engineer" at bounding box center [322, 370] width 299 height 19
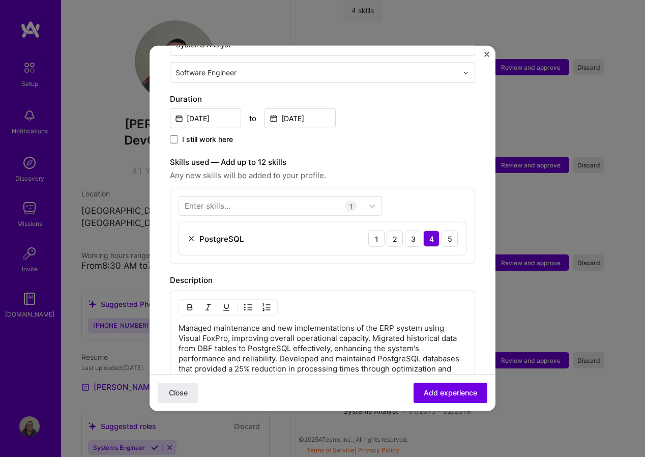
scroll to position [254, 0]
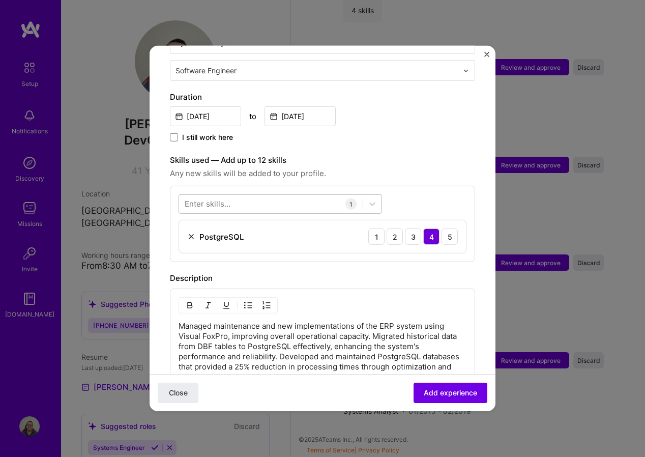
click at [250, 195] on div at bounding box center [271, 203] width 184 height 17
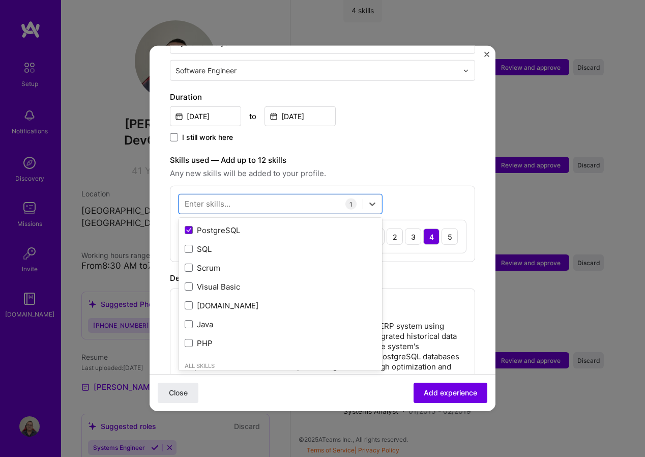
scroll to position [153, 0]
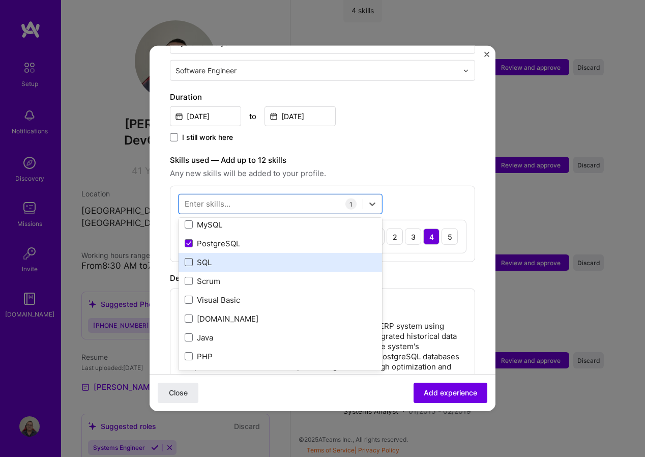
click at [190, 258] on span at bounding box center [189, 262] width 8 height 8
click at [0, 0] on input "checkbox" at bounding box center [0, 0] width 0 height 0
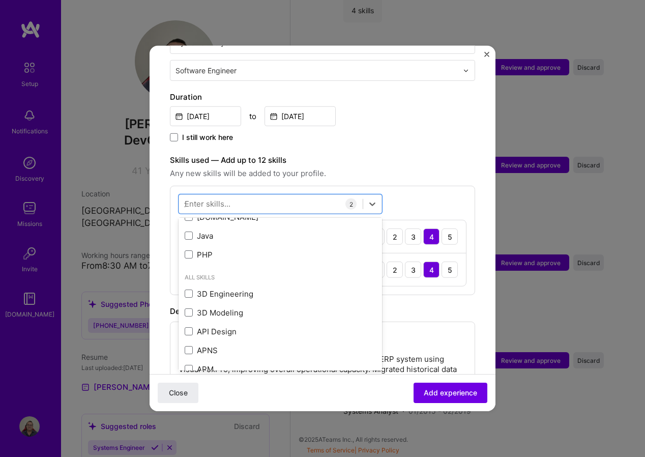
scroll to position [0, 0]
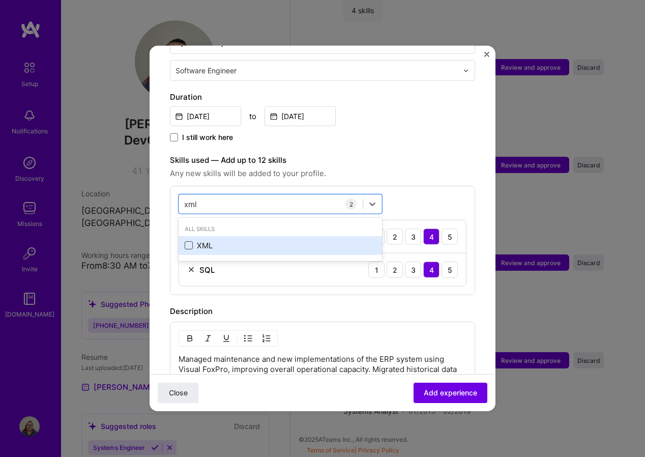
click at [191, 241] on span at bounding box center [189, 245] width 8 height 8
click at [0, 0] on input "checkbox" at bounding box center [0, 0] width 0 height 0
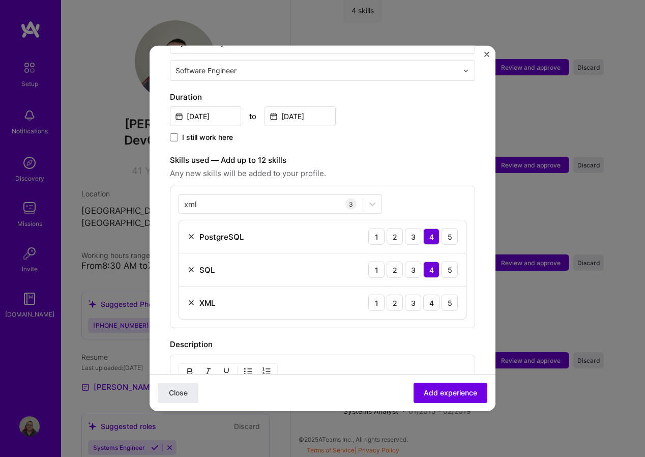
click at [392, 191] on div "xml xml 3 PostgreSQL 1 2 3 4 5 SQL 1 2 3 4 5 XML 1 2 3 4 5" at bounding box center [322, 257] width 305 height 143
click at [208, 195] on div "xml xml" at bounding box center [271, 203] width 184 height 17
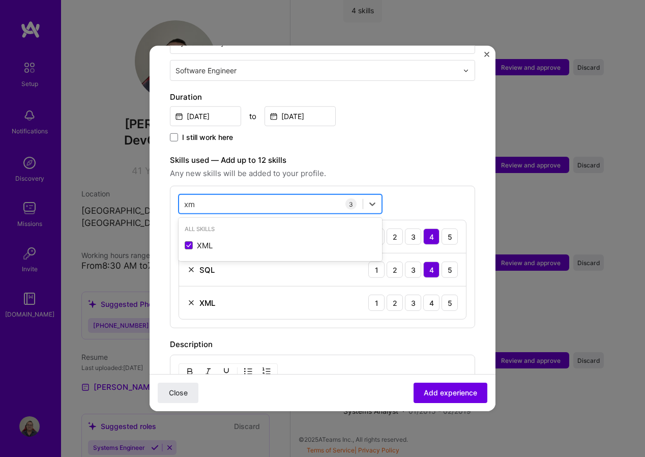
type input "x"
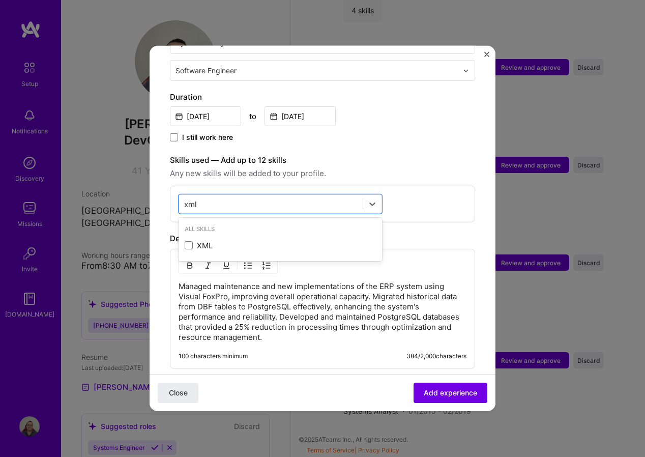
click at [353, 154] on label "Skills used — Add up to 12 skills" at bounding box center [322, 160] width 305 height 12
click at [218, 195] on div "xml xml" at bounding box center [271, 203] width 184 height 17
click at [189, 241] on span at bounding box center [189, 245] width 8 height 8
click at [0, 0] on input "checkbox" at bounding box center [0, 0] width 0 height 0
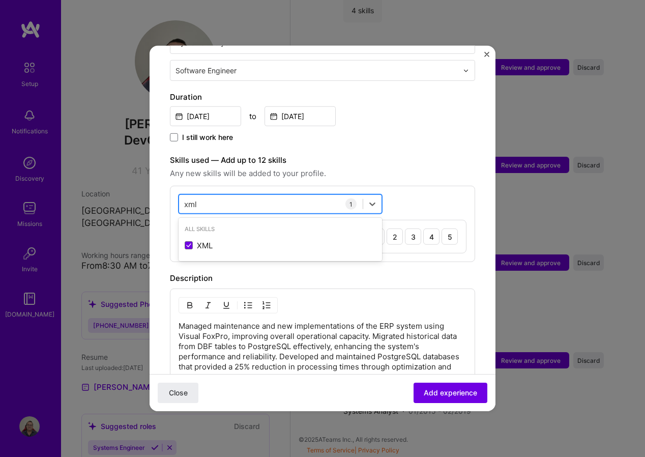
drag, startPoint x: 186, startPoint y: 196, endPoint x: 236, endPoint y: 196, distance: 49.9
click at [234, 198] on div "xml xml" at bounding box center [271, 203] width 184 height 17
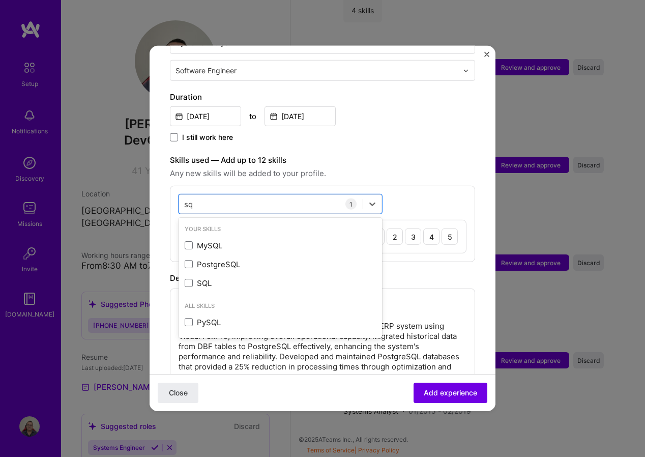
type input "s"
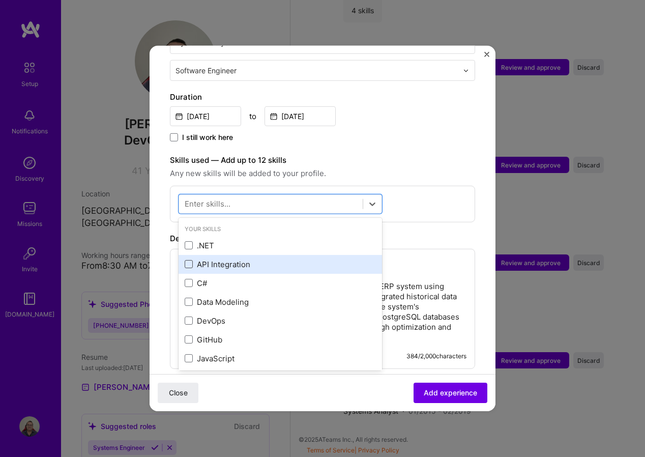
click at [188, 260] on span at bounding box center [189, 264] width 8 height 8
click at [0, 0] on input "checkbox" at bounding box center [0, 0] width 0 height 0
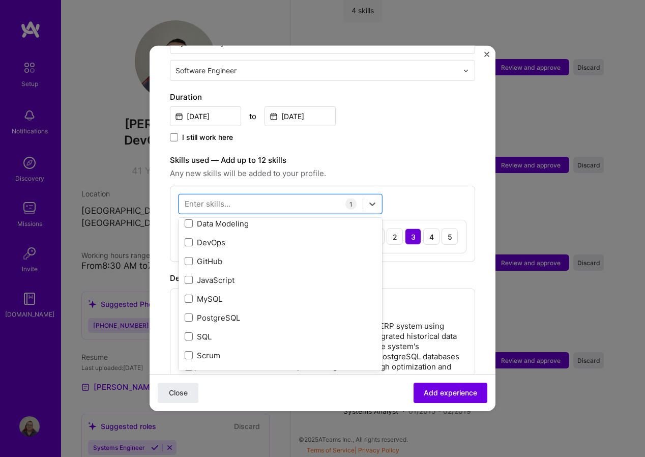
scroll to position [102, 0]
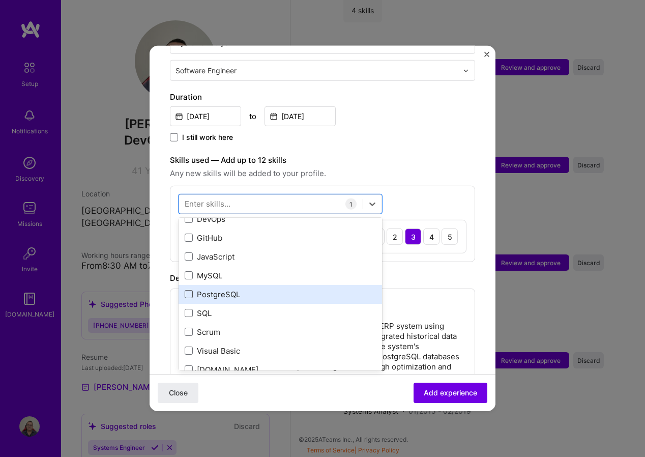
click at [192, 290] on span at bounding box center [189, 294] width 8 height 8
click at [0, 0] on input "checkbox" at bounding box center [0, 0] width 0 height 0
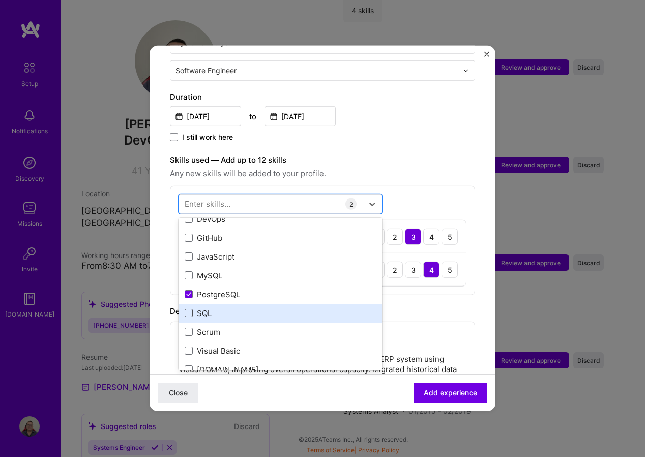
click at [191, 309] on span at bounding box center [189, 313] width 8 height 8
click at [0, 0] on input "checkbox" at bounding box center [0, 0] width 0 height 0
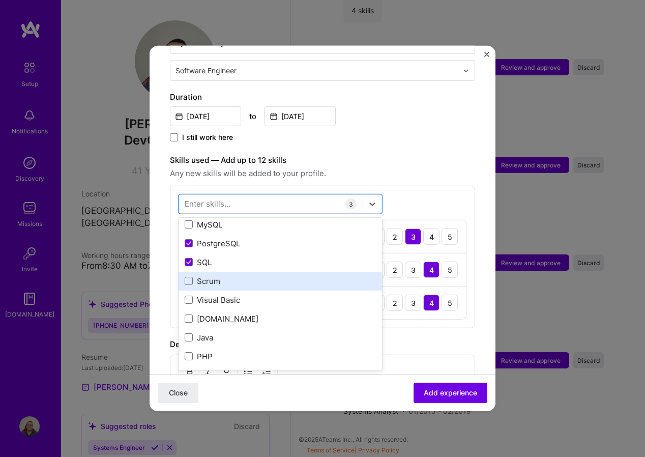
scroll to position [204, 0]
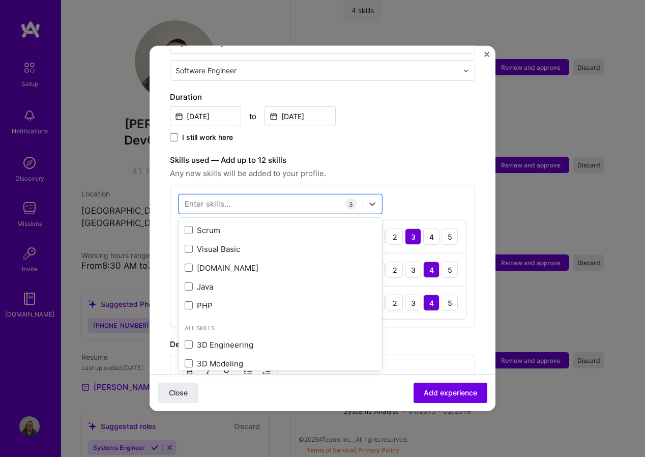
click at [447, 167] on span "Any new skills will be added to your profile." at bounding box center [322, 173] width 305 height 12
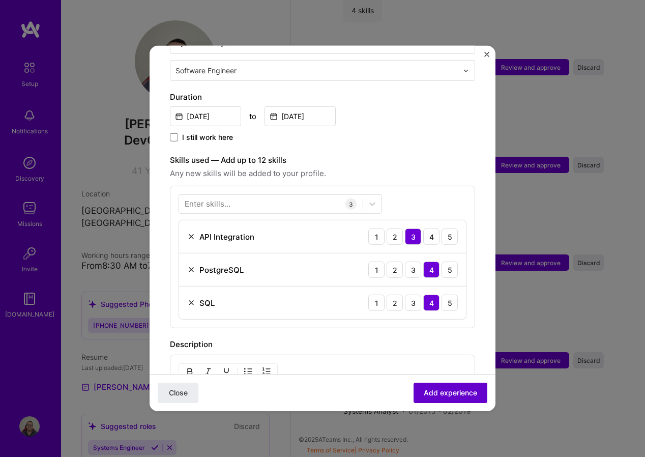
click at [449, 392] on span "Add experience" at bounding box center [450, 393] width 53 height 10
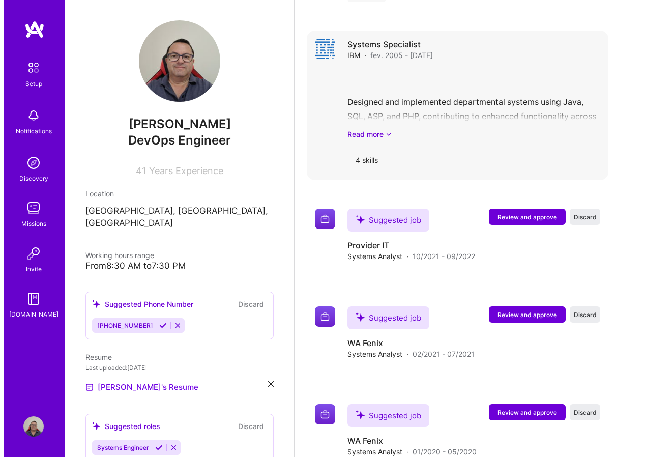
scroll to position [1640, 0]
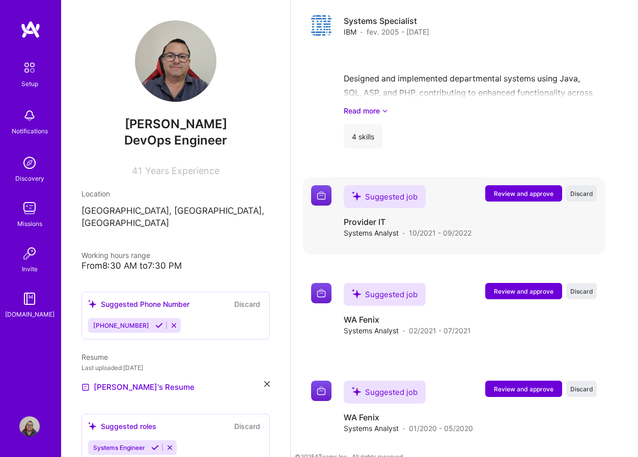
click at [509, 195] on span "Review and approve" at bounding box center [524, 193] width 60 height 9
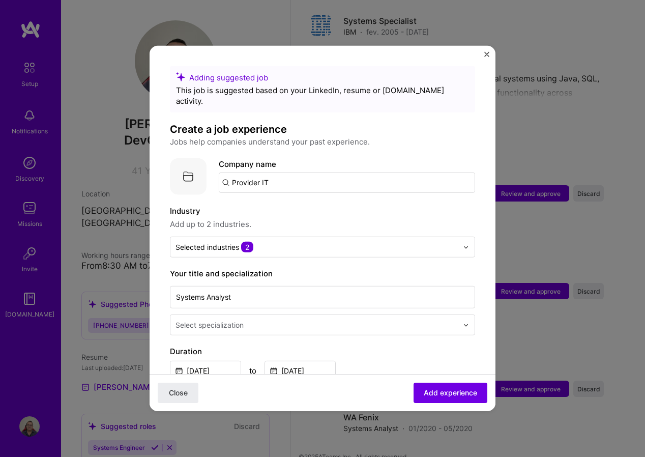
click at [320, 173] on input "Provider IT" at bounding box center [347, 183] width 257 height 20
type input "Provider IT"
click at [259, 206] on span "Add company" at bounding box center [247, 211] width 49 height 11
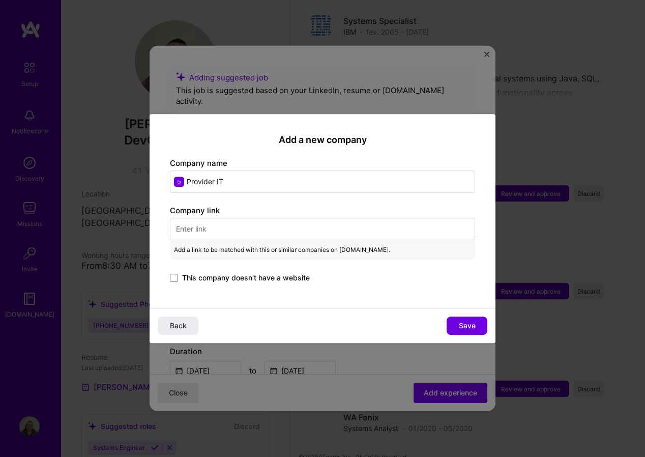
click at [266, 231] on input "text" at bounding box center [322, 229] width 305 height 22
paste input "https://provider-it.com.br/"
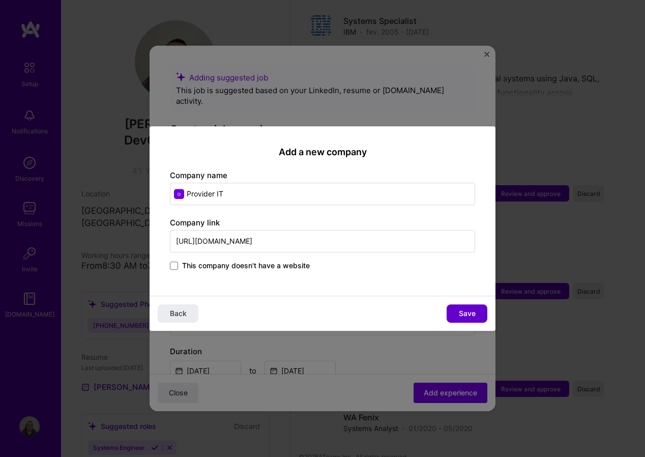
type input "https://provider-it.com.br/"
click at [463, 311] on span "Save" at bounding box center [467, 313] width 17 height 10
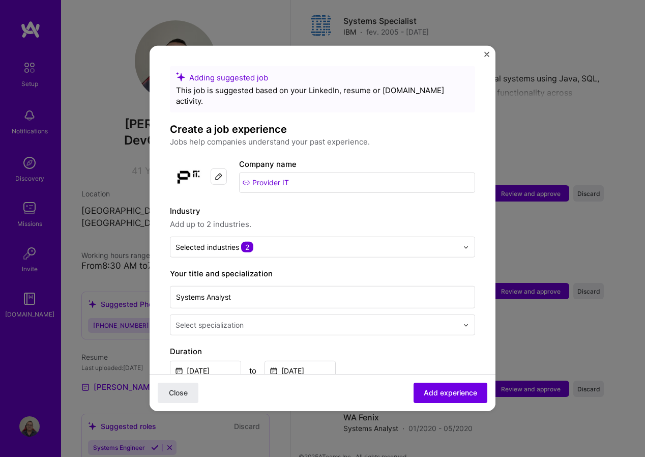
scroll to position [1657, 0]
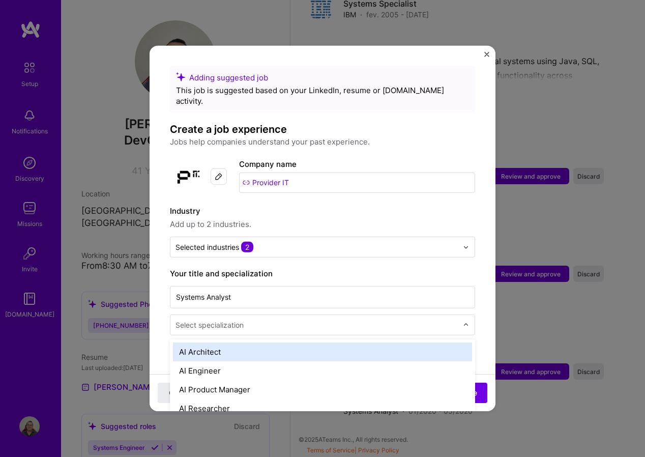
click at [392, 320] on input "text" at bounding box center [318, 325] width 285 height 11
type input "sof"
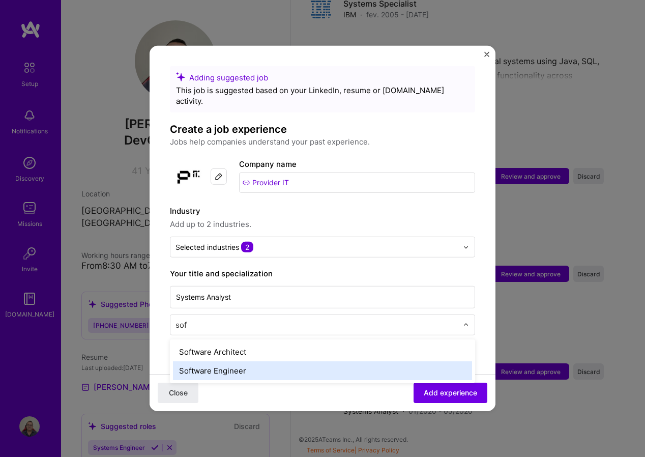
click at [234, 362] on div "Software Engineer" at bounding box center [322, 370] width 299 height 19
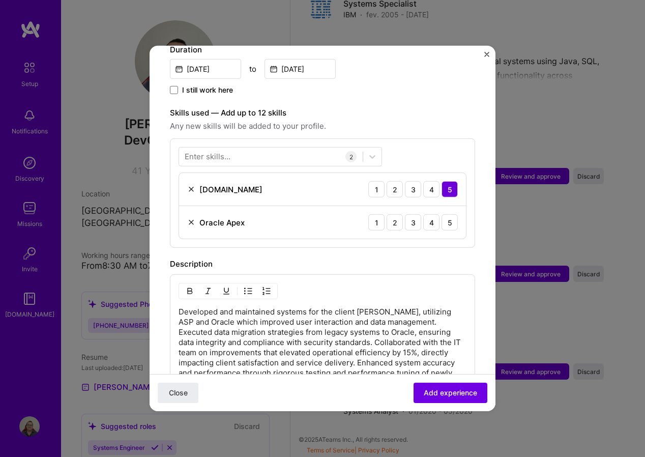
scroll to position [305, 0]
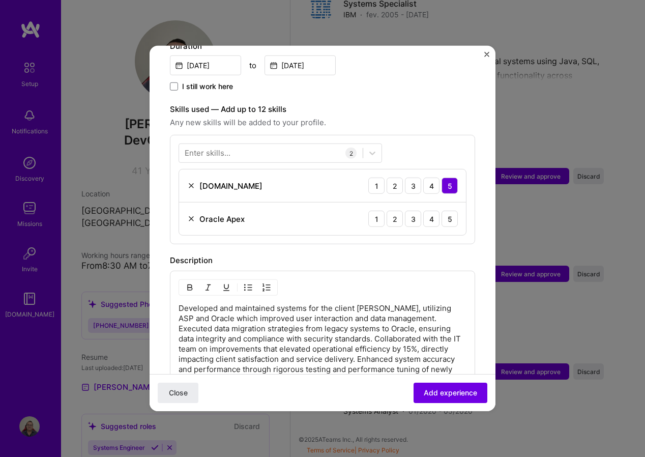
click at [192, 215] on img at bounding box center [191, 219] width 8 height 8
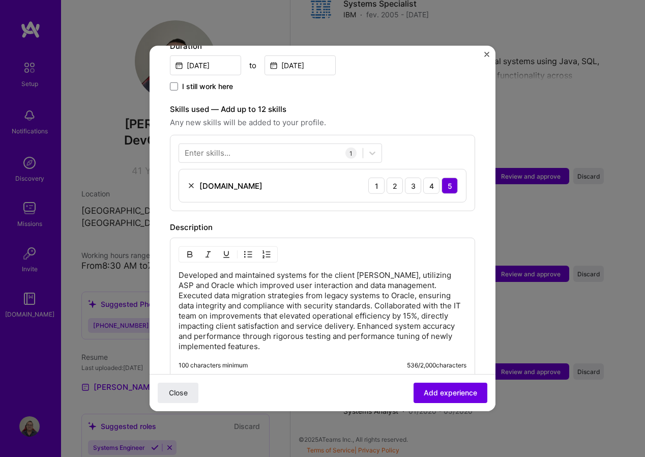
scroll to position [254, 0]
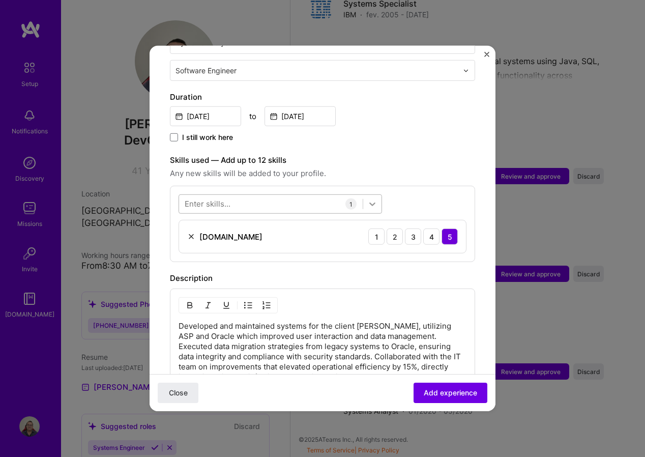
click at [374, 203] on icon at bounding box center [373, 205] width 6 height 4
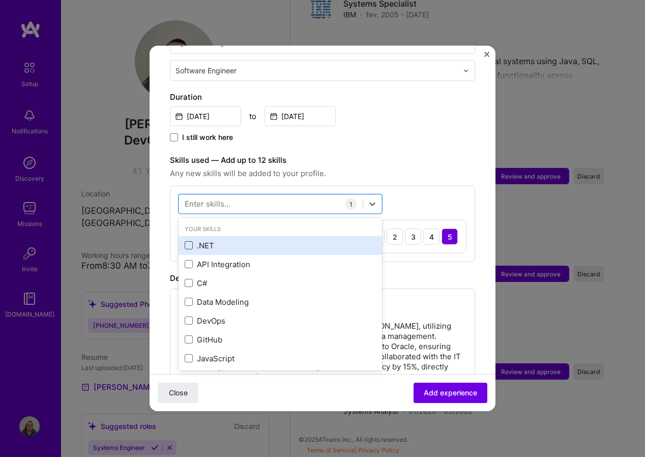
click at [190, 241] on span at bounding box center [189, 245] width 8 height 8
click at [0, 0] on input "checkbox" at bounding box center [0, 0] width 0 height 0
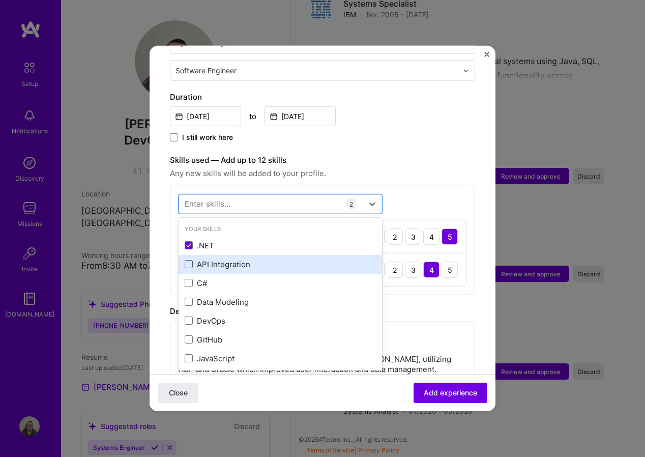
click at [190, 260] on span at bounding box center [189, 264] width 8 height 8
click at [0, 0] on input "checkbox" at bounding box center [0, 0] width 0 height 0
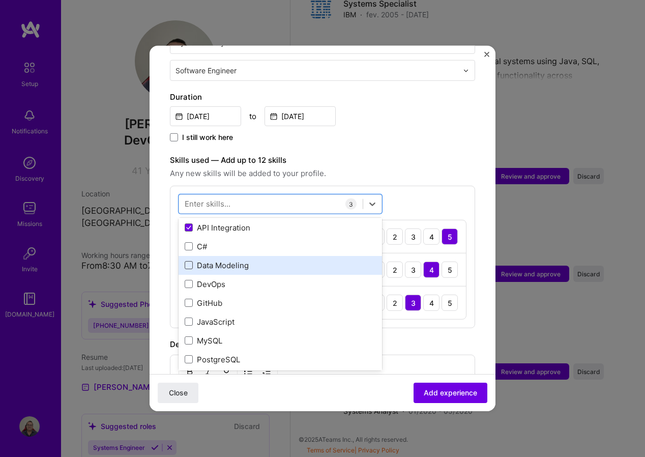
scroll to position [51, 0]
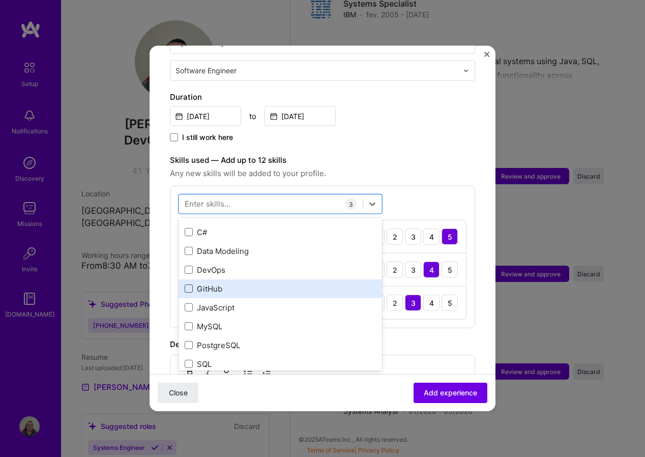
click at [186, 285] on span at bounding box center [189, 289] width 8 height 8
click at [0, 0] on input "checkbox" at bounding box center [0, 0] width 0 height 0
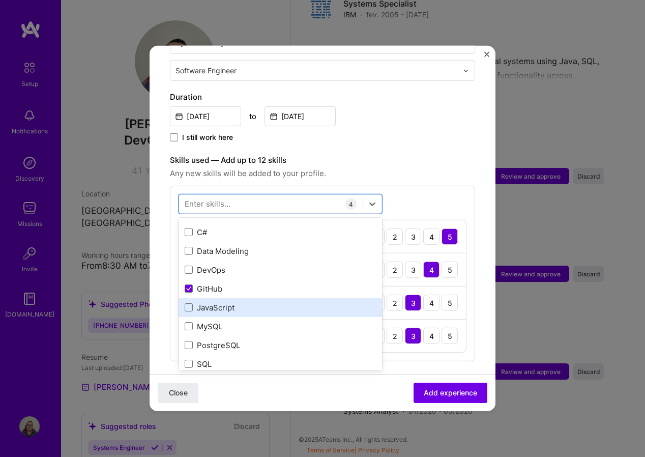
scroll to position [102, 0]
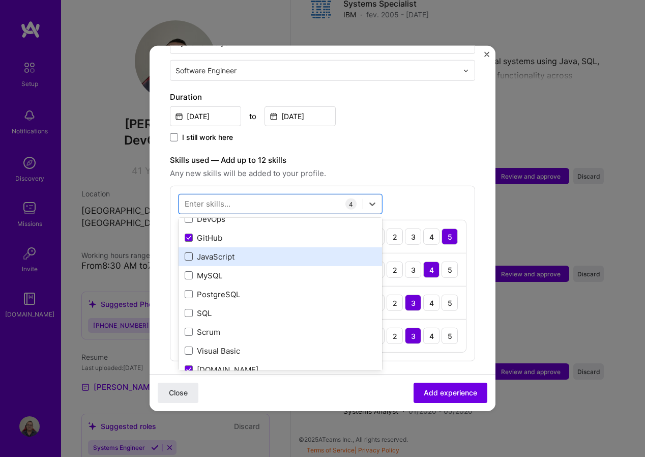
click at [188, 252] on span at bounding box center [189, 256] width 8 height 8
click at [0, 0] on input "checkbox" at bounding box center [0, 0] width 0 height 0
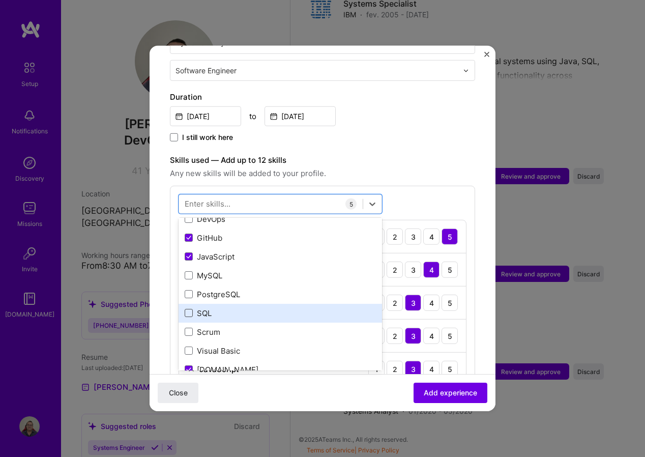
click at [192, 309] on span at bounding box center [189, 313] width 8 height 8
click at [0, 0] on input "checkbox" at bounding box center [0, 0] width 0 height 0
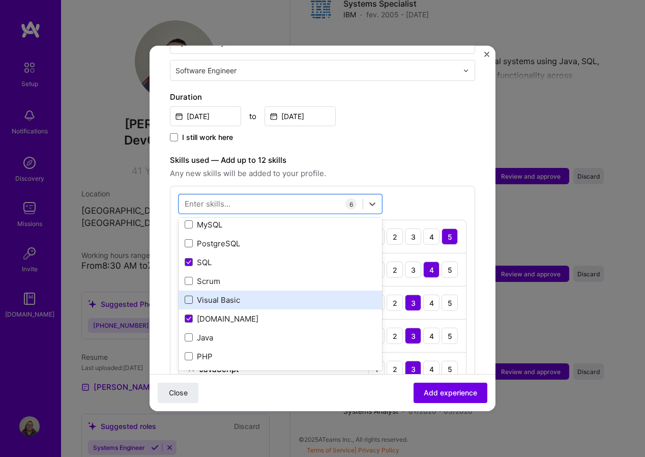
click at [188, 296] on span at bounding box center [189, 300] width 8 height 8
click at [0, 0] on input "checkbox" at bounding box center [0, 0] width 0 height 0
click at [190, 298] on icon at bounding box center [189, 299] width 4 height 3
click at [0, 0] on input "checkbox" at bounding box center [0, 0] width 0 height 0
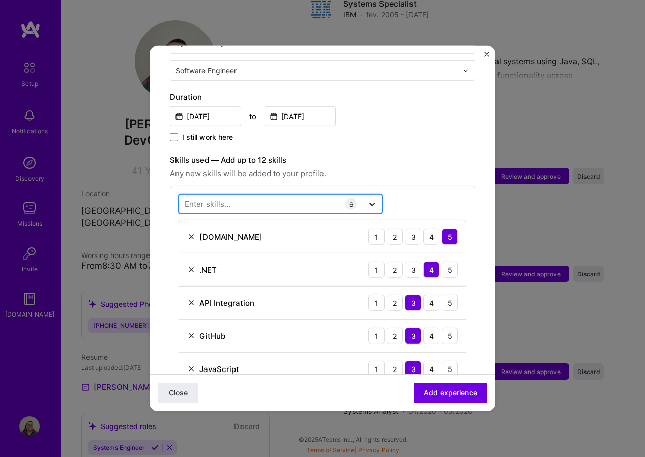
click at [374, 203] on icon at bounding box center [373, 205] width 6 height 4
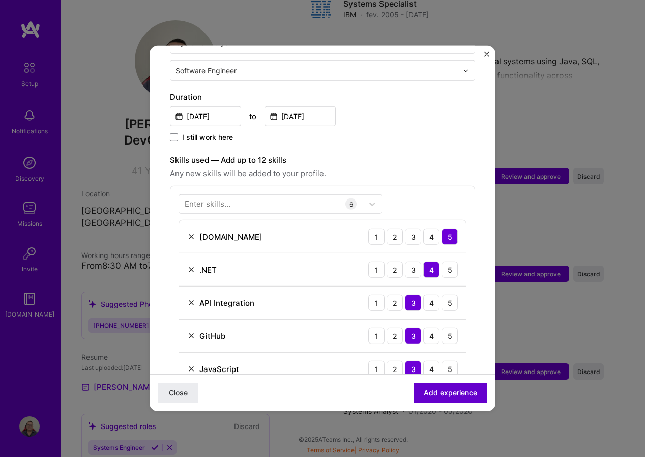
click at [441, 393] on span "Add experience" at bounding box center [450, 393] width 53 height 10
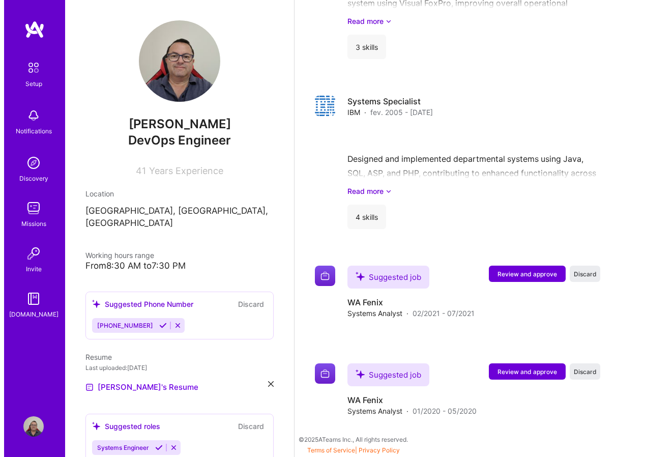
scroll to position [1729, 0]
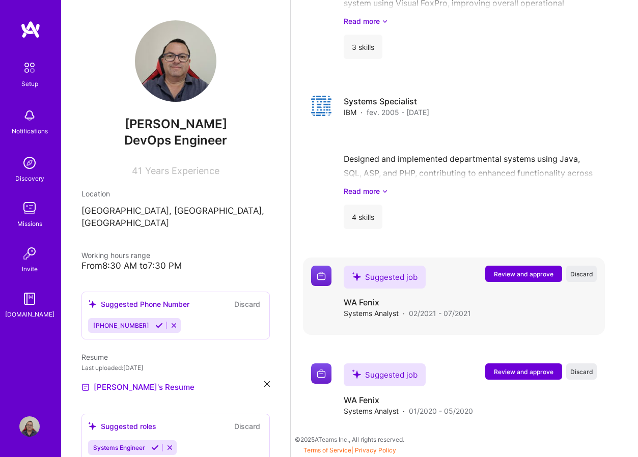
click at [517, 276] on span "Review and approve" at bounding box center [524, 274] width 60 height 9
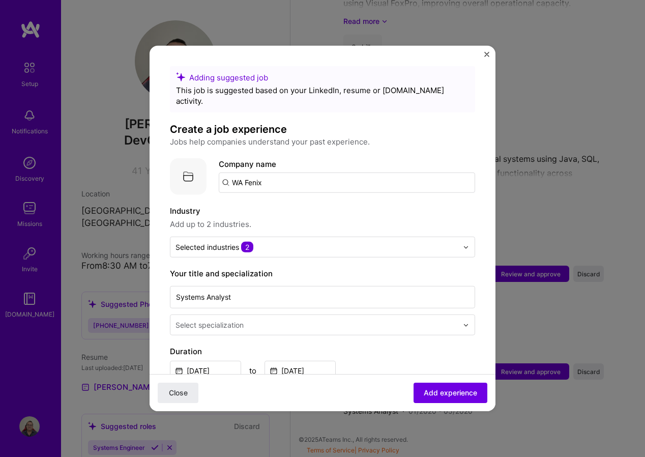
click at [292, 173] on input "WA Fenix" at bounding box center [347, 183] width 257 height 20
type input "WA Fenix"
click at [249, 206] on span "Add company" at bounding box center [247, 211] width 49 height 11
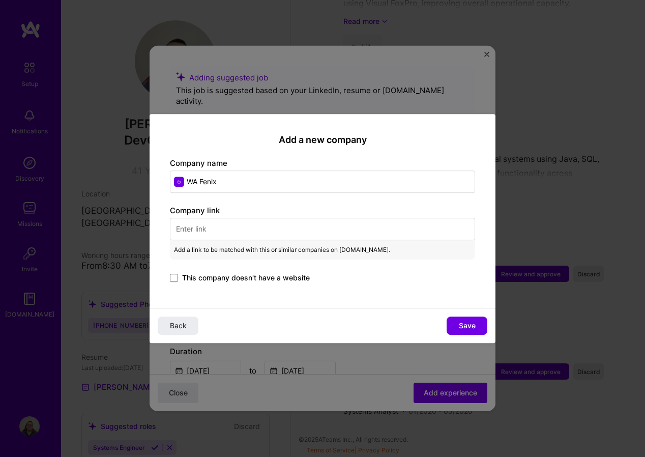
click at [210, 230] on input "text" at bounding box center [322, 229] width 305 height 22
paste input "https://www.wafx.global/"
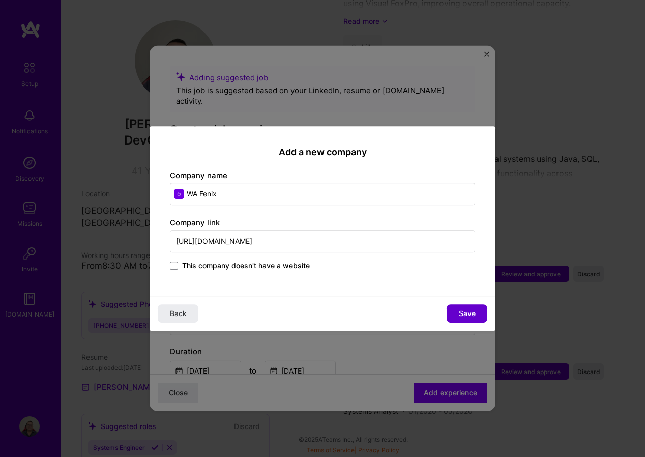
type input "https://www.wafx.global/"
click at [470, 316] on span "Save" at bounding box center [467, 313] width 17 height 10
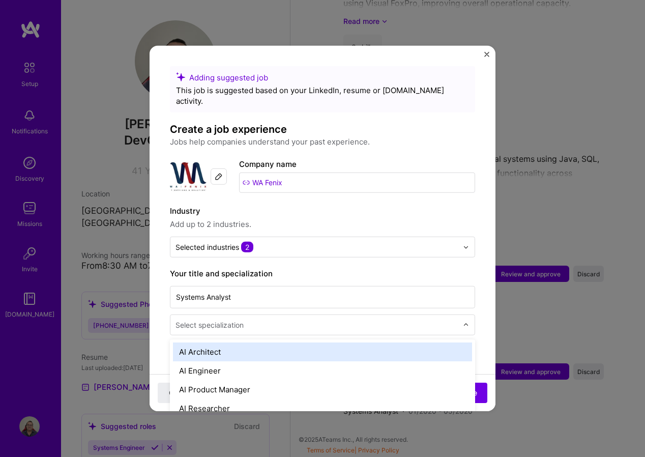
click at [332, 320] on input "text" at bounding box center [318, 325] width 285 height 11
type input "sof"
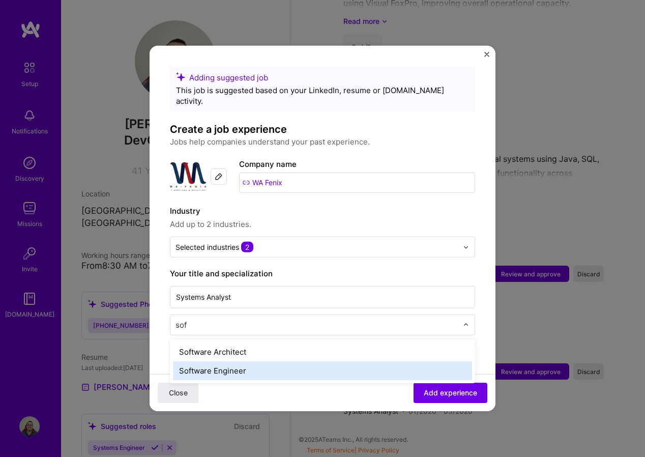
click at [243, 362] on div "Software Engineer" at bounding box center [322, 370] width 299 height 19
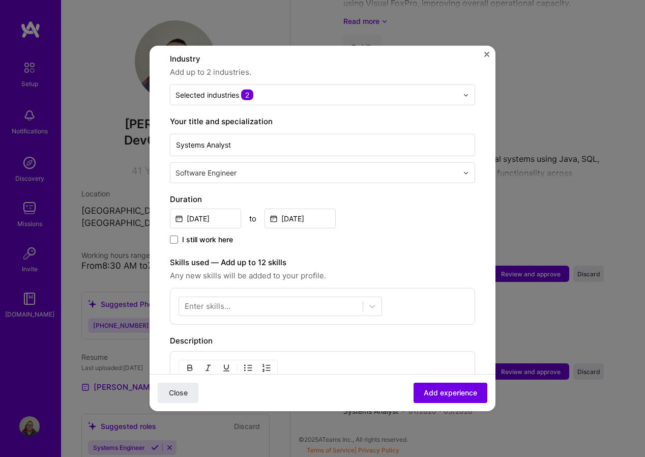
scroll to position [153, 0]
click at [377, 301] on icon at bounding box center [372, 306] width 10 height 10
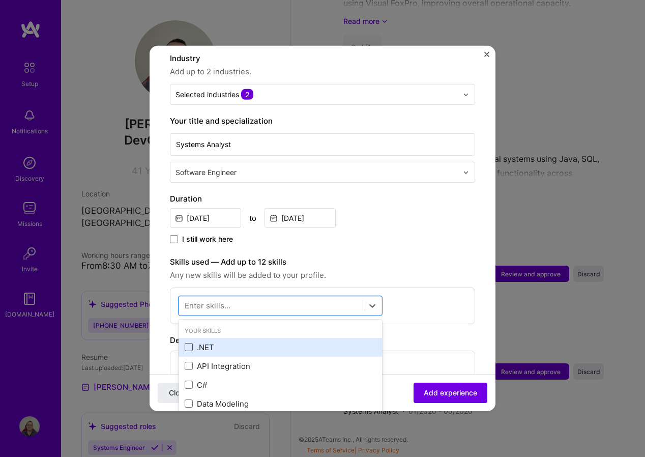
click at [192, 343] on span at bounding box center [189, 347] width 8 height 8
click at [0, 0] on input "checkbox" at bounding box center [0, 0] width 0 height 0
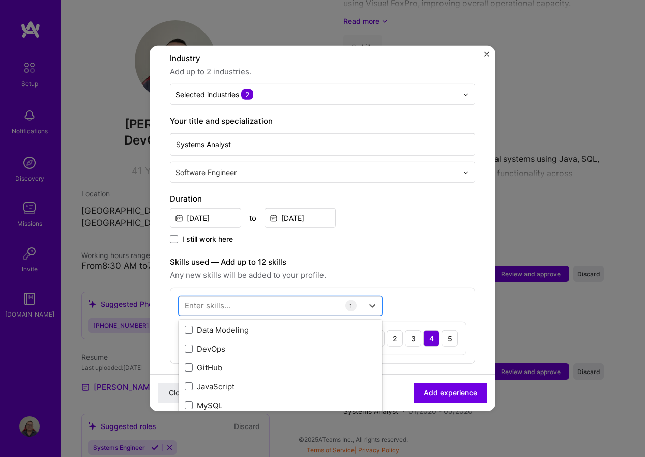
scroll to position [51, 0]
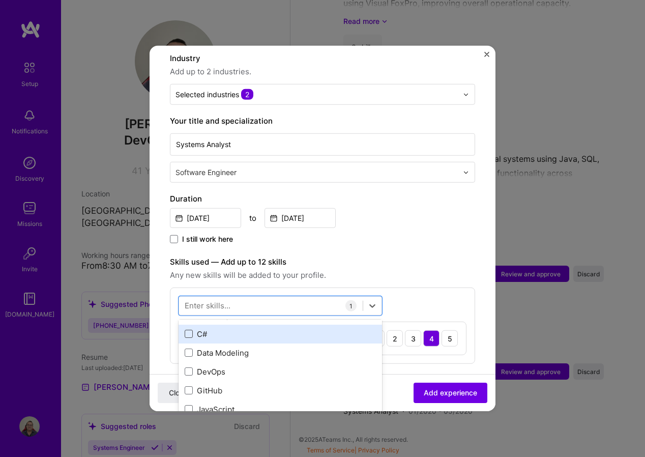
click at [191, 330] on span at bounding box center [189, 334] width 8 height 8
click at [0, 0] on input "checkbox" at bounding box center [0, 0] width 0 height 0
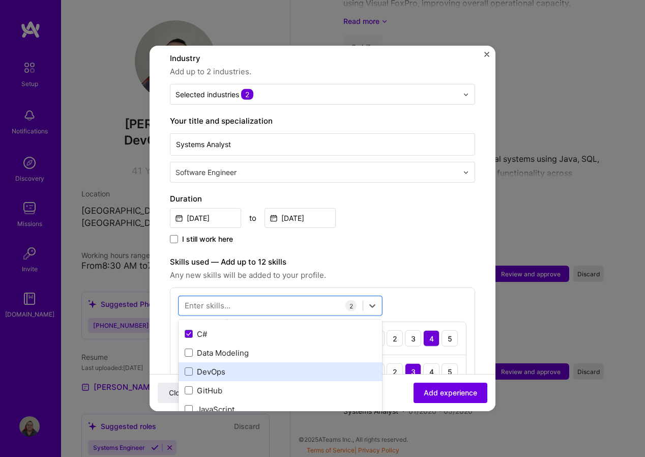
drag, startPoint x: 189, startPoint y: 360, endPoint x: 196, endPoint y: 359, distance: 7.2
click at [190, 367] on span at bounding box center [189, 371] width 8 height 8
click at [0, 0] on input "checkbox" at bounding box center [0, 0] width 0 height 0
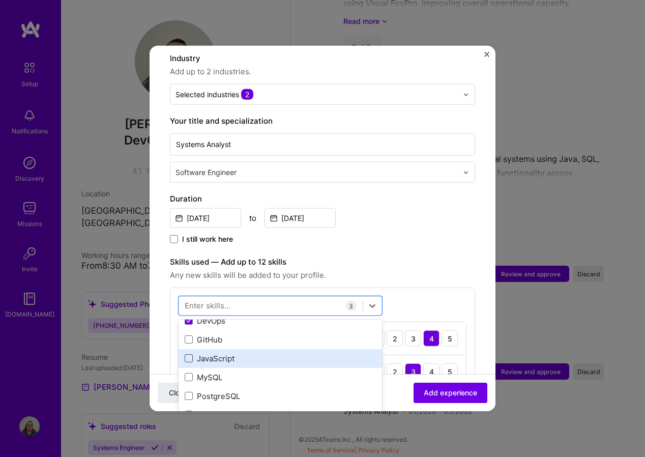
click at [188, 354] on span at bounding box center [189, 358] width 8 height 8
click at [0, 0] on input "checkbox" at bounding box center [0, 0] width 0 height 0
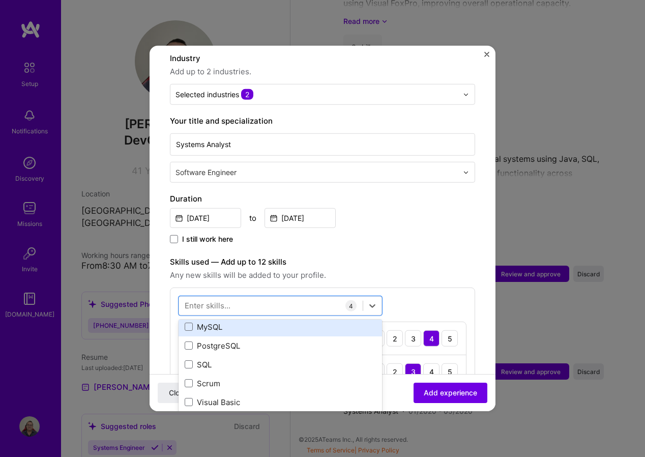
scroll to position [153, 0]
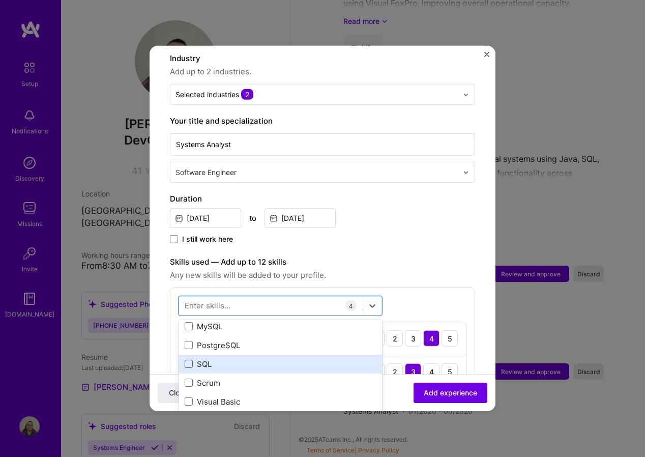
click at [190, 360] on span at bounding box center [189, 364] width 8 height 8
click at [0, 0] on input "checkbox" at bounding box center [0, 0] width 0 height 0
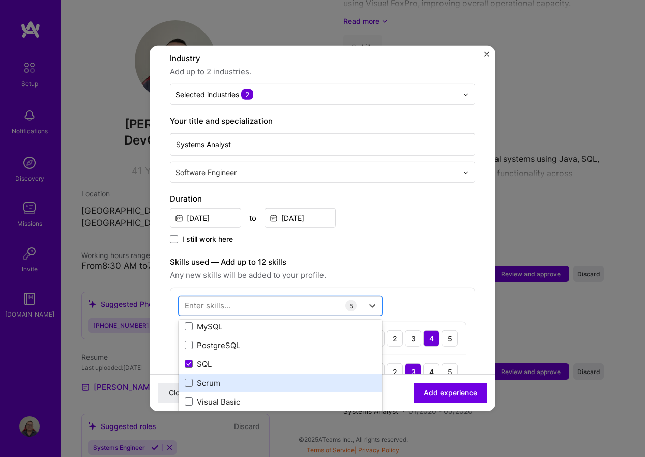
scroll to position [204, 0]
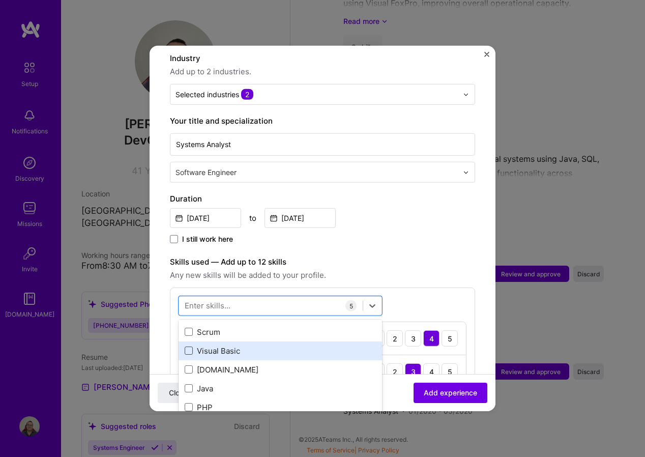
click at [190, 347] on span at bounding box center [189, 351] width 8 height 8
click at [0, 0] on input "checkbox" at bounding box center [0, 0] width 0 height 0
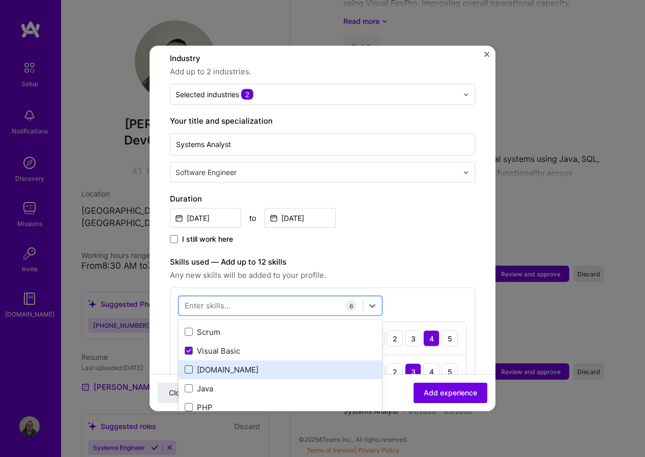
click at [191, 365] on span at bounding box center [189, 369] width 8 height 8
click at [0, 0] on input "checkbox" at bounding box center [0, 0] width 0 height 0
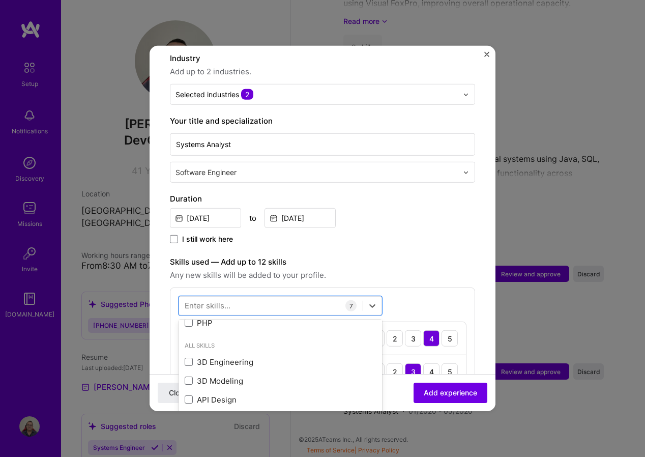
scroll to position [305, 0]
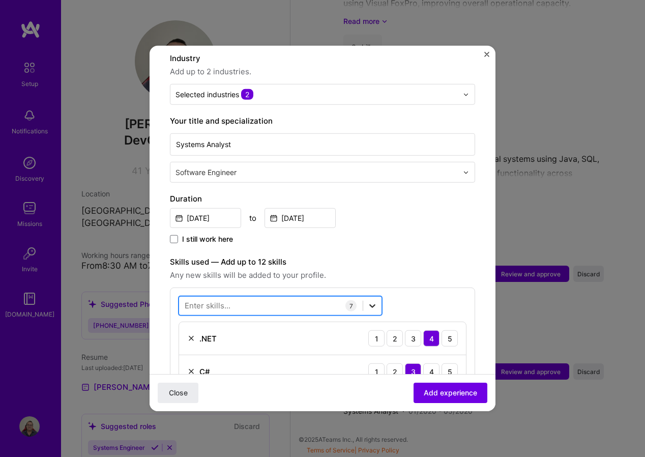
click at [371, 301] on icon at bounding box center [372, 306] width 10 height 10
click at [425, 390] on span "Add experience" at bounding box center [450, 393] width 53 height 10
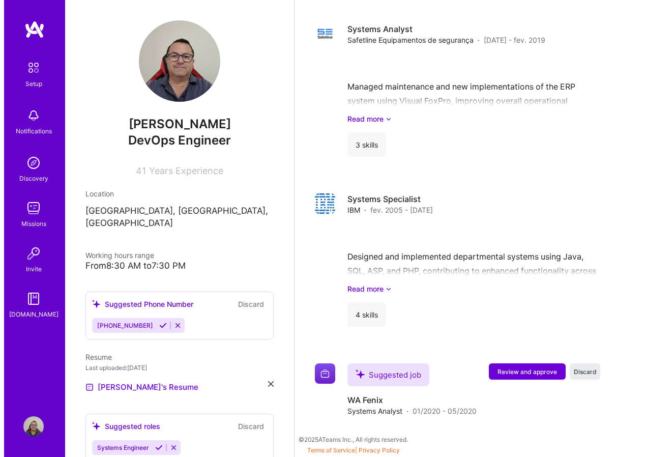
scroll to position [1802, 0]
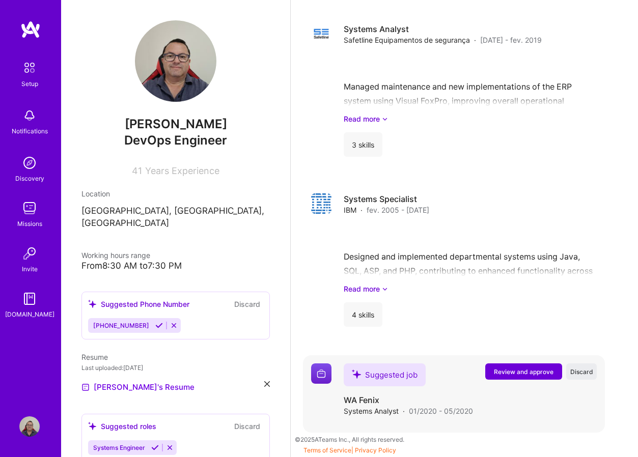
click at [513, 373] on span "Review and approve" at bounding box center [524, 371] width 60 height 9
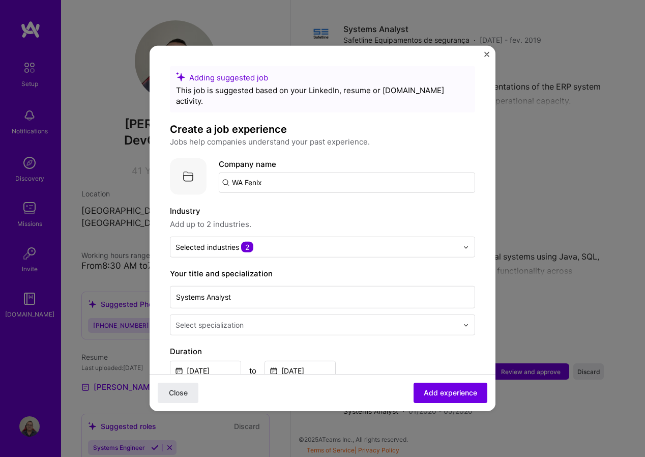
click at [308, 174] on input "WA Fenix" at bounding box center [347, 183] width 257 height 20
click at [270, 213] on span "wafx.global" at bounding box center [273, 217] width 49 height 8
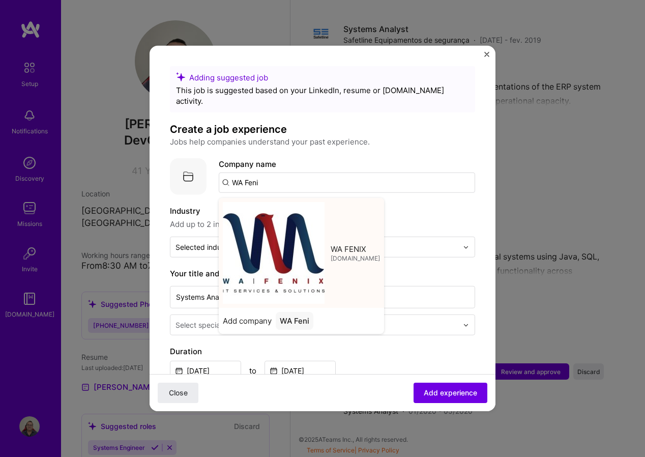
type input "WA FENIX"
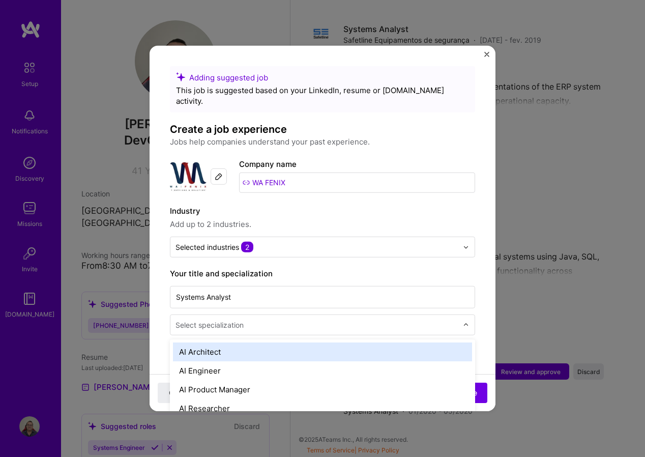
click at [273, 320] on input "text" at bounding box center [318, 325] width 285 height 11
type input "sof"
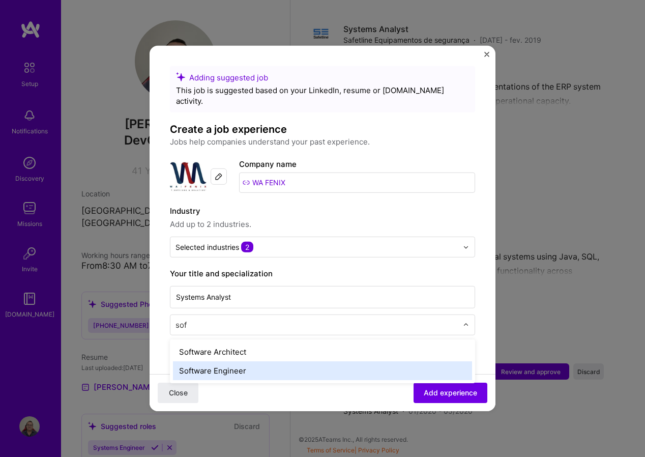
click at [228, 361] on div "Software Engineer" at bounding box center [322, 370] width 299 height 19
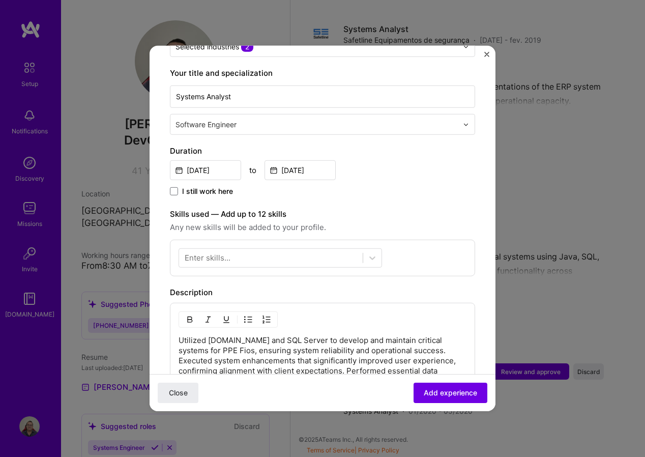
scroll to position [204, 0]
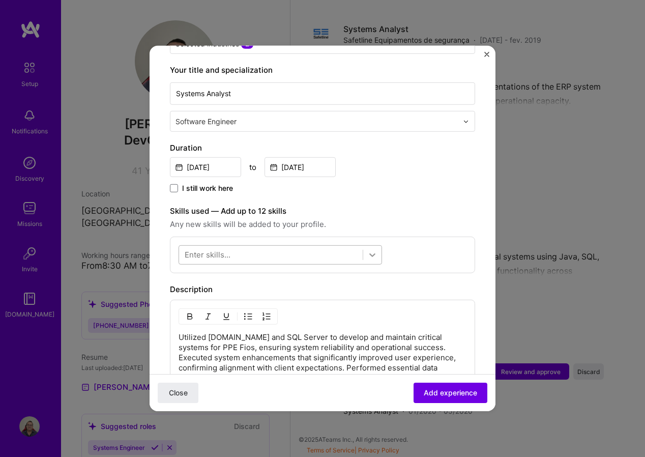
click at [374, 250] on icon at bounding box center [372, 255] width 10 height 10
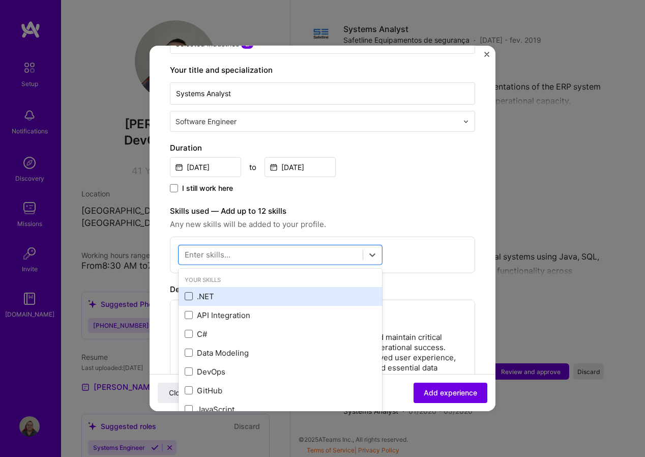
click at [187, 292] on span at bounding box center [189, 296] width 8 height 8
click at [0, 0] on input "checkbox" at bounding box center [0, 0] width 0 height 0
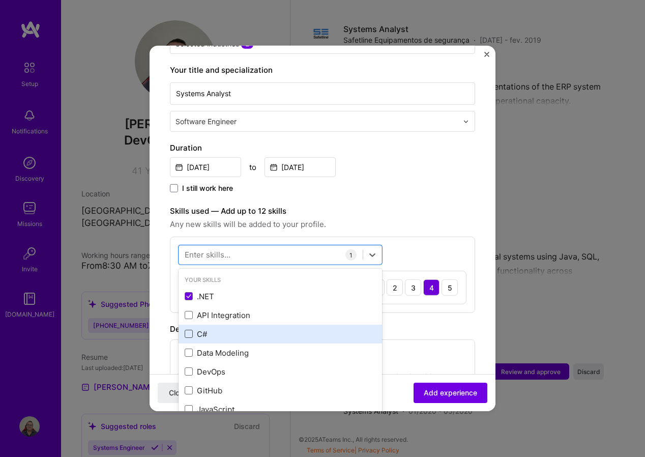
click at [191, 330] on span at bounding box center [189, 334] width 8 height 8
click at [0, 0] on input "checkbox" at bounding box center [0, 0] width 0 height 0
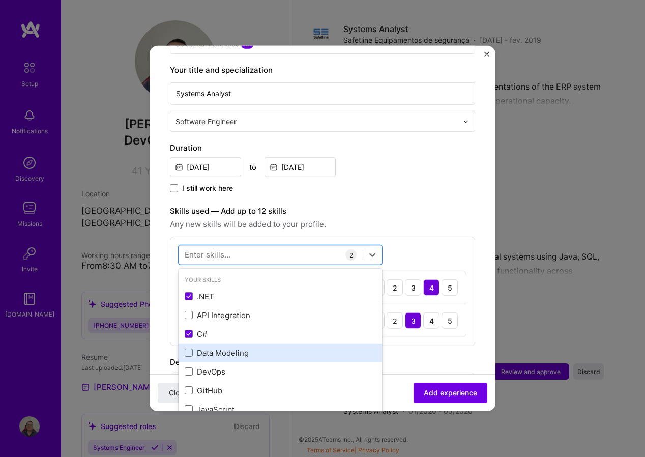
click at [193, 348] on div "Data Modeling" at bounding box center [280, 353] width 191 height 11
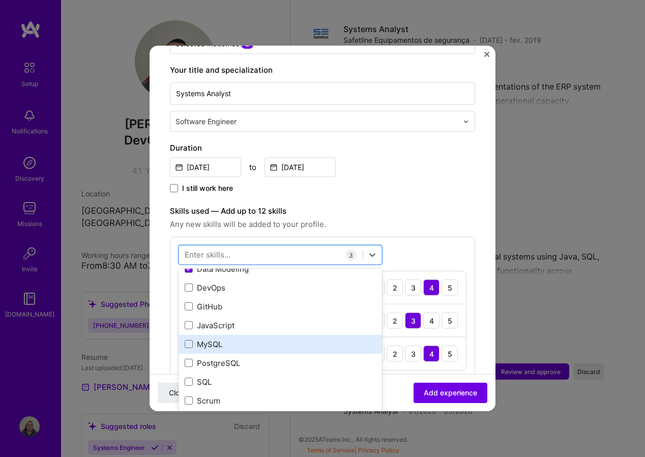
scroll to position [102, 0]
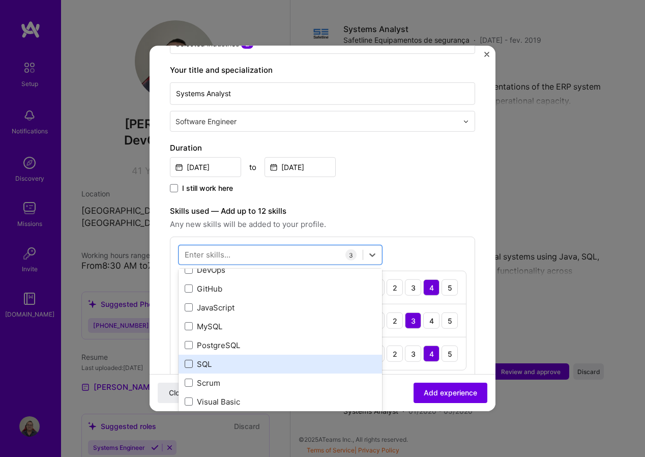
click at [187, 360] on span at bounding box center [189, 364] width 8 height 8
click at [0, 0] on input "checkbox" at bounding box center [0, 0] width 0 height 0
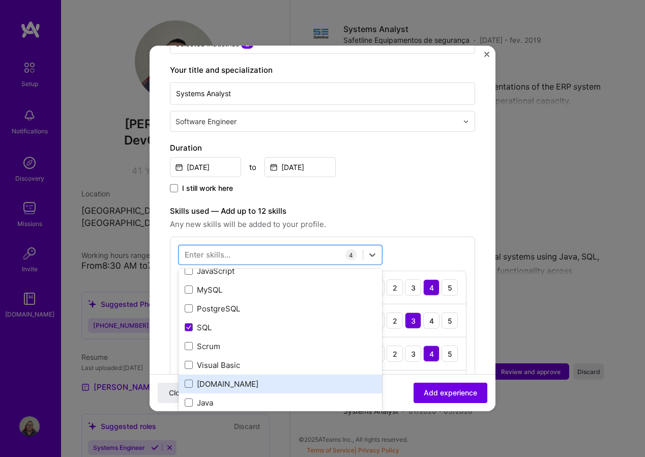
scroll to position [153, 0]
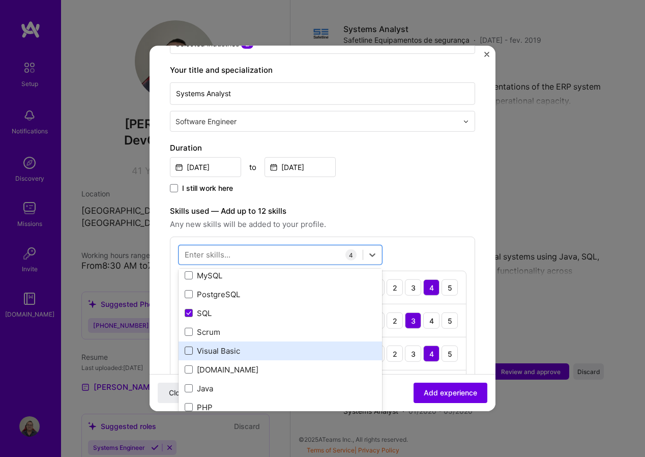
click at [190, 347] on span at bounding box center [189, 351] width 8 height 8
click at [0, 0] on input "checkbox" at bounding box center [0, 0] width 0 height 0
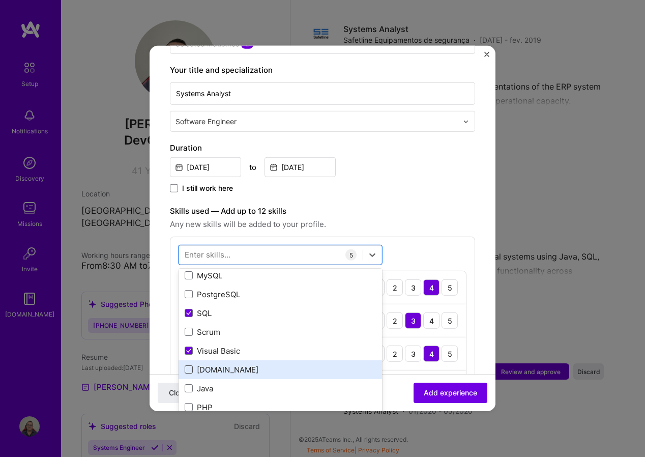
click at [191, 365] on span at bounding box center [189, 369] width 8 height 8
click at [0, 0] on input "checkbox" at bounding box center [0, 0] width 0 height 0
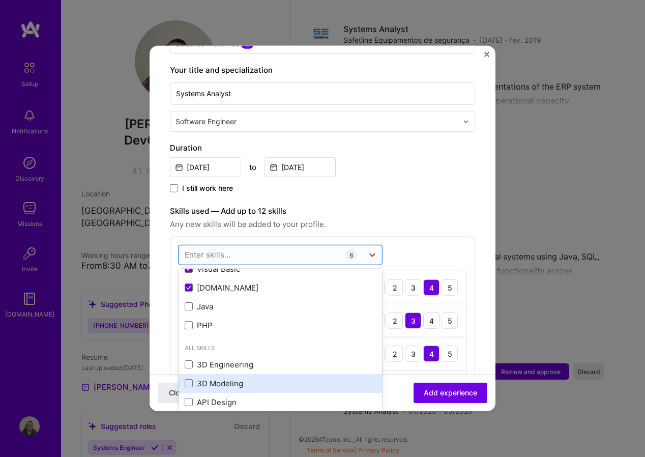
scroll to position [254, 0]
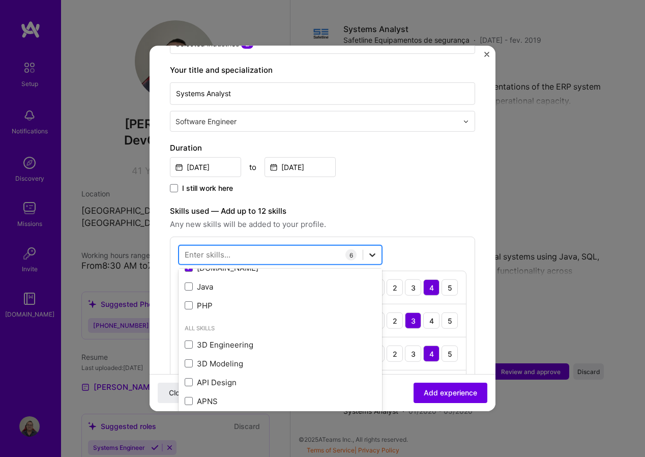
click at [372, 253] on icon at bounding box center [373, 255] width 6 height 4
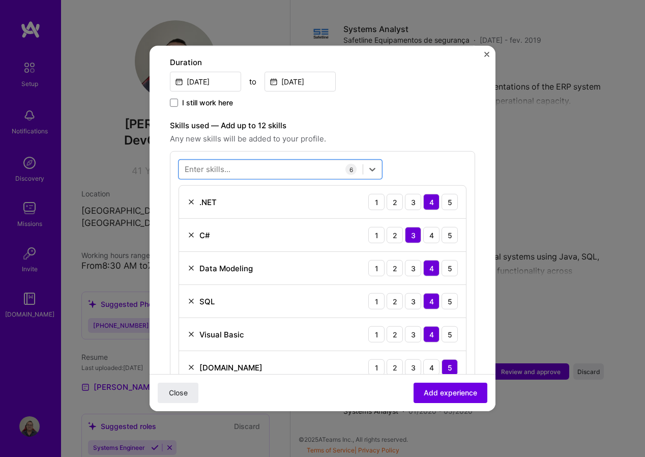
scroll to position [305, 0]
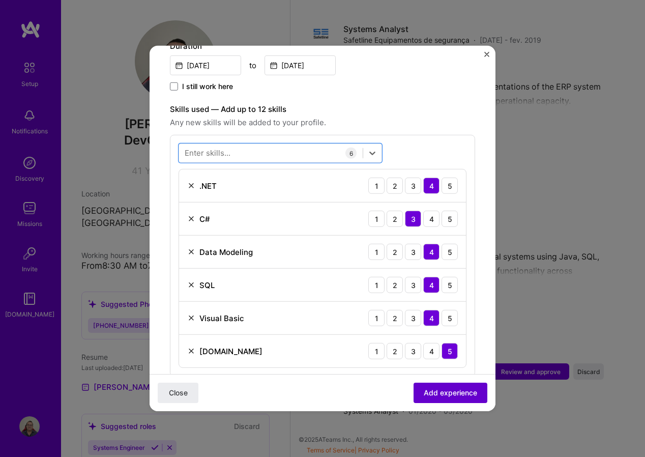
click at [450, 396] on span "Add experience" at bounding box center [450, 393] width 53 height 10
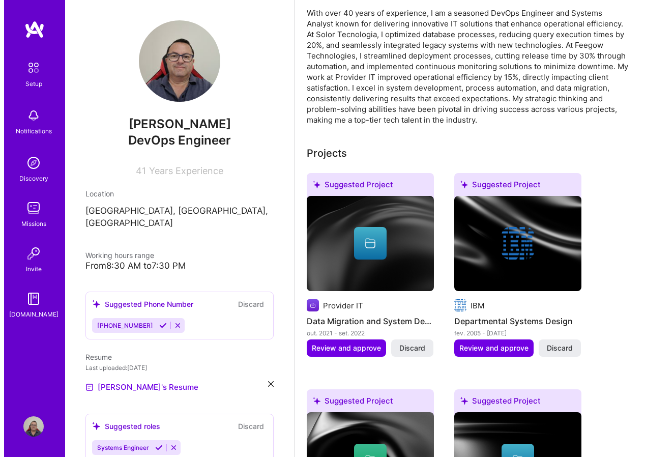
scroll to position [296, 0]
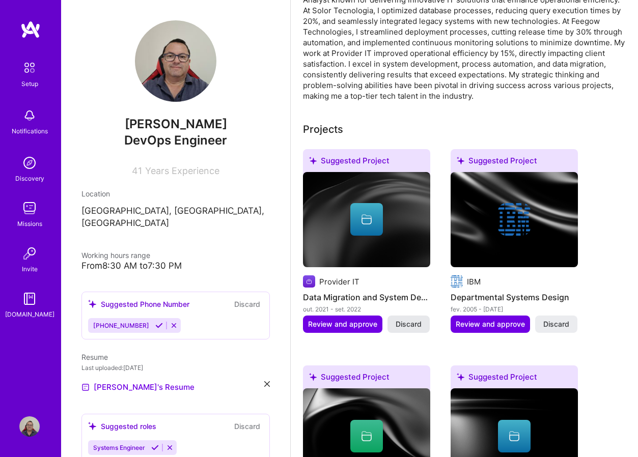
click at [416, 324] on span "Discard" at bounding box center [408, 324] width 26 height 10
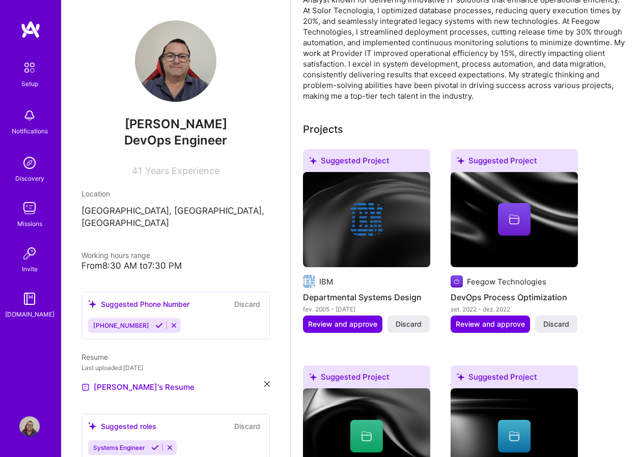
click at [416, 324] on span "Discard" at bounding box center [408, 324] width 26 height 10
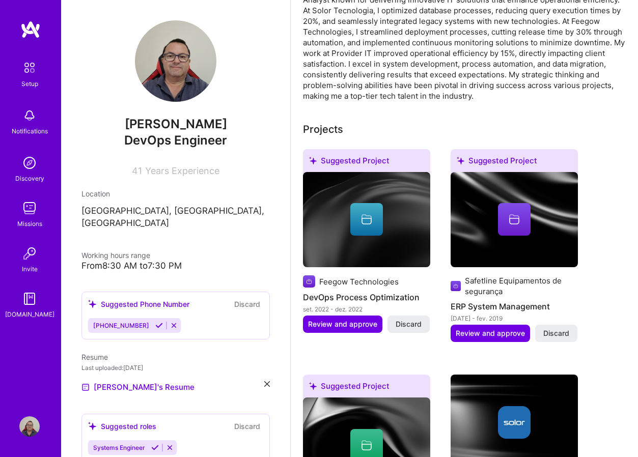
click at [416, 324] on span "Discard" at bounding box center [408, 324] width 26 height 10
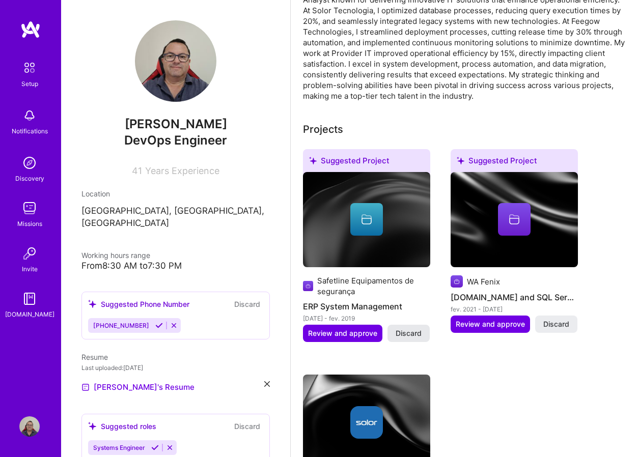
click at [413, 330] on span "Discard" at bounding box center [408, 333] width 26 height 10
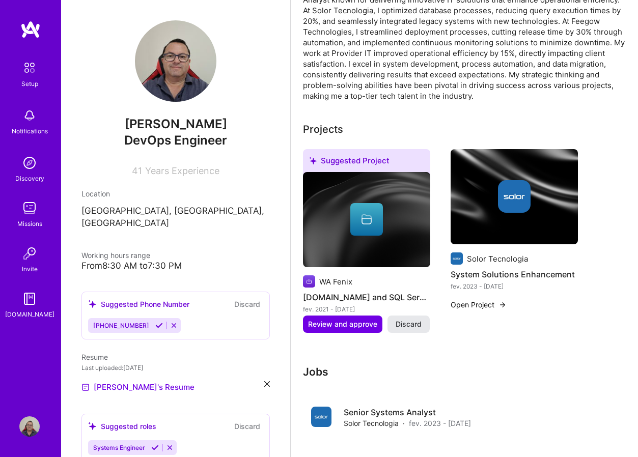
click at [413, 326] on span "Discard" at bounding box center [408, 324] width 26 height 10
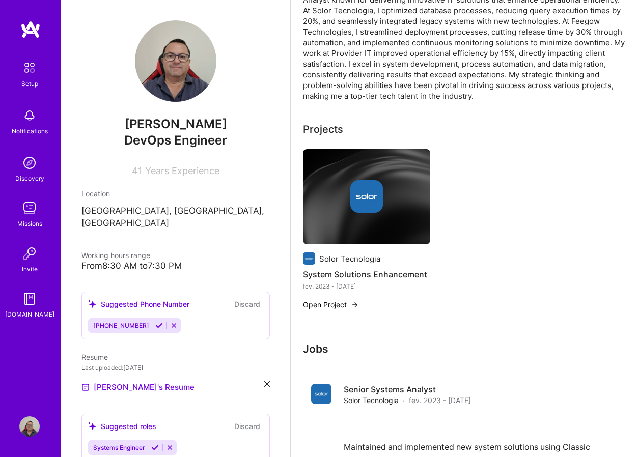
drag, startPoint x: 383, startPoint y: 229, endPoint x: 468, endPoint y: 212, distance: 86.5
click at [468, 212] on div "Solor Tecnologia System Solutions Enhancement fev. 2023 - mar. 2025 Open Project" at bounding box center [464, 236] width 323 height 174
click at [347, 305] on button "Open Project" at bounding box center [331, 304] width 56 height 11
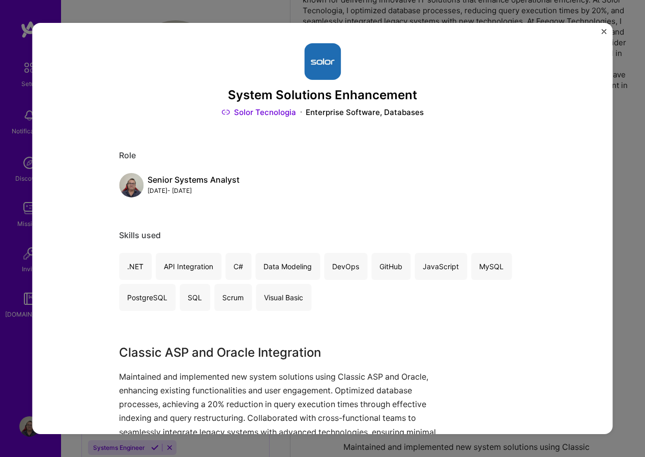
click at [605, 35] on button "Close" at bounding box center [604, 34] width 5 height 11
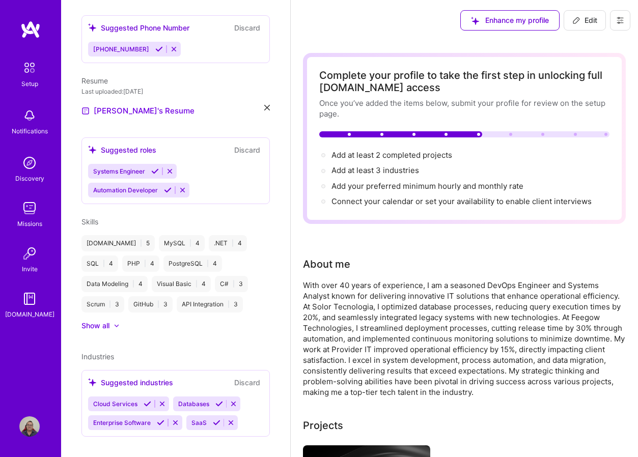
click at [586, 24] on span "Edit" at bounding box center [584, 20] width 25 height 10
select select "US"
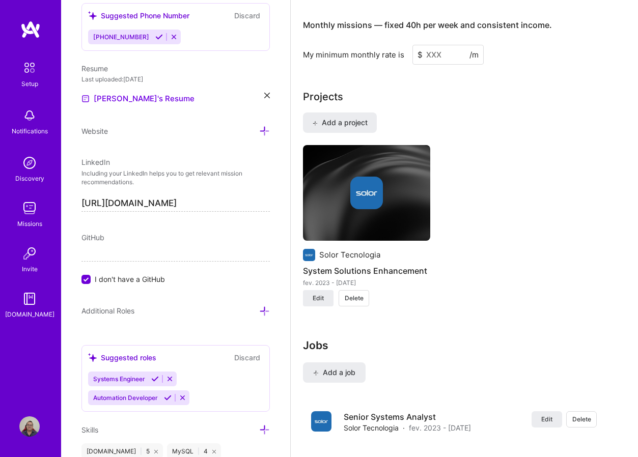
scroll to position [814, 0]
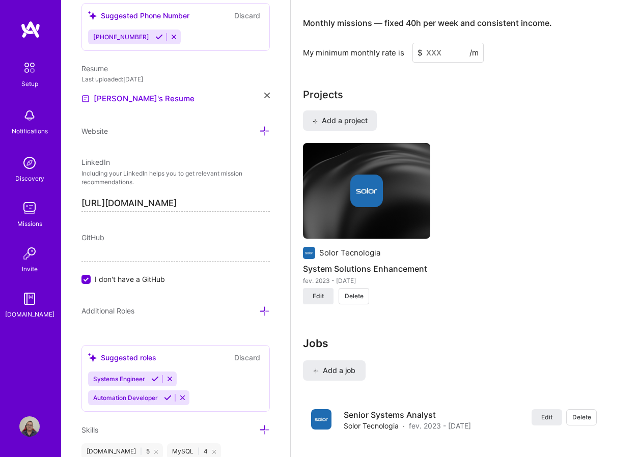
click at [361, 297] on span "Delete" at bounding box center [354, 296] width 19 height 9
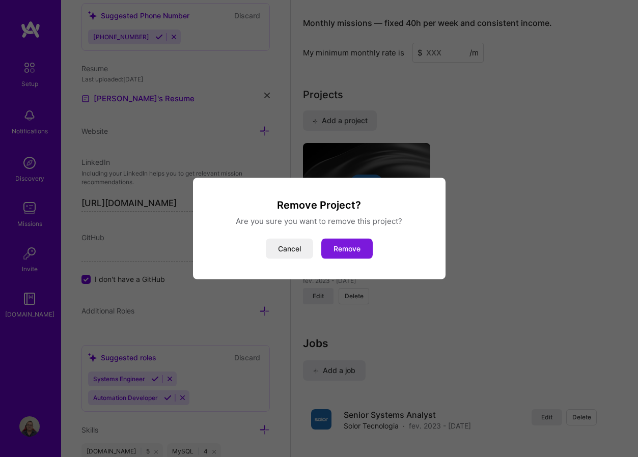
click at [345, 246] on button "Remove" at bounding box center [346, 249] width 51 height 20
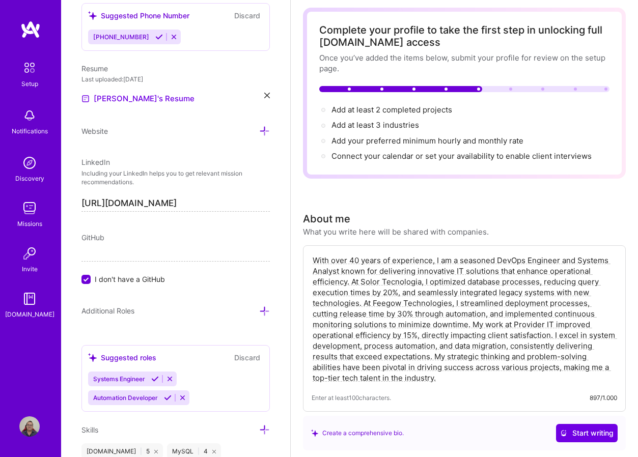
scroll to position [0, 0]
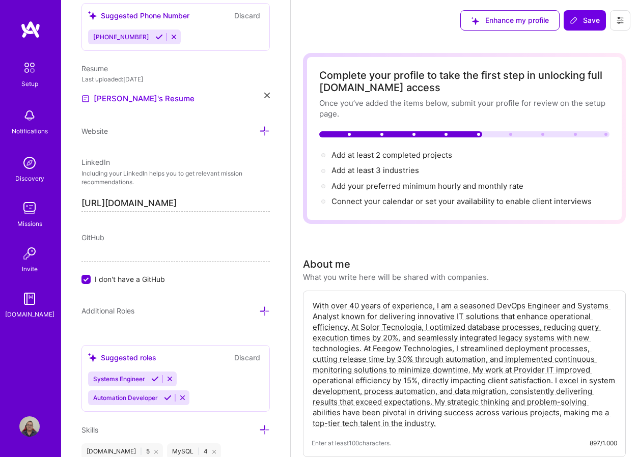
click at [87, 280] on input "I don't have a GitHub" at bounding box center [86, 279] width 9 height 9
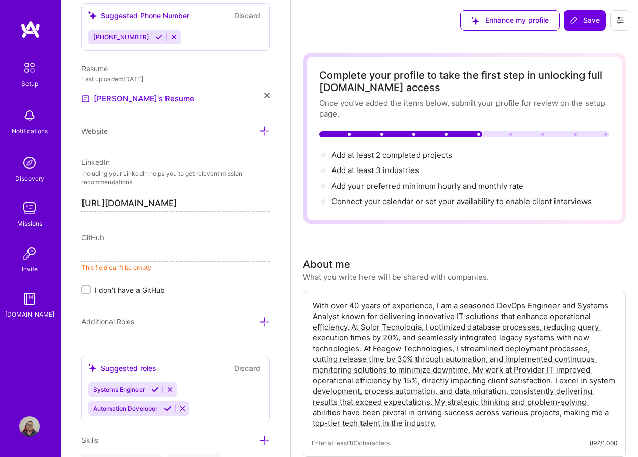
paste input "[URL][DOMAIN_NAME]"
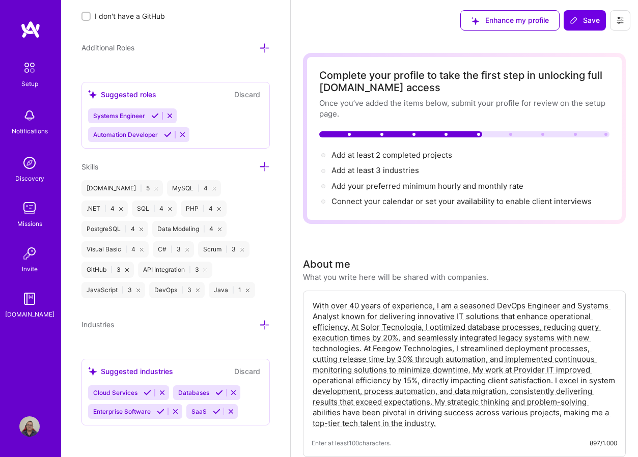
scroll to position [717, 0]
type input "[URL][DOMAIN_NAME]"
click at [259, 48] on icon at bounding box center [264, 47] width 11 height 11
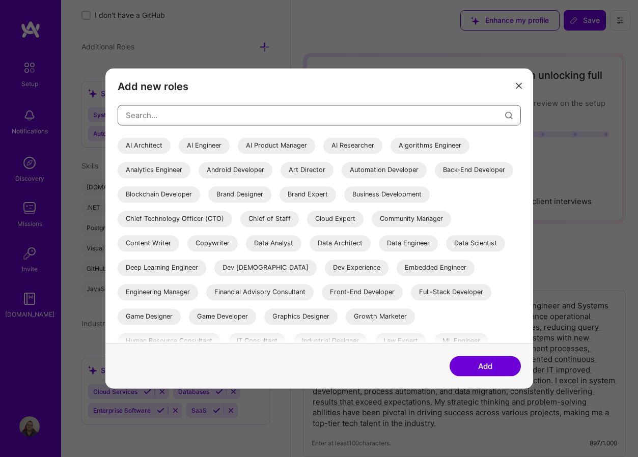
click at [248, 117] on input "modal" at bounding box center [315, 115] width 379 height 26
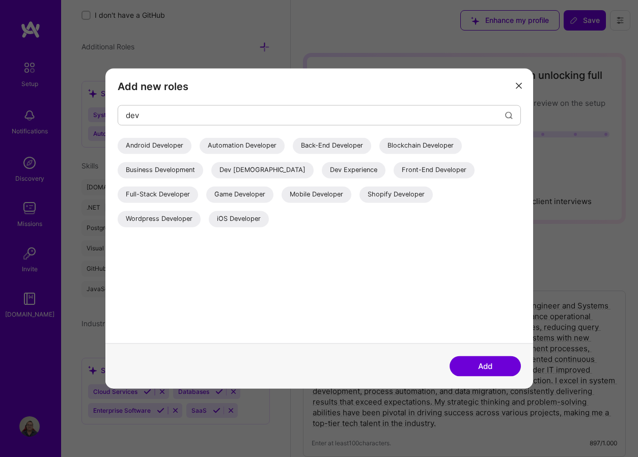
click at [315, 145] on div "Back-End Developer" at bounding box center [332, 145] width 78 height 16
drag, startPoint x: 169, startPoint y: 116, endPoint x: 49, endPoint y: 115, distance: 120.6
click at [49, 115] on div "Add new roles dev Android Developer Automation Developer Back-End Developer Blo…" at bounding box center [319, 228] width 638 height 457
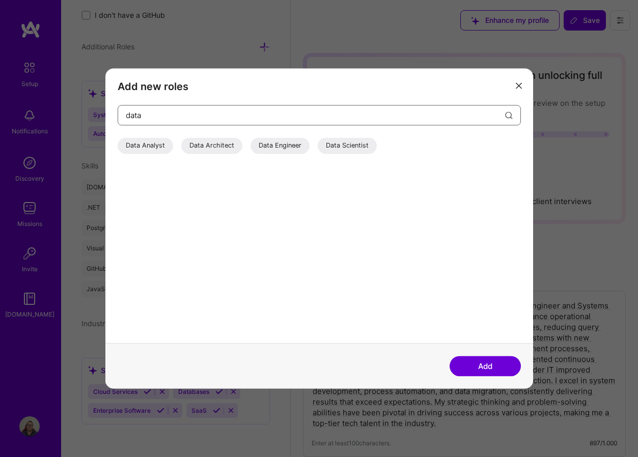
type input "data"
click at [149, 147] on div "Data Analyst" at bounding box center [145, 145] width 55 height 16
click at [483, 363] on button "Add" at bounding box center [484, 366] width 71 height 20
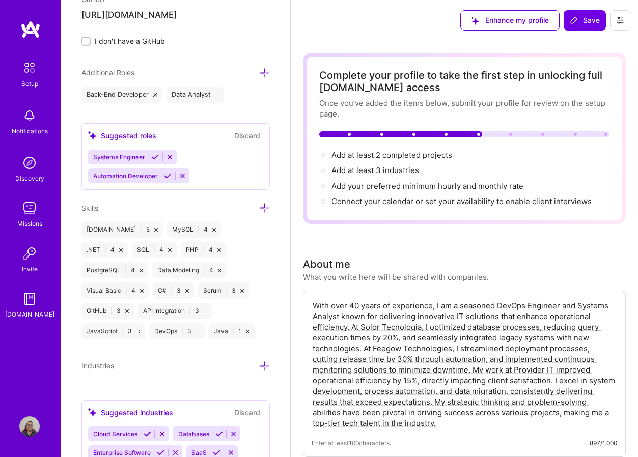
scroll to position [666, 0]
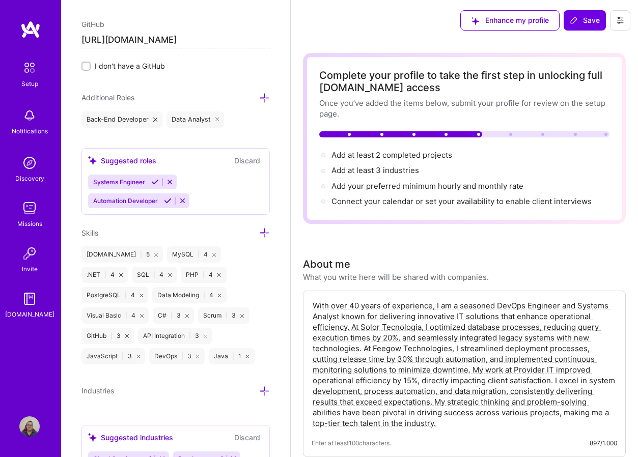
click at [173, 182] on icon at bounding box center [170, 182] width 8 height 8
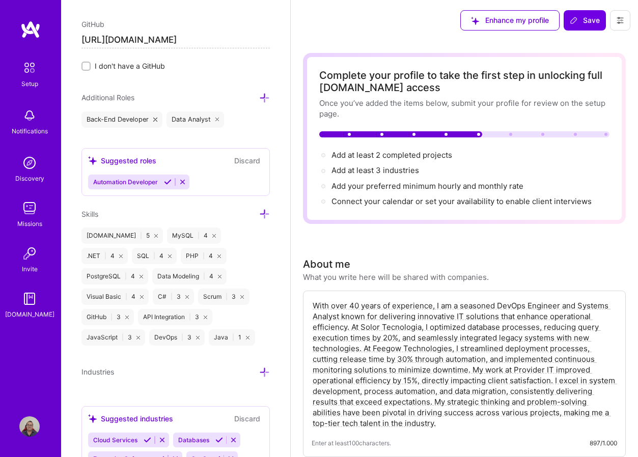
click at [185, 184] on icon at bounding box center [183, 182] width 8 height 8
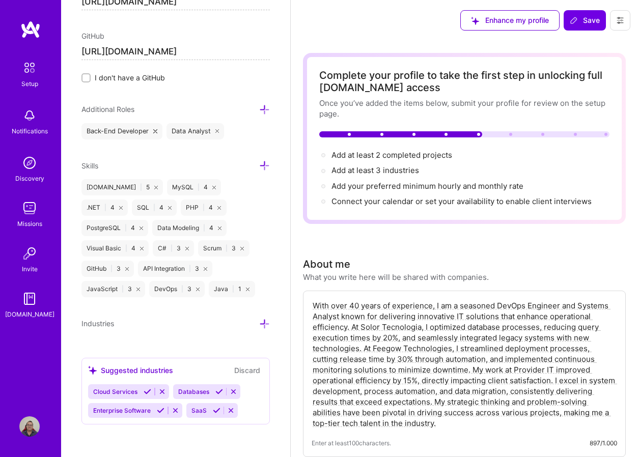
click at [259, 110] on icon at bounding box center [264, 109] width 11 height 11
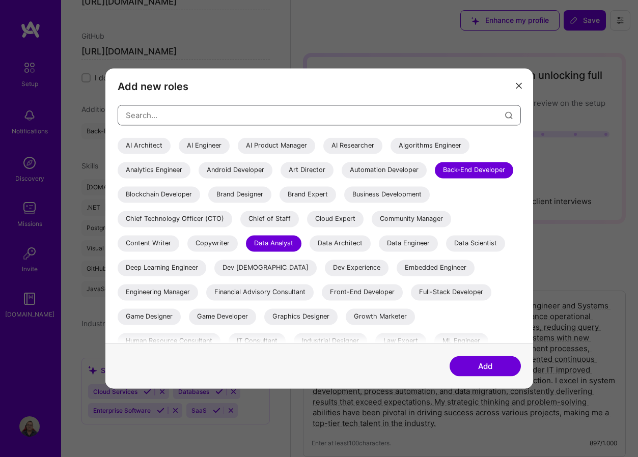
click at [251, 124] on input "modal" at bounding box center [315, 115] width 379 height 26
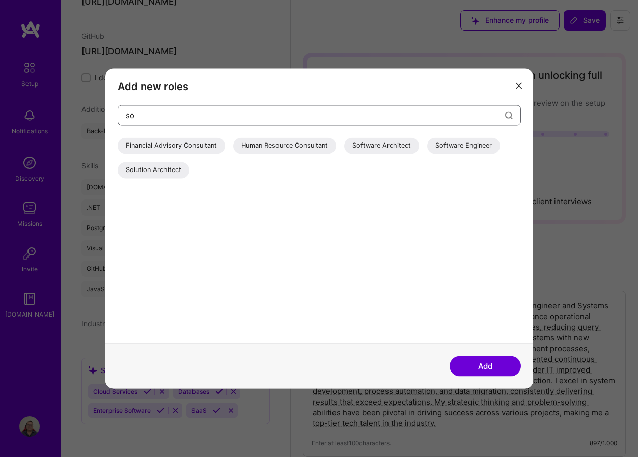
type input "so"
click at [452, 146] on div "Software Engineer" at bounding box center [463, 145] width 73 height 16
click at [485, 365] on button "Add" at bounding box center [484, 366] width 71 height 20
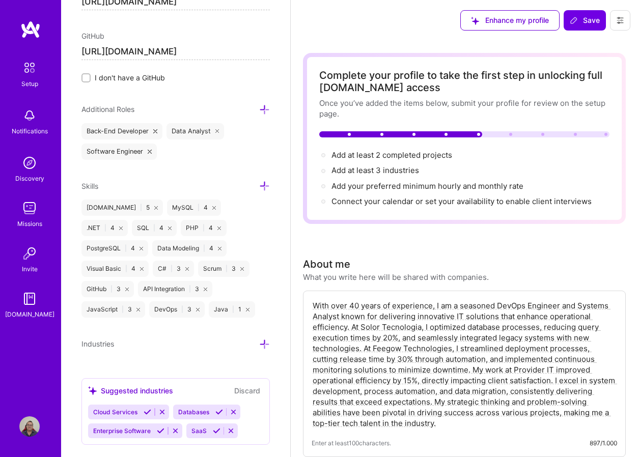
scroll to position [666, 0]
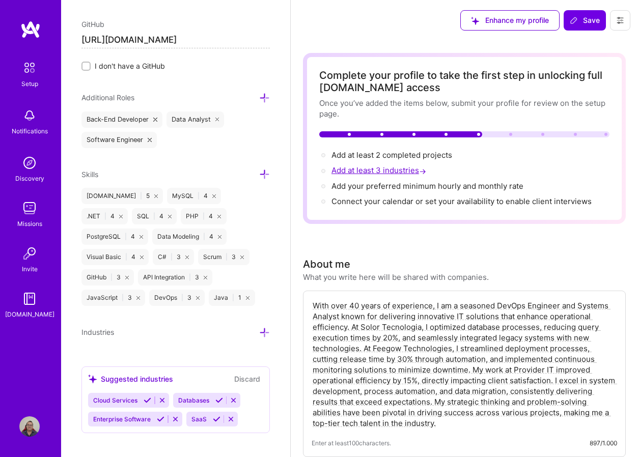
click at [414, 171] on span "Add at least 3 industries →" at bounding box center [379, 170] width 97 height 10
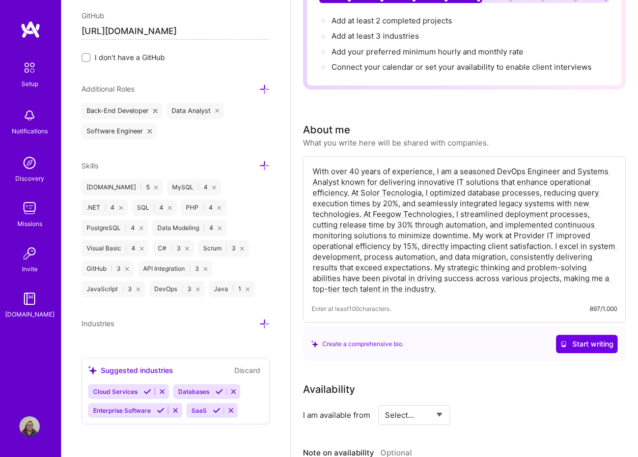
scroll to position [153, 0]
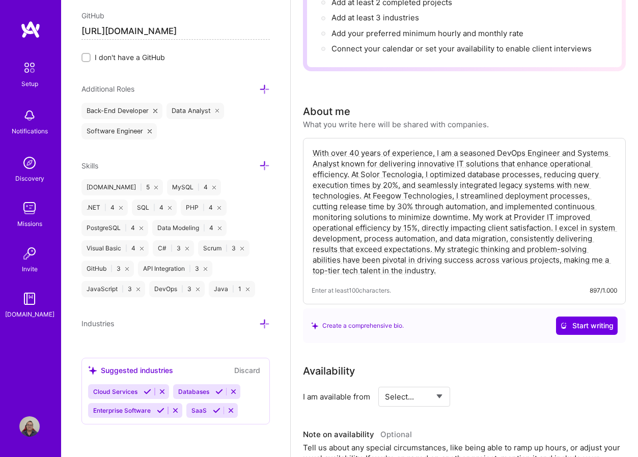
click at [136, 411] on span "Enterprise Software" at bounding box center [122, 411] width 58 height 8
click at [259, 322] on icon at bounding box center [264, 324] width 11 height 11
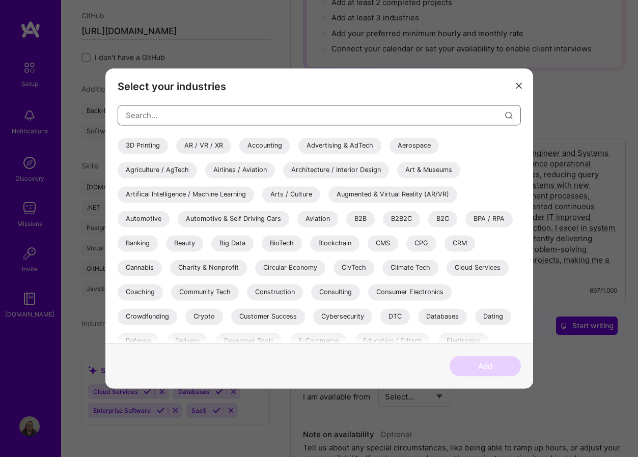
click at [188, 116] on input "modal" at bounding box center [315, 115] width 379 height 26
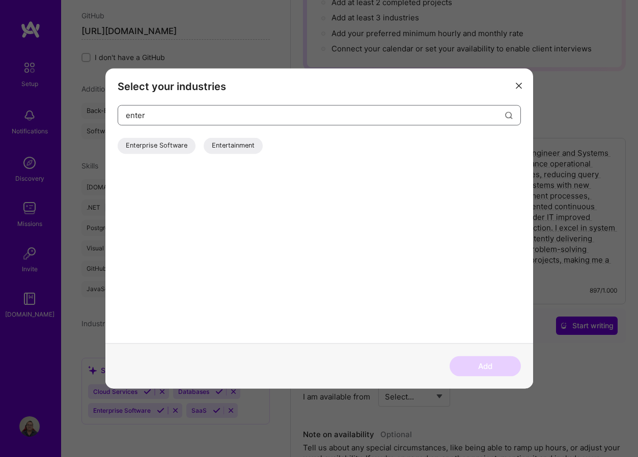
type input "enter"
click at [173, 147] on div "Enterprise Software" at bounding box center [157, 145] width 78 height 16
click at [487, 363] on button "Add" at bounding box center [484, 366] width 71 height 20
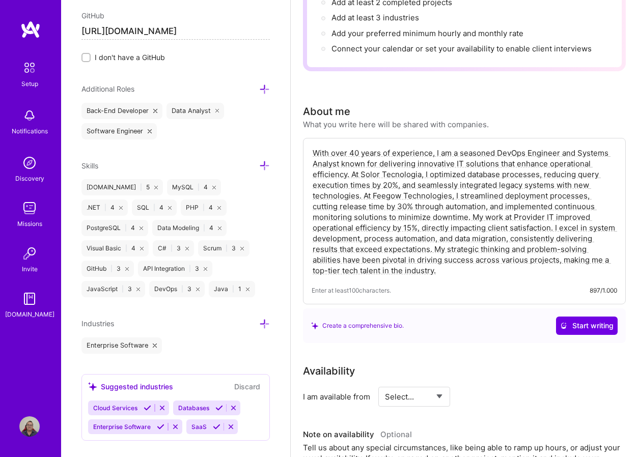
click at [259, 322] on icon at bounding box center [264, 324] width 11 height 11
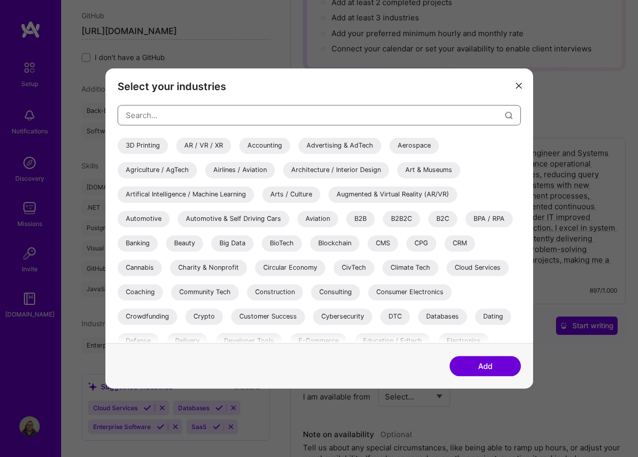
click at [174, 117] on input "modal" at bounding box center [315, 115] width 379 height 26
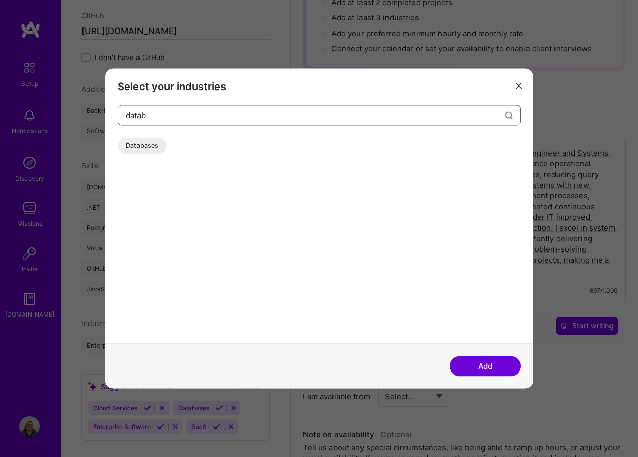
type input "datab"
click at [137, 143] on div "Databases" at bounding box center [142, 145] width 49 height 16
click at [486, 364] on button "Add" at bounding box center [484, 366] width 71 height 20
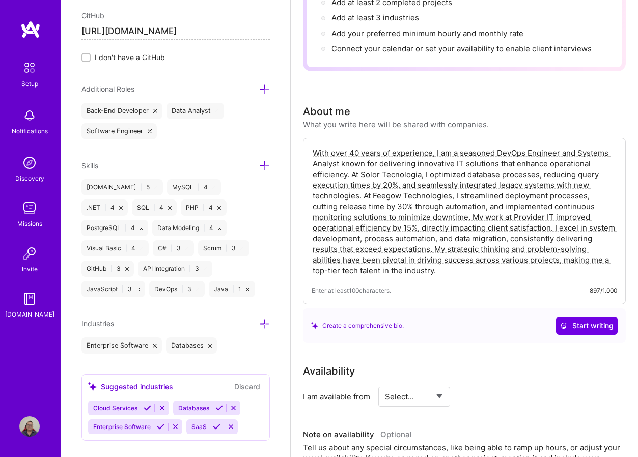
click at [259, 323] on icon at bounding box center [264, 324] width 11 height 11
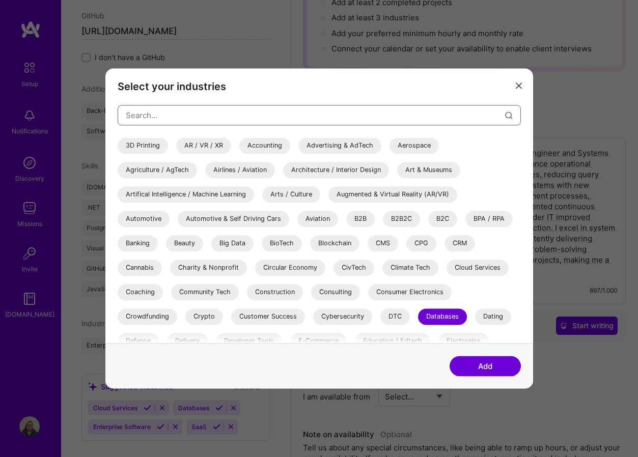
click at [149, 111] on input "modal" at bounding box center [315, 115] width 379 height 26
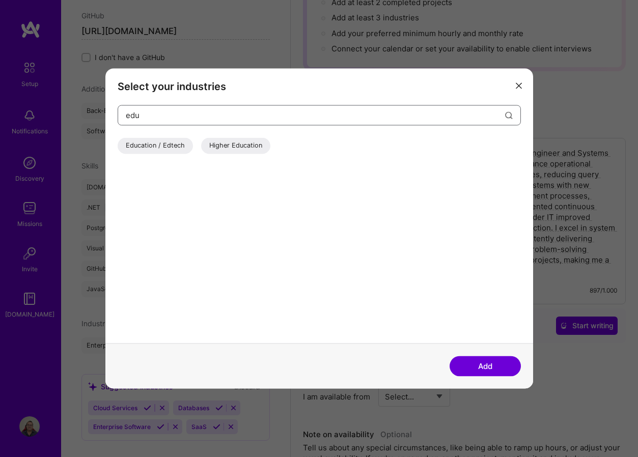
type input "edu"
click at [234, 146] on div "Higher Education" at bounding box center [235, 145] width 69 height 16
click at [487, 367] on button "Add" at bounding box center [484, 366] width 71 height 20
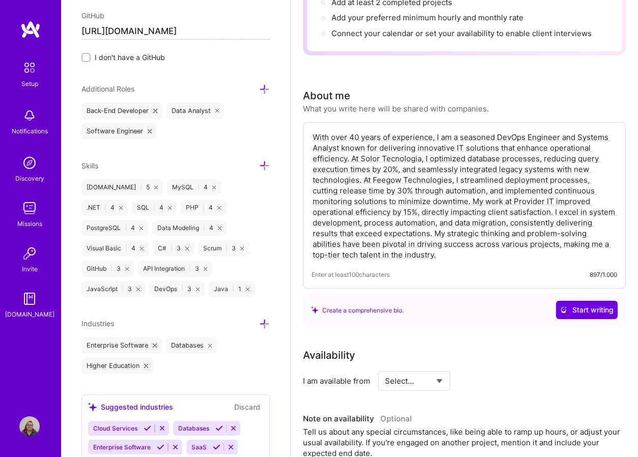
click at [259, 324] on icon at bounding box center [264, 324] width 11 height 11
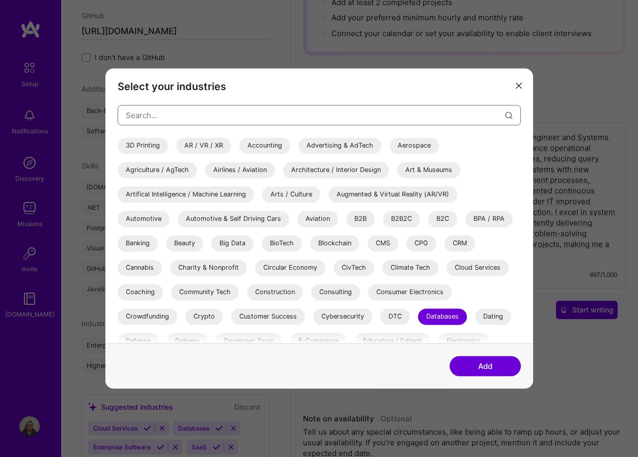
click at [175, 113] on input "modal" at bounding box center [315, 115] width 379 height 26
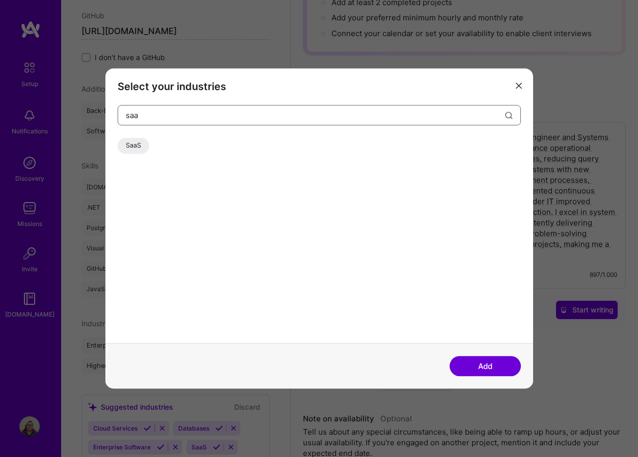
type input "saa"
click at [140, 145] on div "SaaS" at bounding box center [134, 145] width 32 height 16
click at [495, 365] on button "Add" at bounding box center [484, 366] width 71 height 20
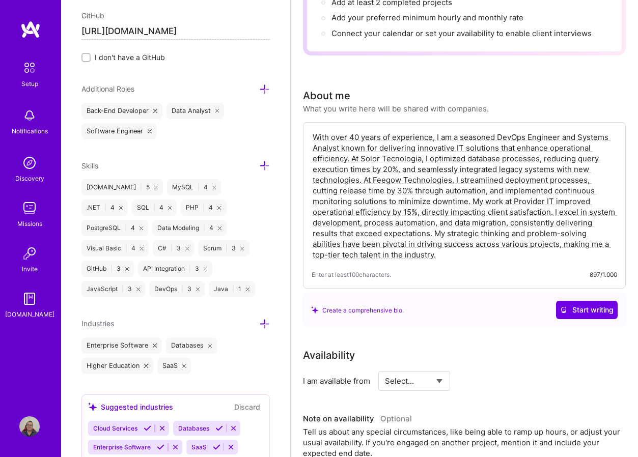
scroll to position [711, 0]
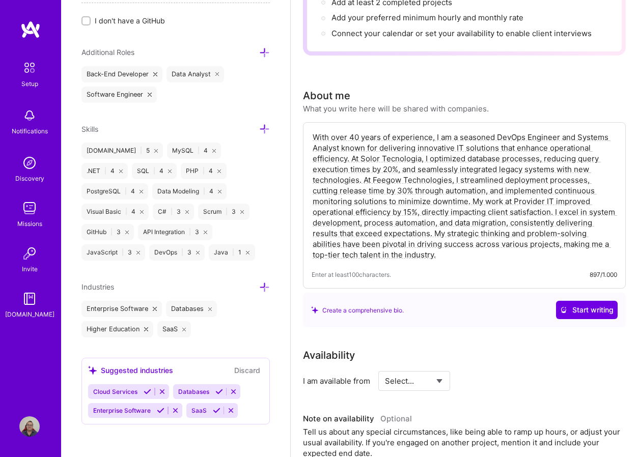
click at [244, 370] on button "Discard" at bounding box center [247, 370] width 32 height 12
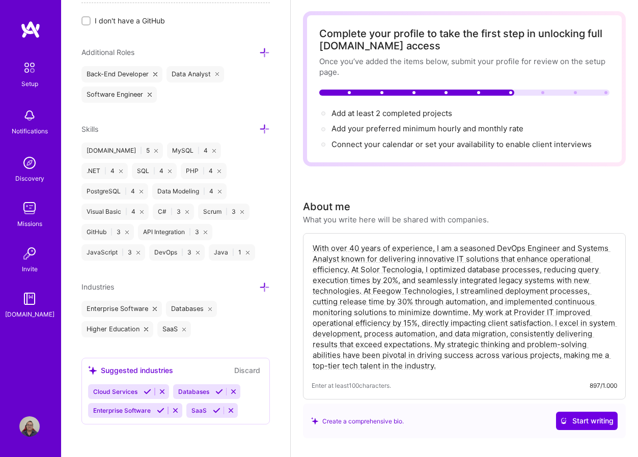
scroll to position [0, 0]
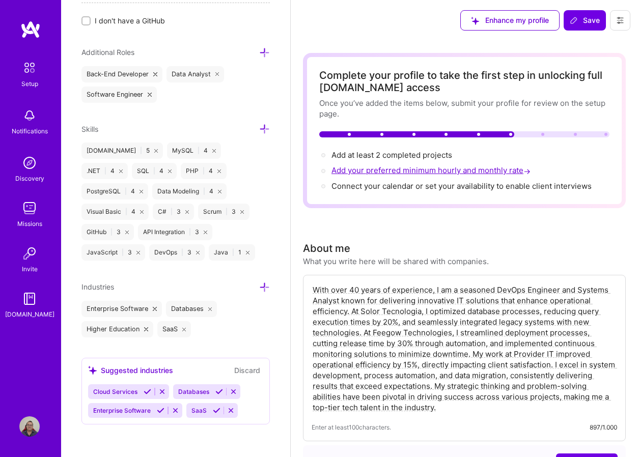
click at [391, 171] on span "Add your preferred minimum hourly and monthly rate →" at bounding box center [431, 170] width 201 height 10
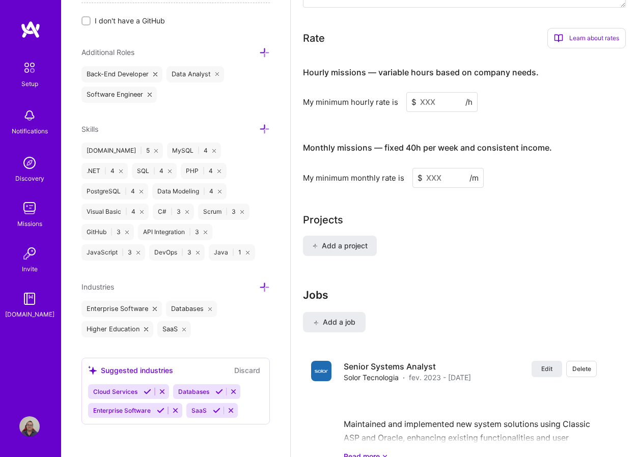
scroll to position [651, 0]
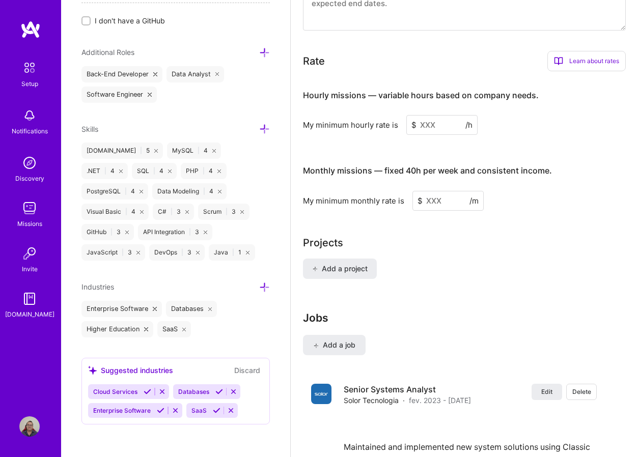
drag, startPoint x: 443, startPoint y: 123, endPoint x: 398, endPoint y: 113, distance: 46.4
click at [398, 113] on div "Hourly missions — variable hours based on company needs. My minimum hourly rate…" at bounding box center [464, 106] width 323 height 55
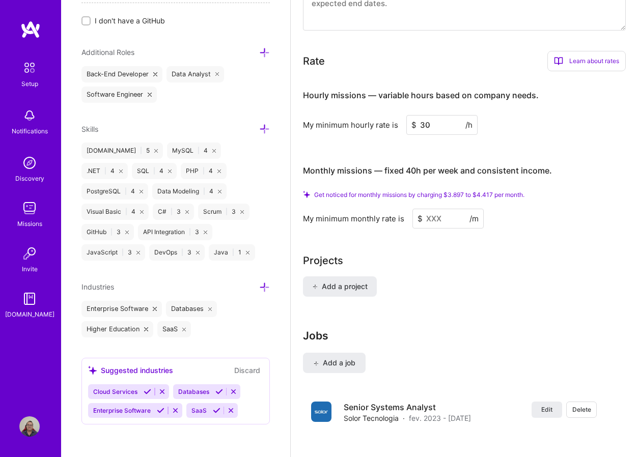
type input "30"
click at [448, 218] on input at bounding box center [447, 219] width 71 height 20
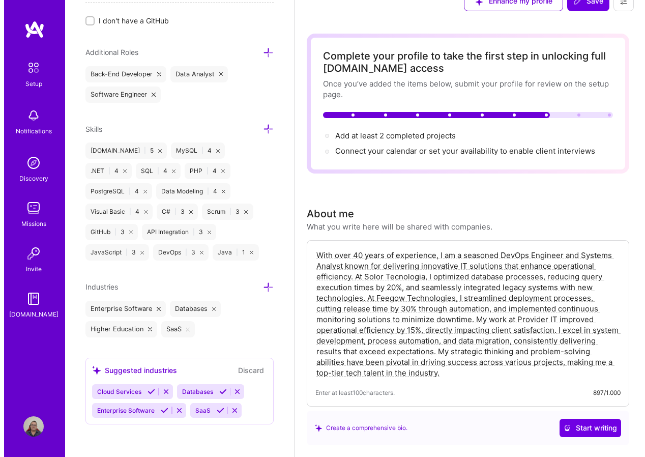
scroll to position [0, 0]
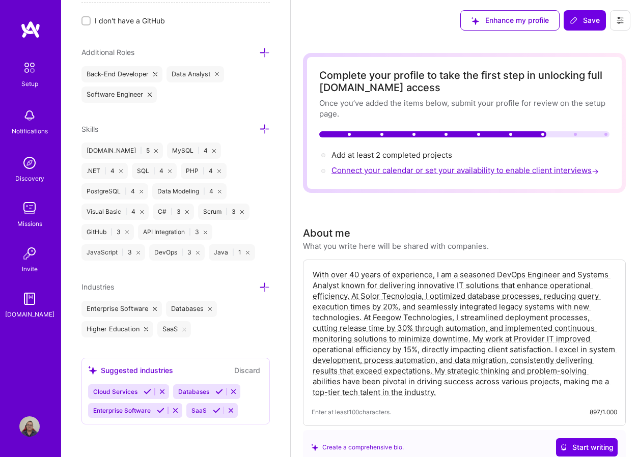
type input "3000"
click at [460, 171] on span "Connect your calendar or set your availability to enable client interviews →" at bounding box center [465, 170] width 269 height 10
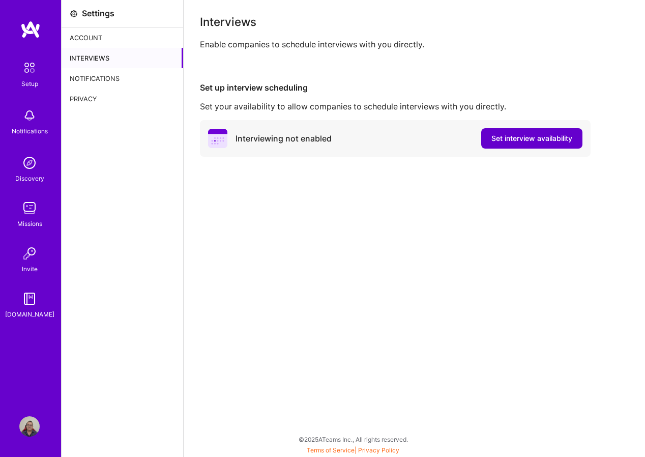
click at [515, 136] on span "Set interview availability" at bounding box center [532, 138] width 81 height 10
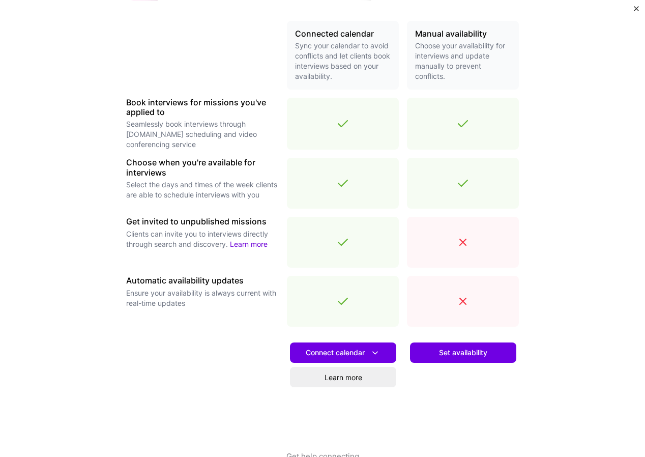
scroll to position [256, 0]
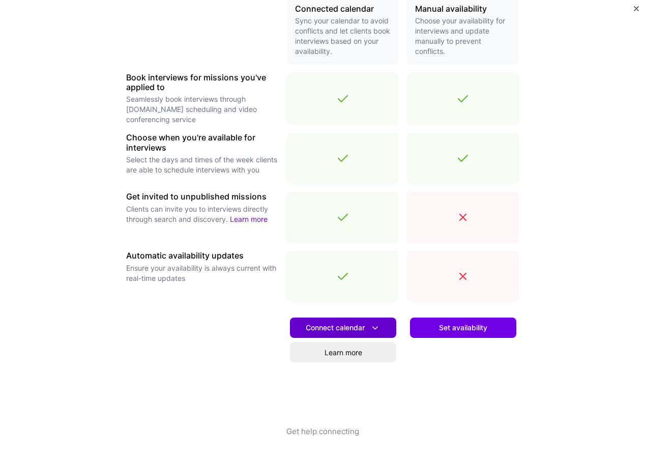
click at [373, 328] on icon at bounding box center [375, 328] width 11 height 11
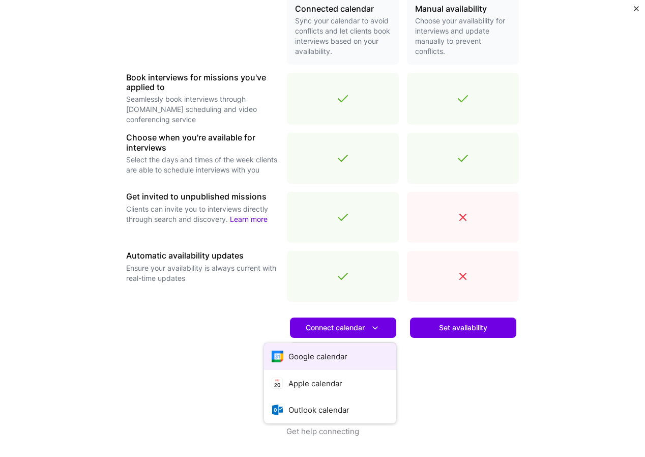
click at [332, 354] on button "Google calendar" at bounding box center [330, 356] width 132 height 27
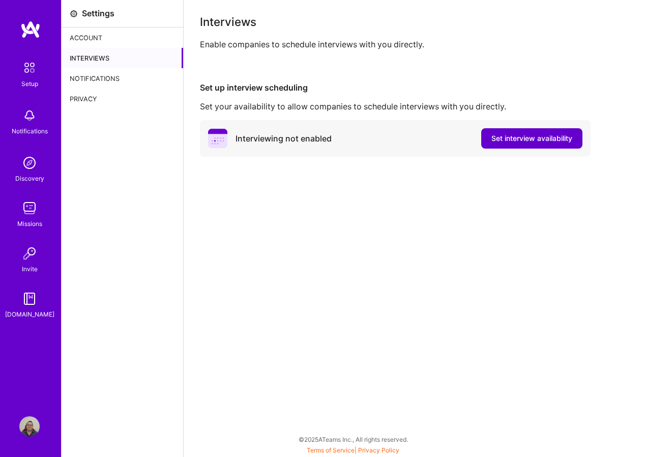
click at [511, 138] on span "Set interview availability" at bounding box center [532, 138] width 81 height 10
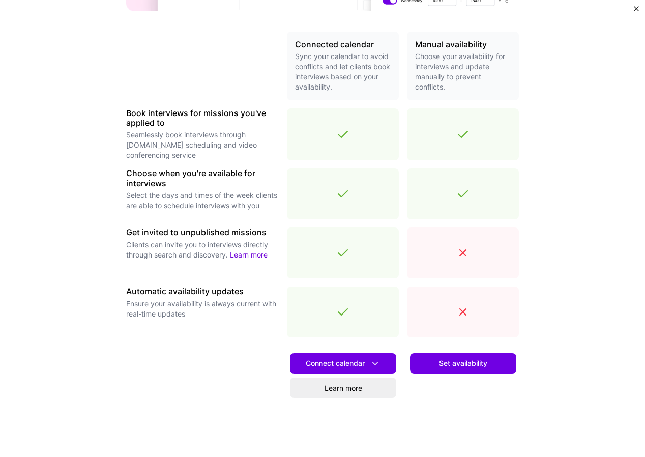
scroll to position [254, 0]
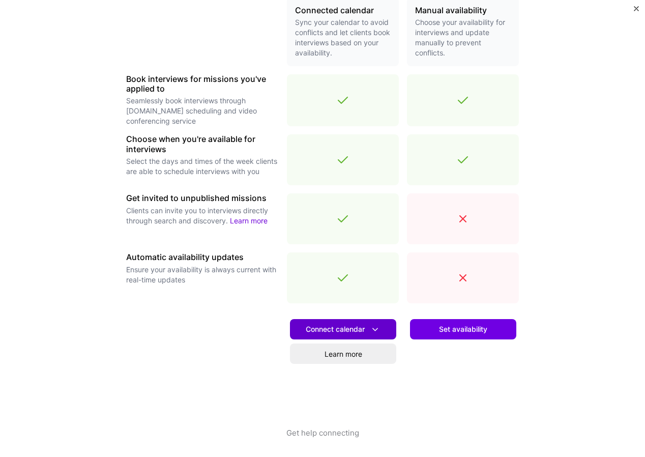
click at [374, 329] on icon at bounding box center [375, 329] width 11 height 11
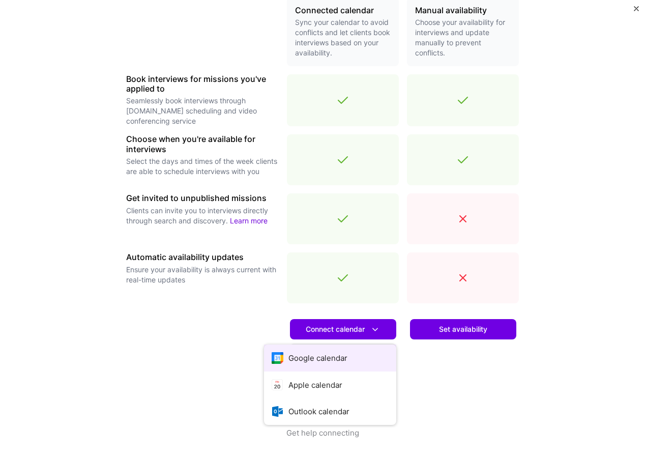
click at [338, 359] on button "Google calendar" at bounding box center [330, 358] width 132 height 27
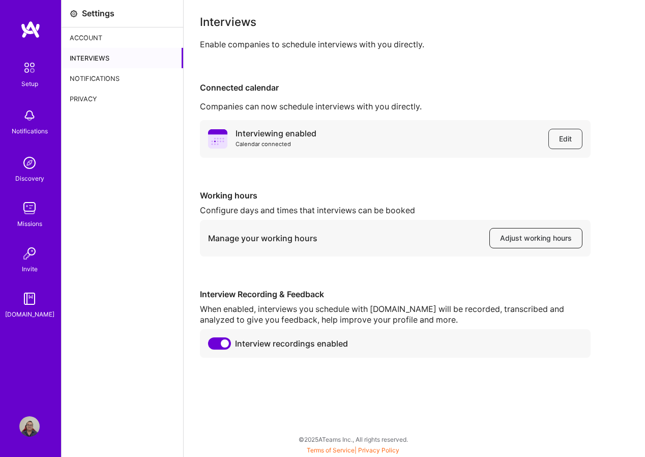
click at [531, 240] on span "Adjust working hours" at bounding box center [536, 238] width 72 height 10
click at [538, 236] on span "Adjust working hours" at bounding box center [536, 238] width 72 height 10
click at [33, 31] on img at bounding box center [30, 29] width 20 height 18
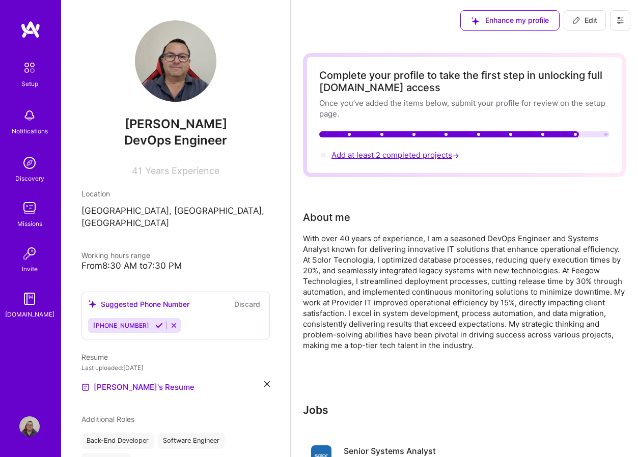
click at [440, 154] on span "Add at least 2 completed projects →" at bounding box center [396, 155] width 130 height 10
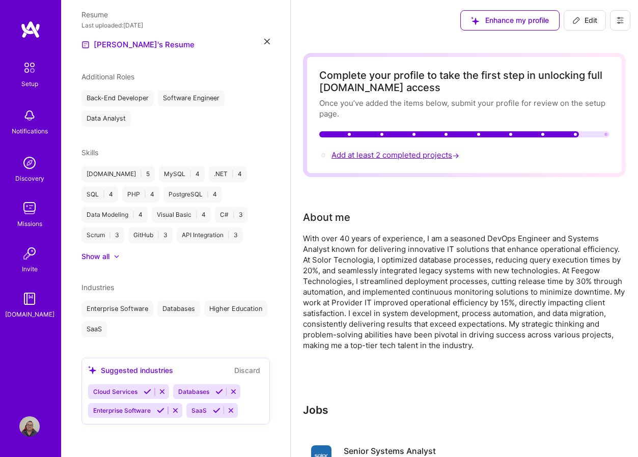
select select "US"
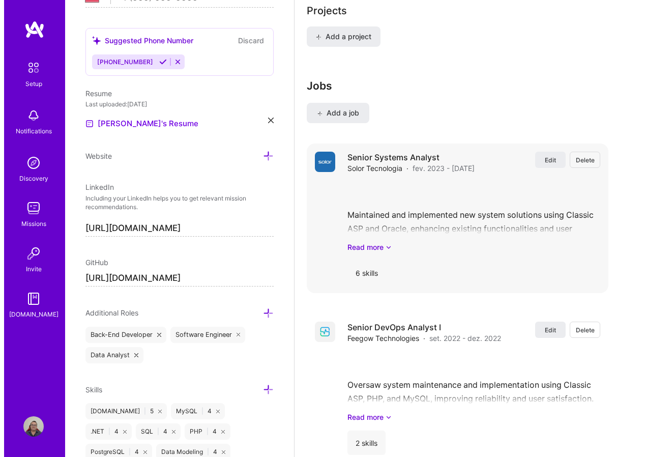
scroll to position [855, 0]
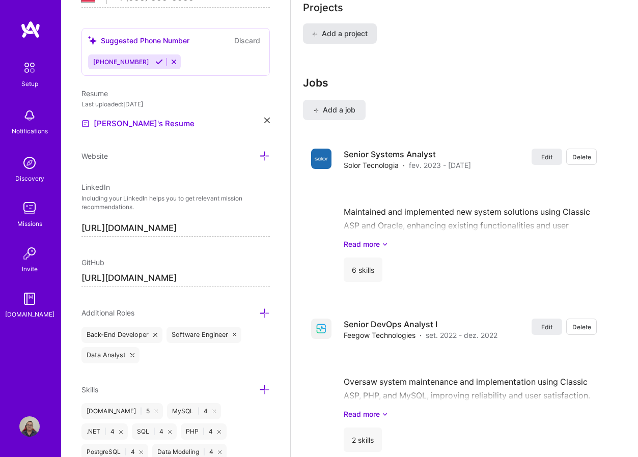
click at [349, 35] on span "Add a project" at bounding box center [339, 34] width 55 height 10
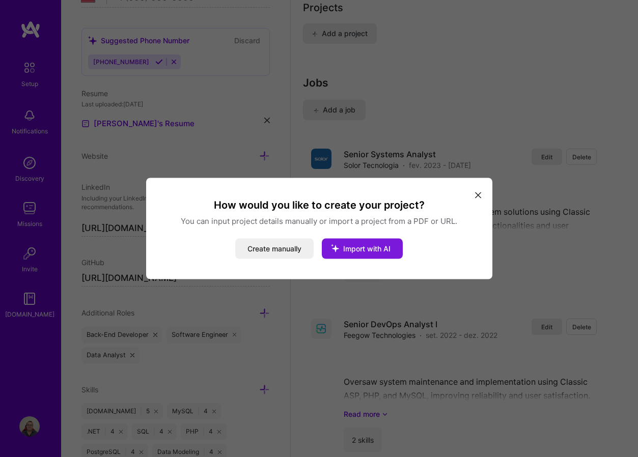
click at [380, 251] on span "Import with AI" at bounding box center [366, 248] width 47 height 9
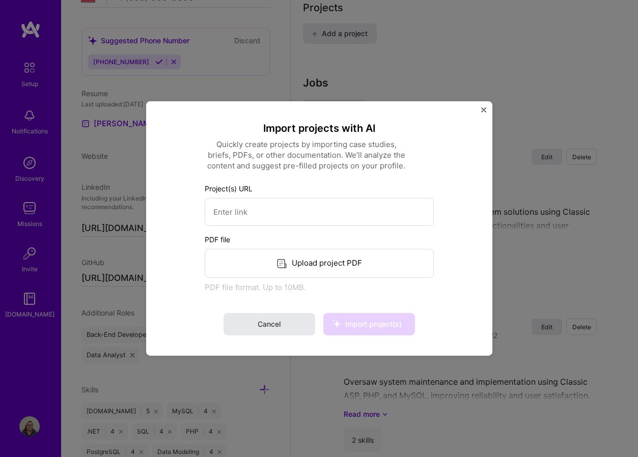
click at [294, 324] on button "Cancel" at bounding box center [269, 324] width 92 height 22
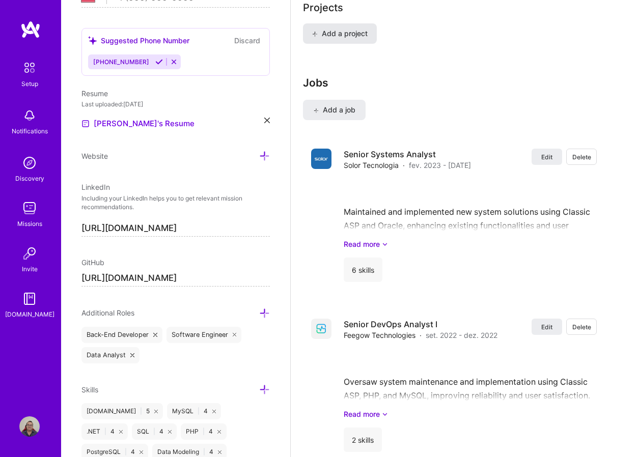
click at [334, 34] on span "Add a project" at bounding box center [339, 34] width 55 height 10
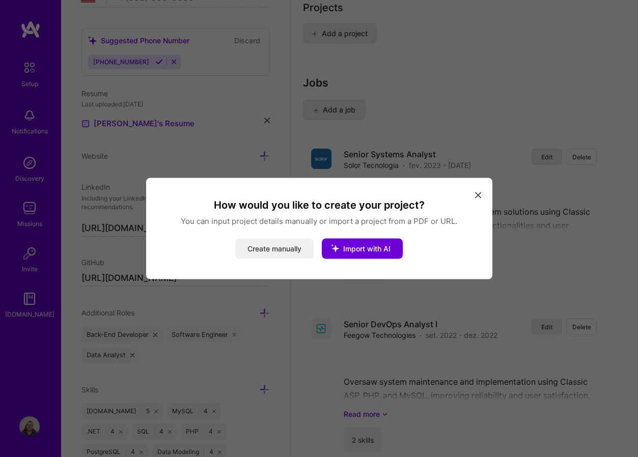
click at [283, 249] on button "Create manually" at bounding box center [274, 249] width 78 height 20
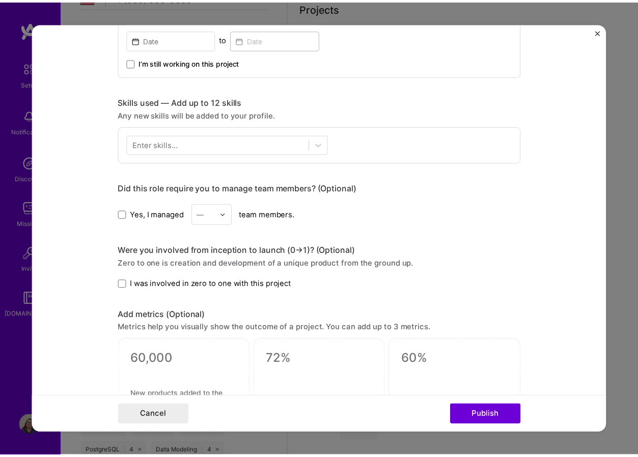
scroll to position [407, 0]
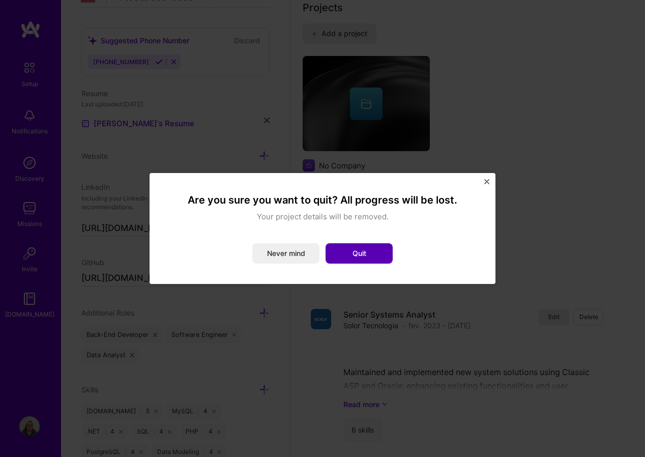
click at [355, 256] on button "Quit" at bounding box center [359, 253] width 67 height 20
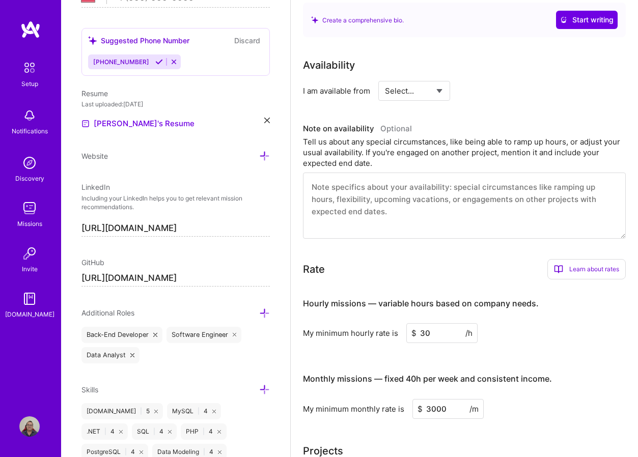
scroll to position [295, 0]
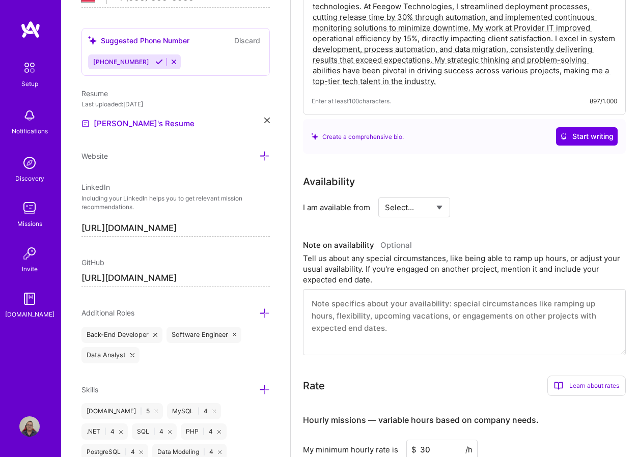
click at [30, 33] on img at bounding box center [30, 29] width 20 height 18
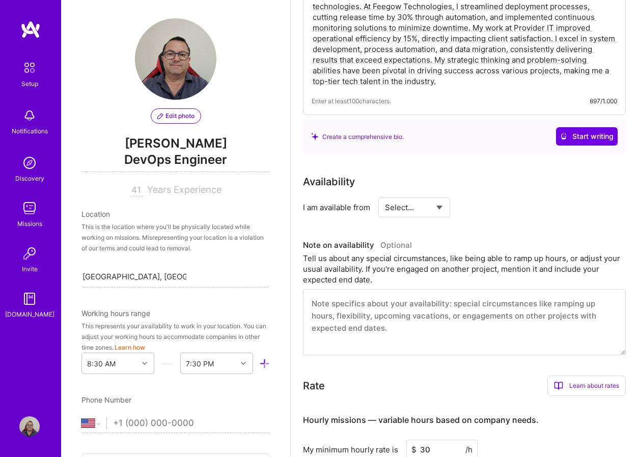
scroll to position [0, 0]
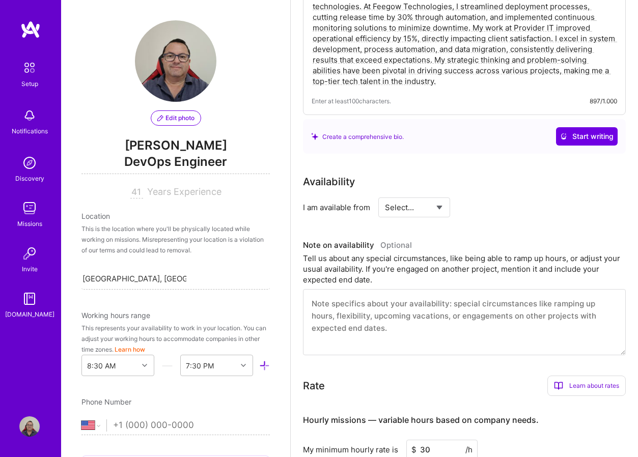
click at [34, 26] on img at bounding box center [30, 29] width 20 height 18
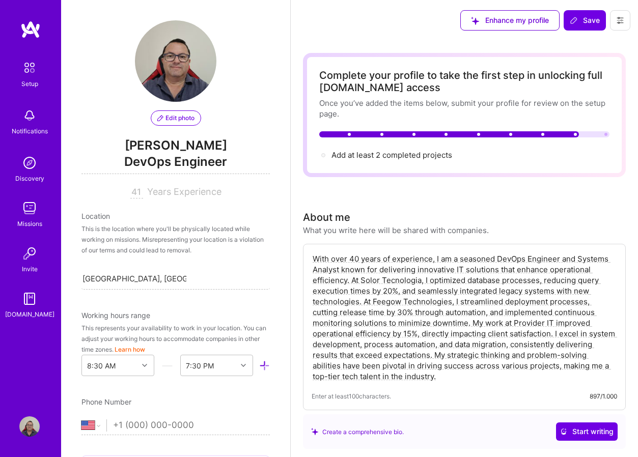
click at [25, 164] on img at bounding box center [29, 163] width 20 height 20
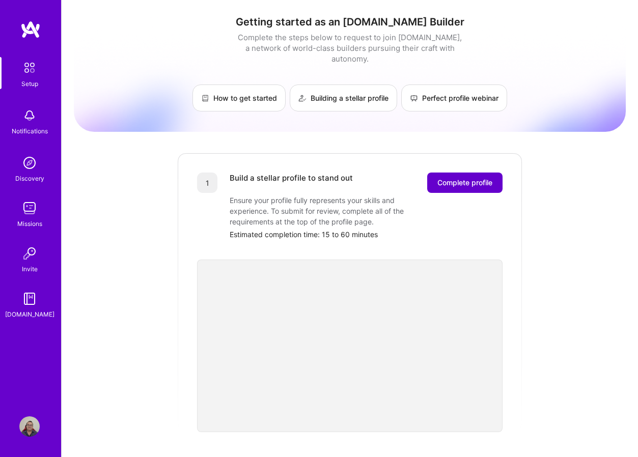
click at [490, 178] on span "Complete profile" at bounding box center [464, 183] width 55 height 10
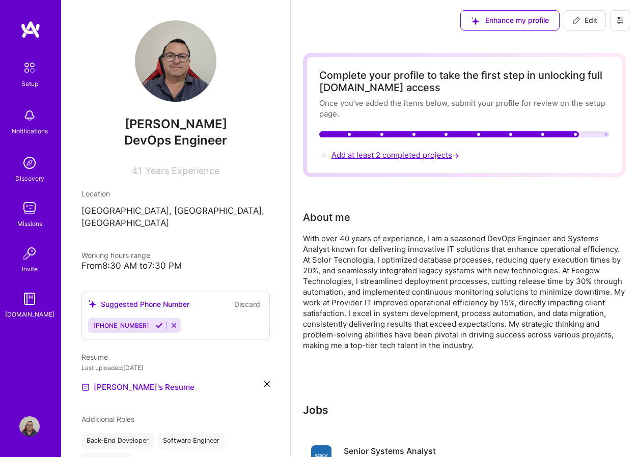
click at [432, 154] on span "Add at least 2 completed projects →" at bounding box center [396, 155] width 130 height 10
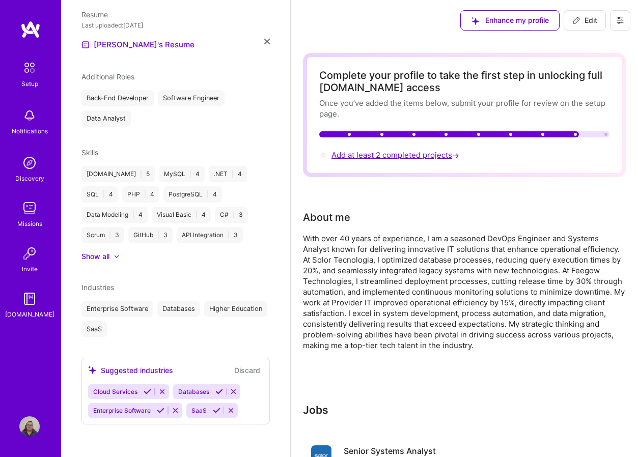
select select "US"
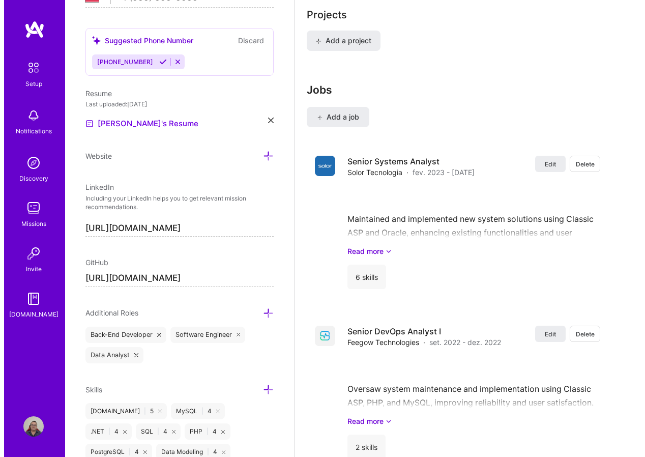
scroll to position [855, 0]
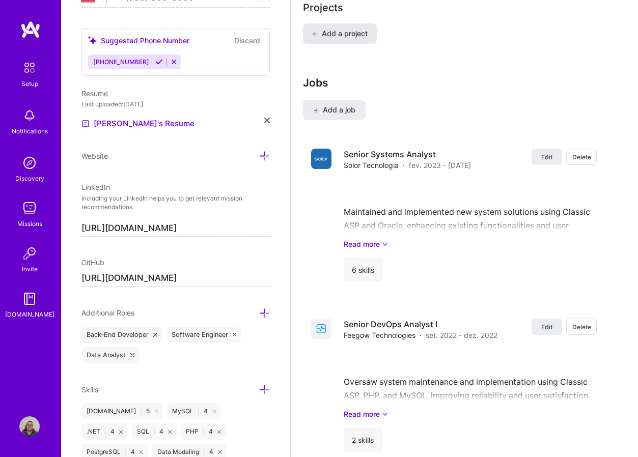
click at [347, 38] on span "Add a project" at bounding box center [339, 34] width 55 height 10
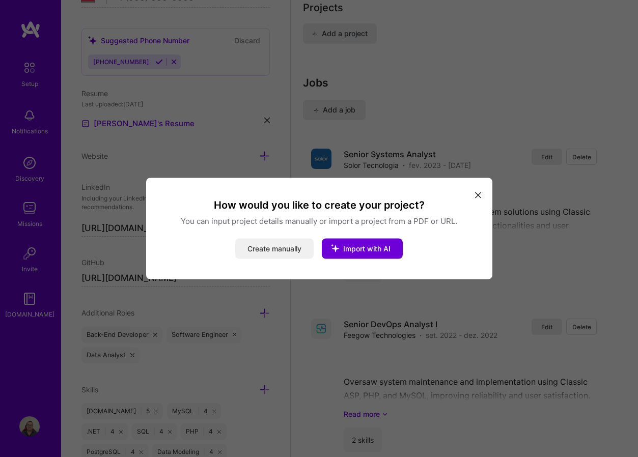
click at [291, 248] on button "Create manually" at bounding box center [274, 249] width 78 height 20
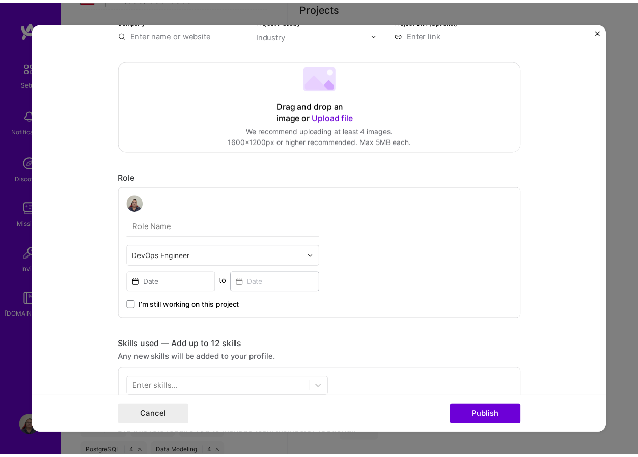
scroll to position [0, 0]
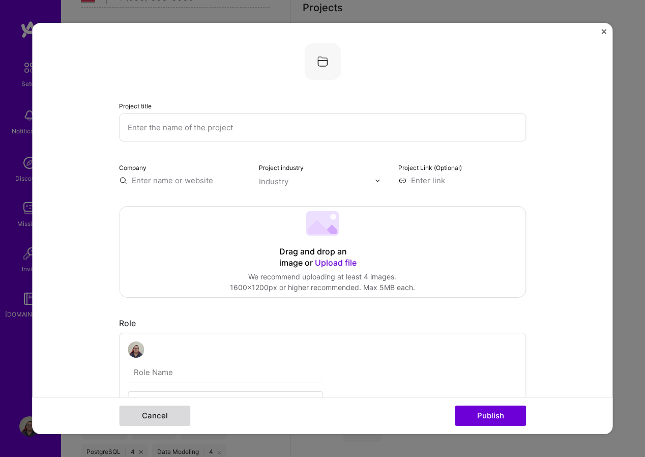
click at [163, 415] on button "Cancel" at bounding box center [154, 416] width 71 height 20
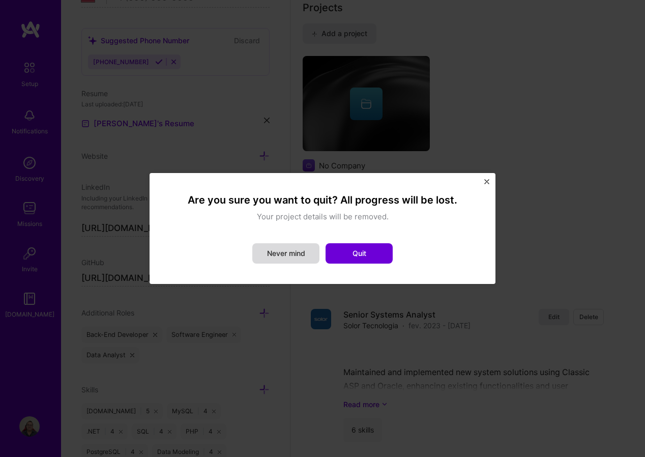
click at [283, 253] on button "Never mind" at bounding box center [285, 253] width 67 height 20
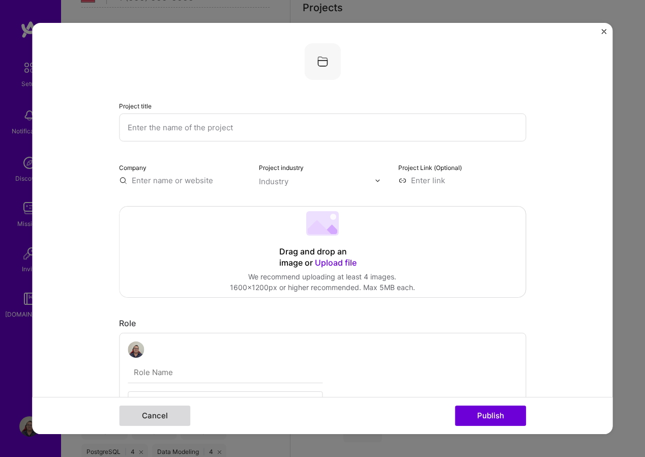
click at [164, 413] on button "Cancel" at bounding box center [154, 416] width 71 height 20
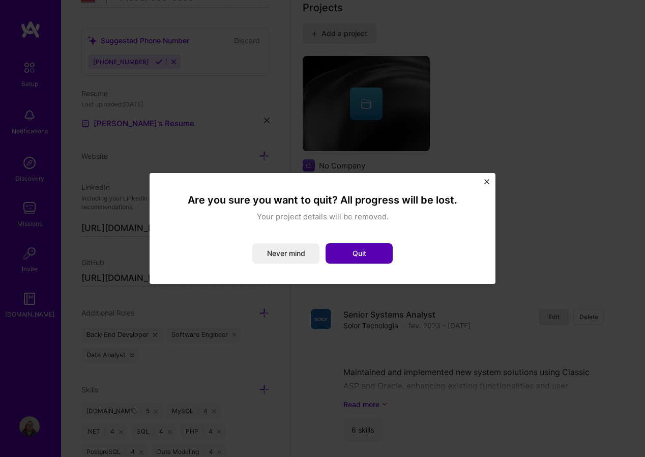
click at [357, 259] on button "Quit" at bounding box center [359, 253] width 67 height 20
